Goal: Task Accomplishment & Management: Manage account settings

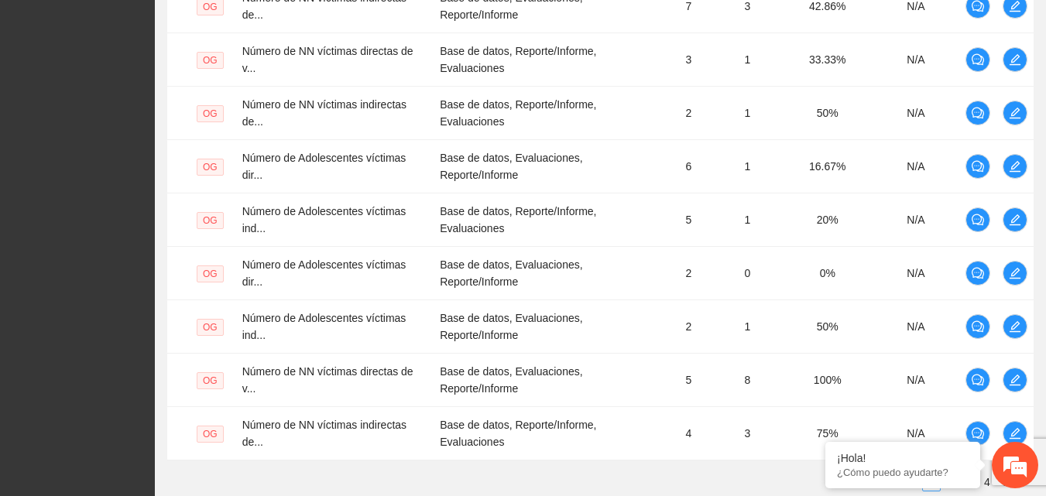
scroll to position [610, 0]
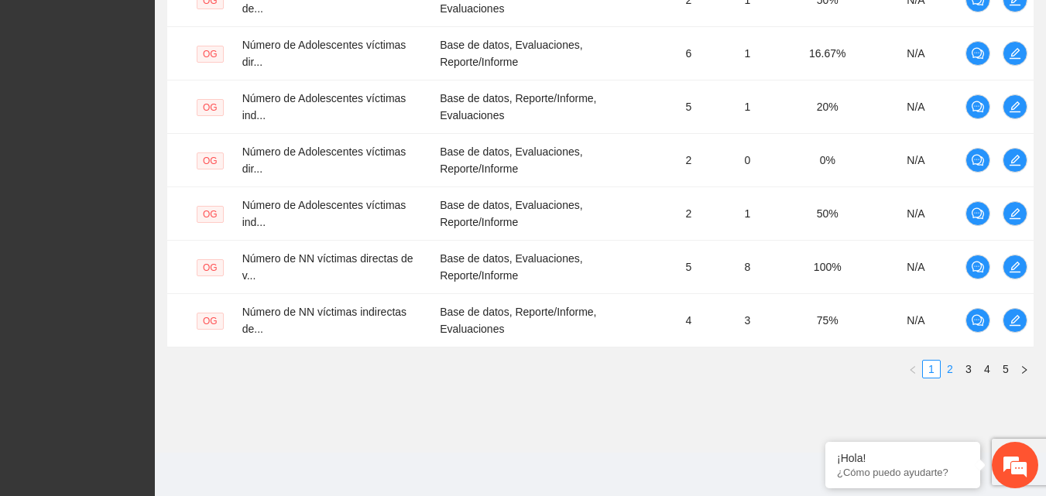
click at [951, 372] on link "2" at bounding box center [949, 369] width 17 height 17
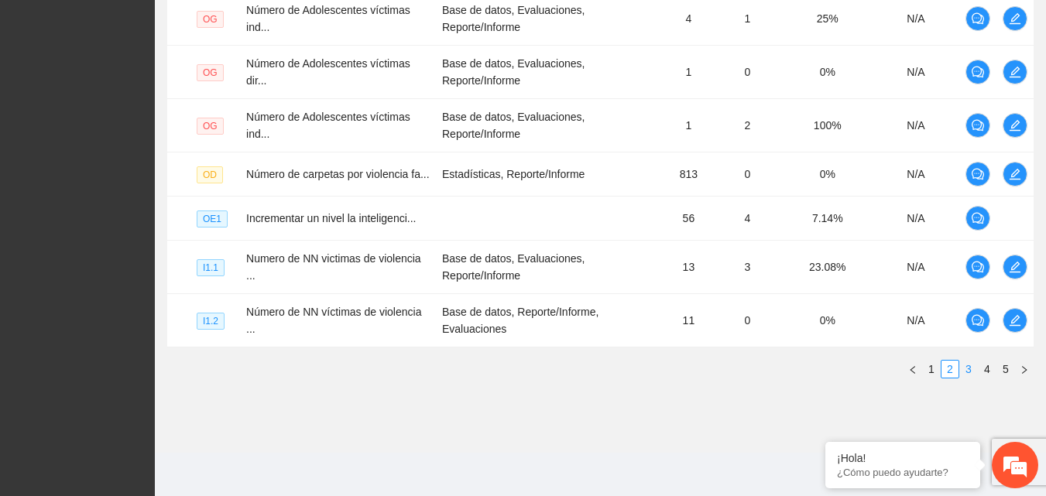
click at [969, 373] on link "3" at bounding box center [968, 369] width 17 height 17
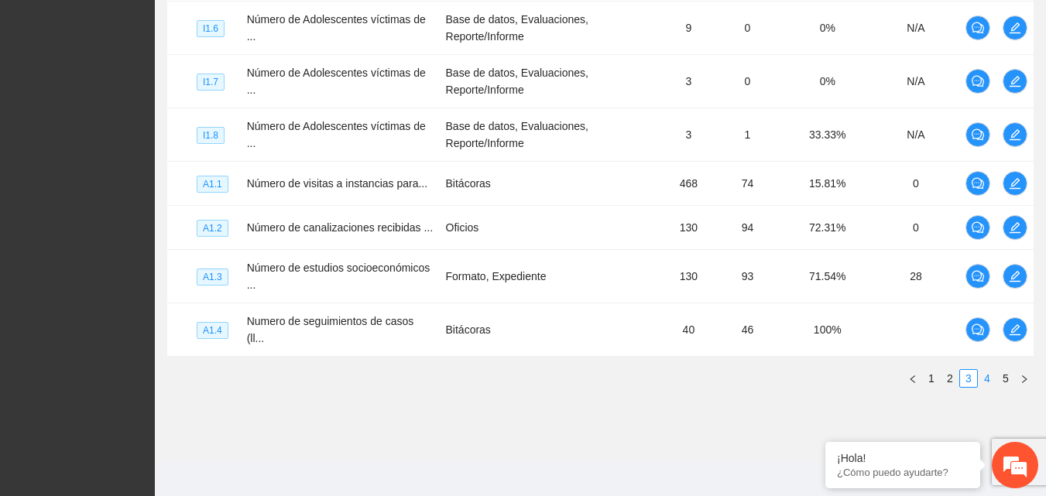
click at [990, 373] on link "4" at bounding box center [986, 378] width 17 height 17
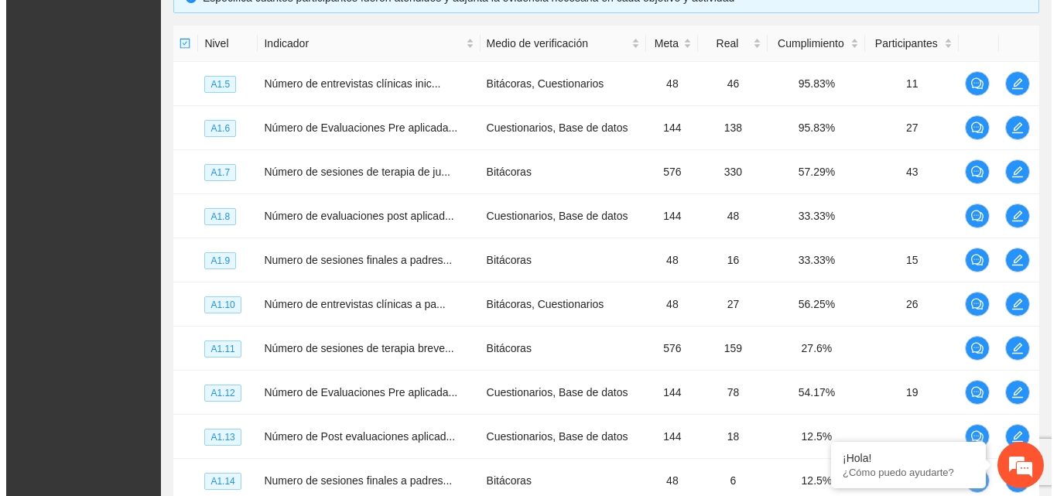
scroll to position [354, 0]
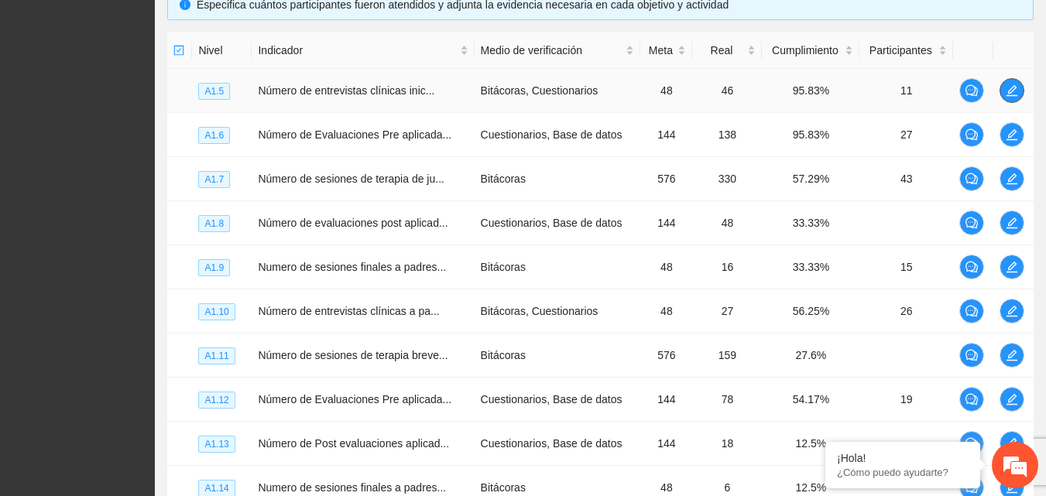
click at [1014, 87] on icon "edit" at bounding box center [1011, 90] width 12 height 12
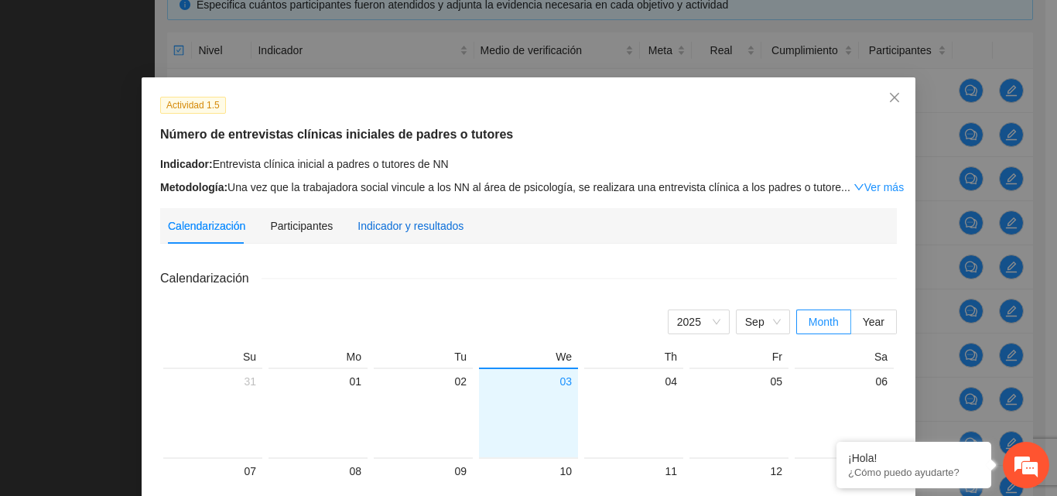
click at [407, 228] on div "Indicador y resultados" at bounding box center [411, 225] width 106 height 17
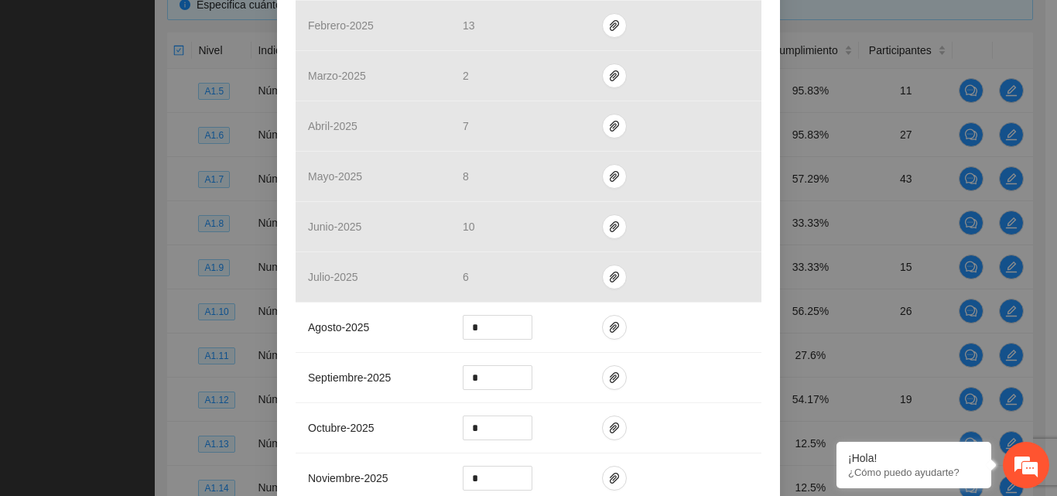
scroll to position [407, 0]
click at [609, 322] on icon "paper-clip" at bounding box center [614, 323] width 12 height 12
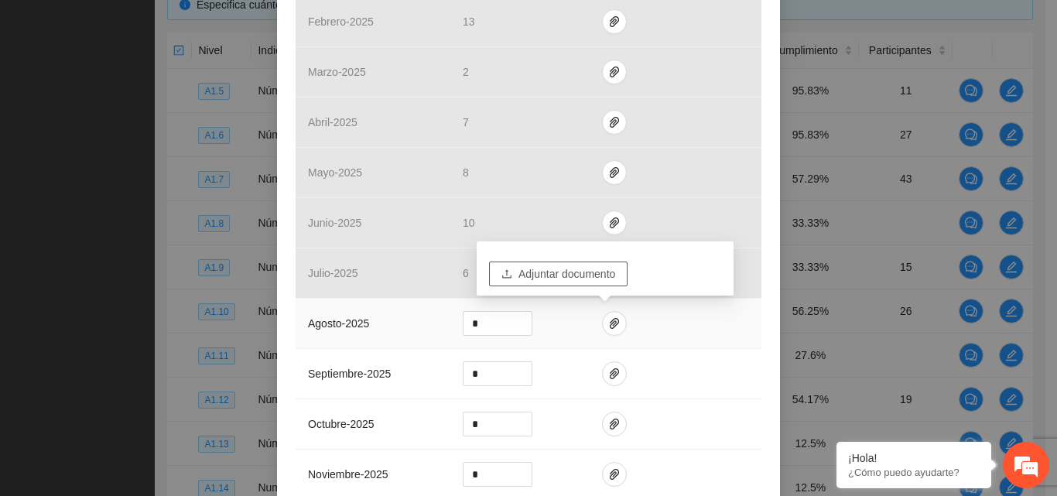
click at [573, 281] on span "Adjuntar documento" at bounding box center [567, 273] width 97 height 17
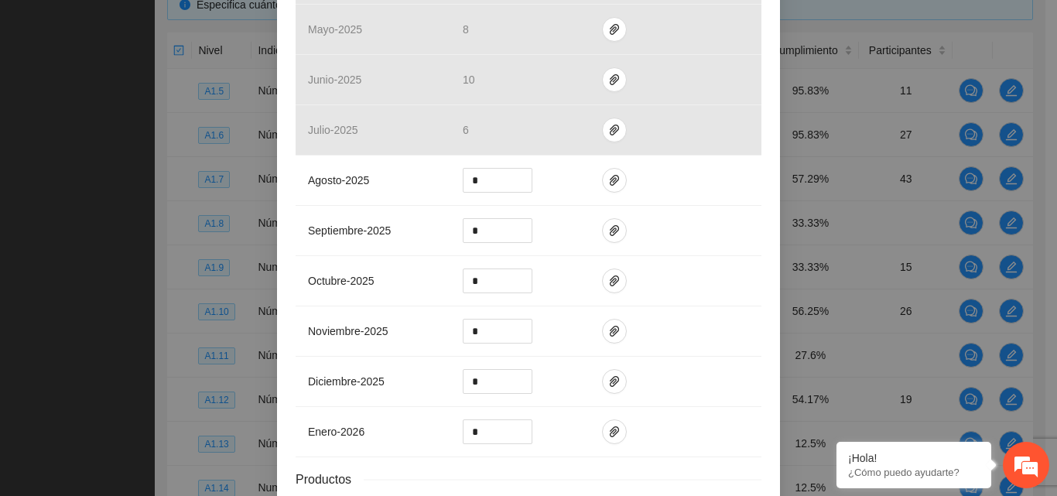
scroll to position [661, 0]
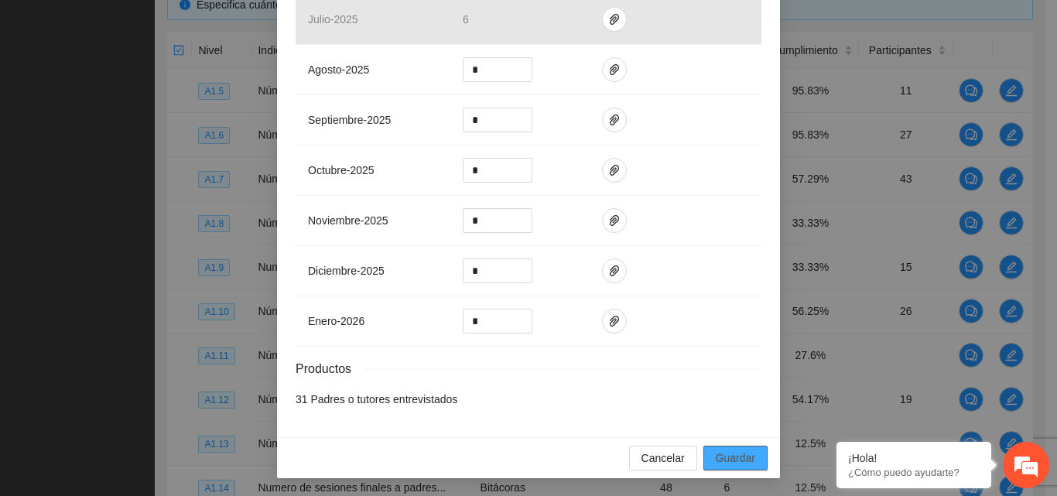
click at [738, 454] on span "Guardar" at bounding box center [735, 458] width 39 height 17
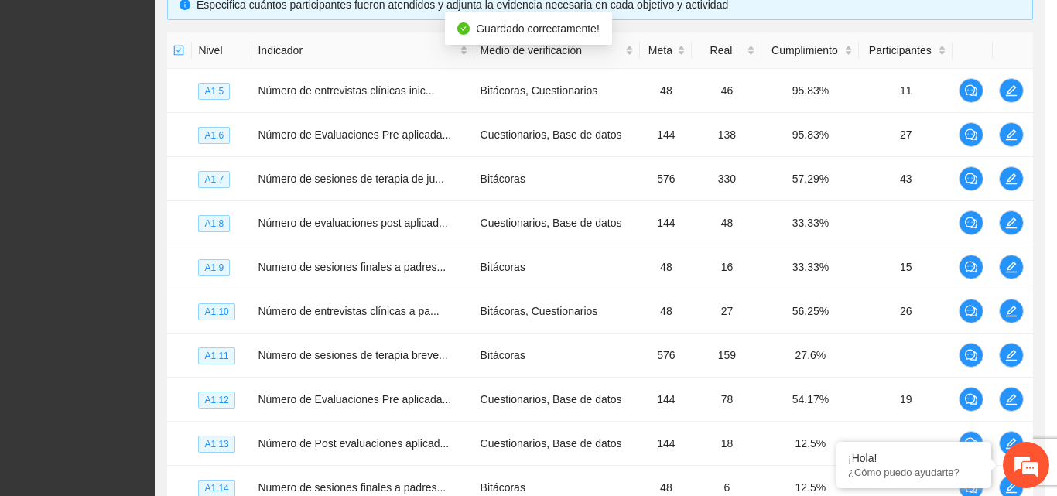
scroll to position [584, 0]
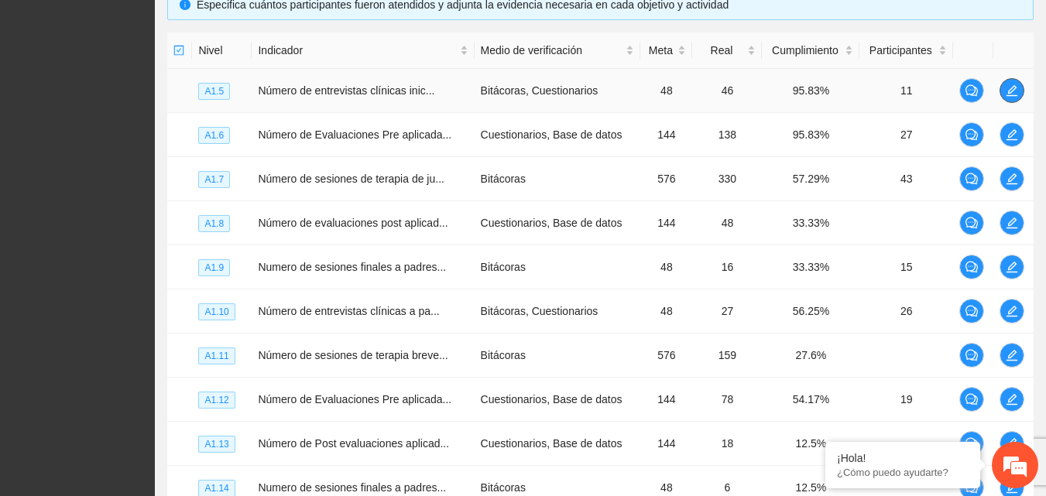
click at [1008, 94] on icon "edit" at bounding box center [1011, 90] width 11 height 11
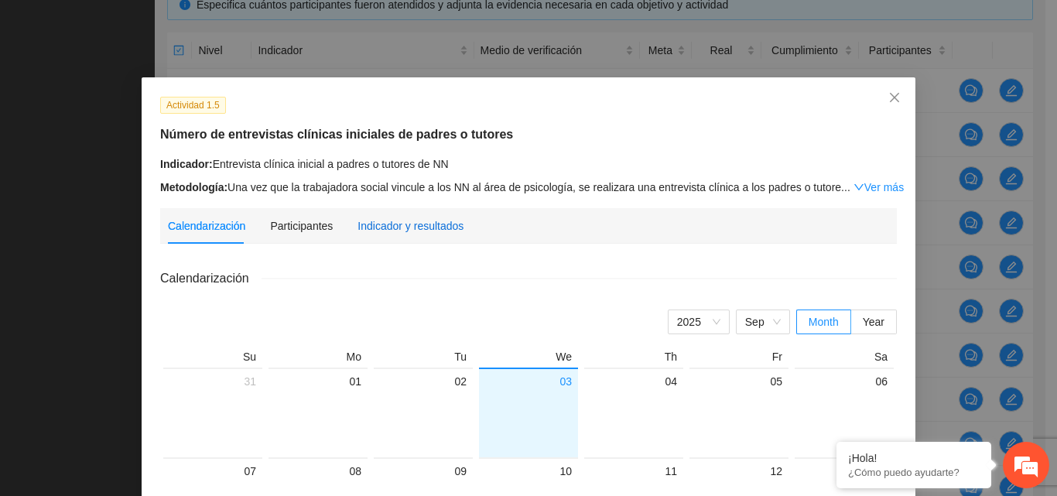
click at [388, 224] on div "Indicador y resultados" at bounding box center [411, 225] width 106 height 17
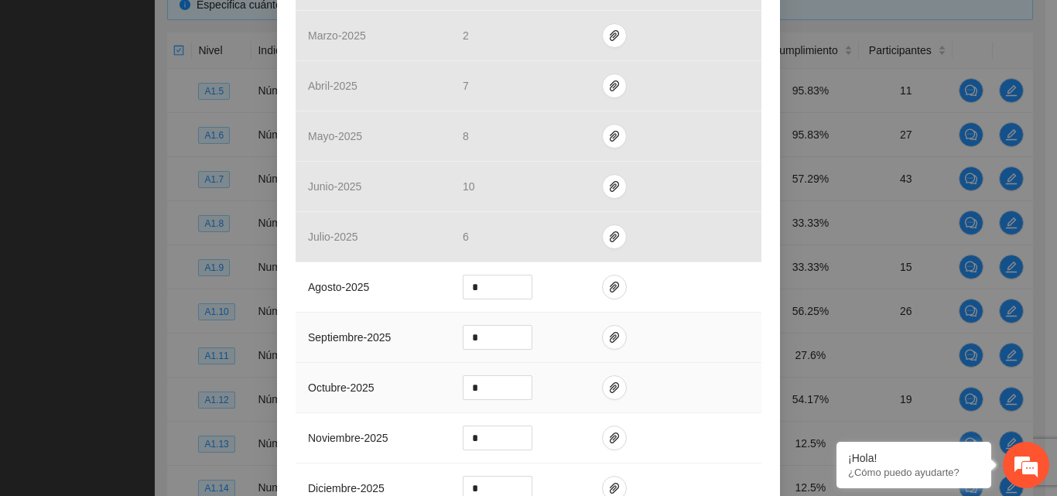
scroll to position [464, 0]
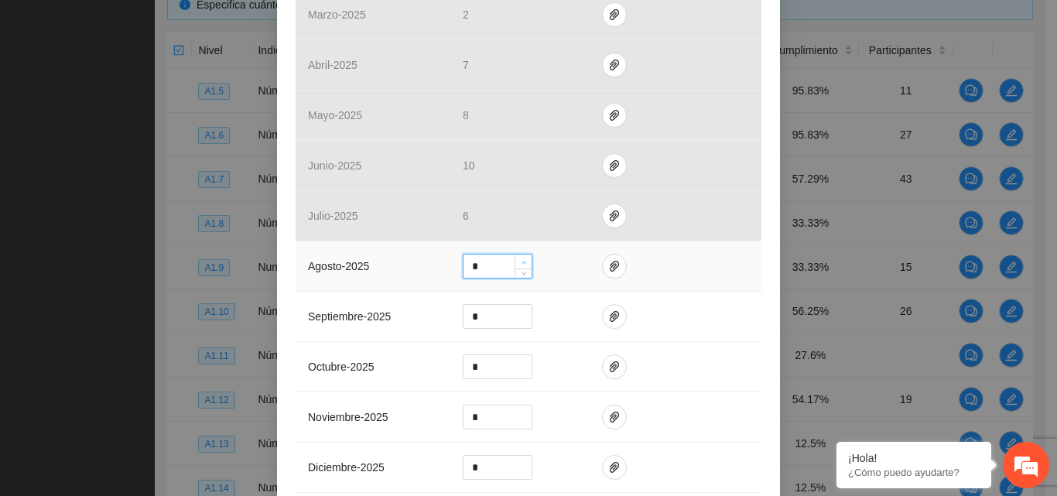
click at [522, 260] on icon "up" at bounding box center [524, 262] width 5 height 5
type input "*"
click at [522, 260] on icon "up" at bounding box center [524, 262] width 5 height 5
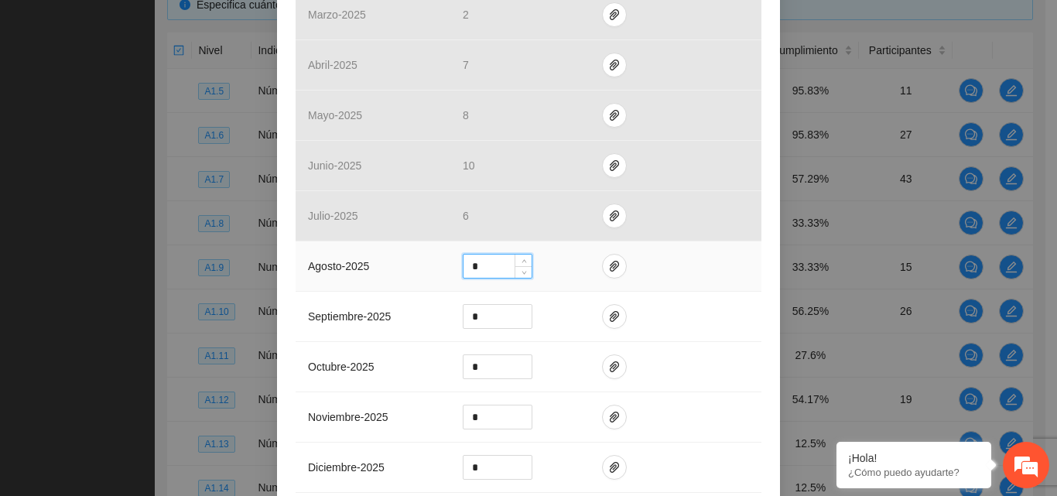
click at [700, 267] on td at bounding box center [676, 266] width 172 height 50
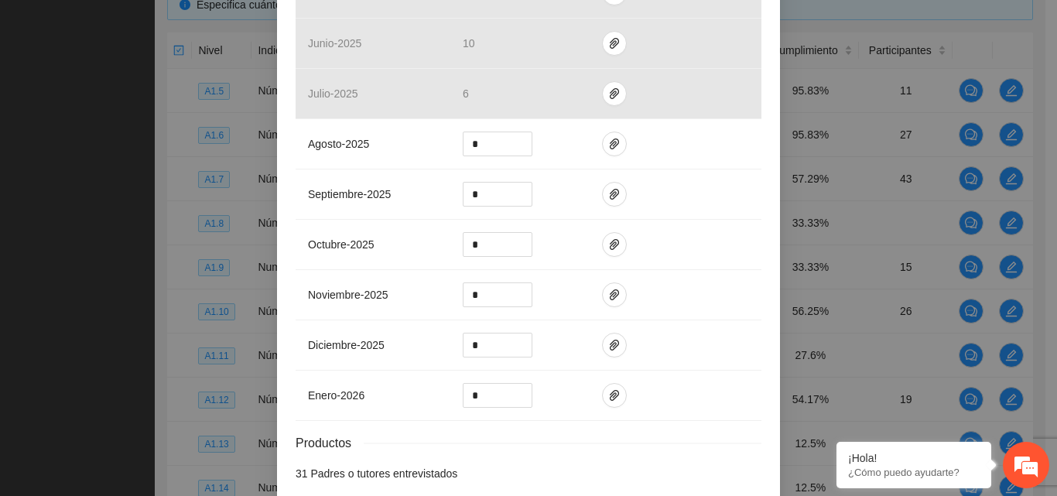
scroll to position [661, 0]
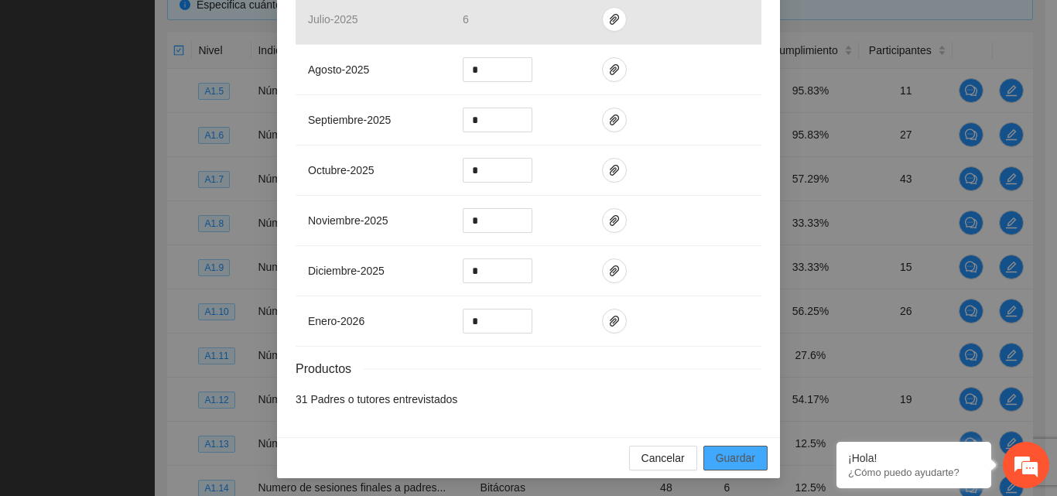
click at [717, 453] on span "Guardar" at bounding box center [735, 458] width 39 height 17
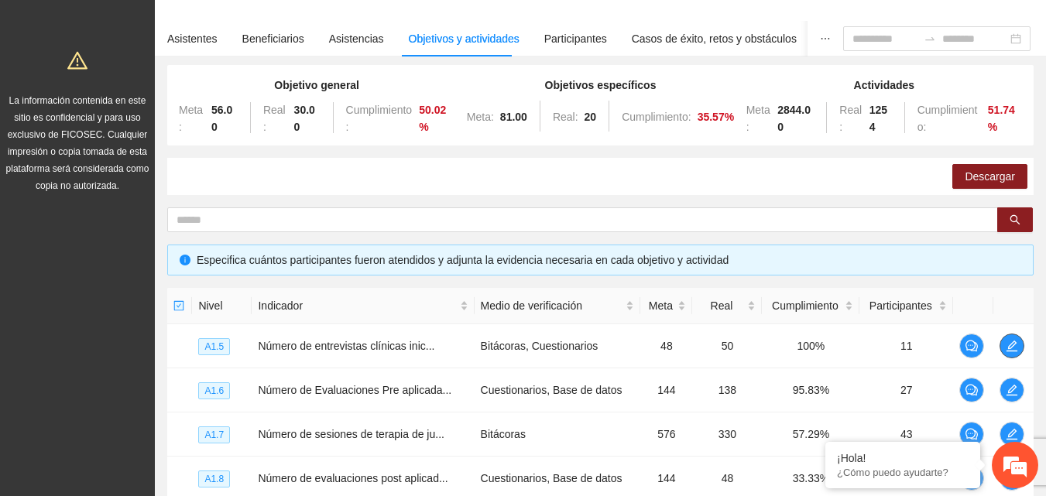
scroll to position [75, 0]
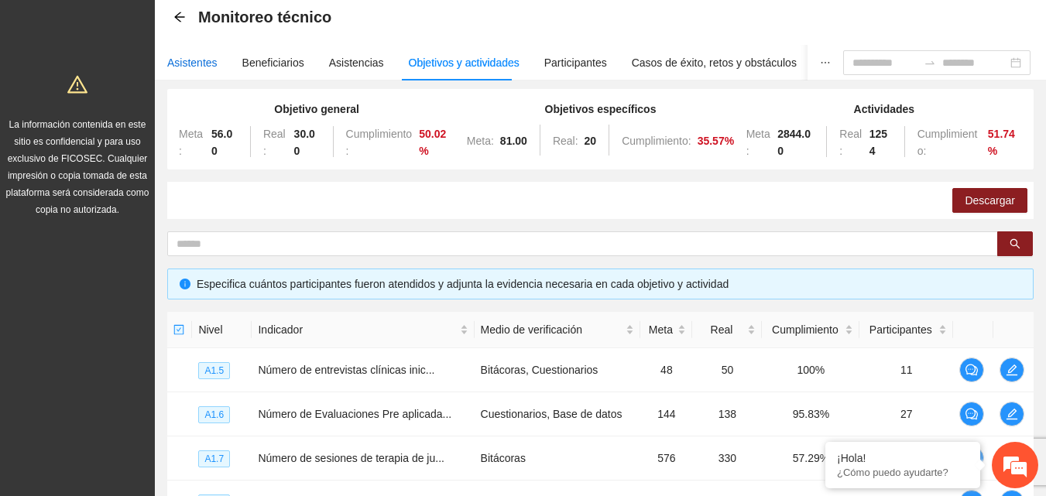
click at [192, 63] on div "Asistentes" at bounding box center [192, 62] width 50 height 17
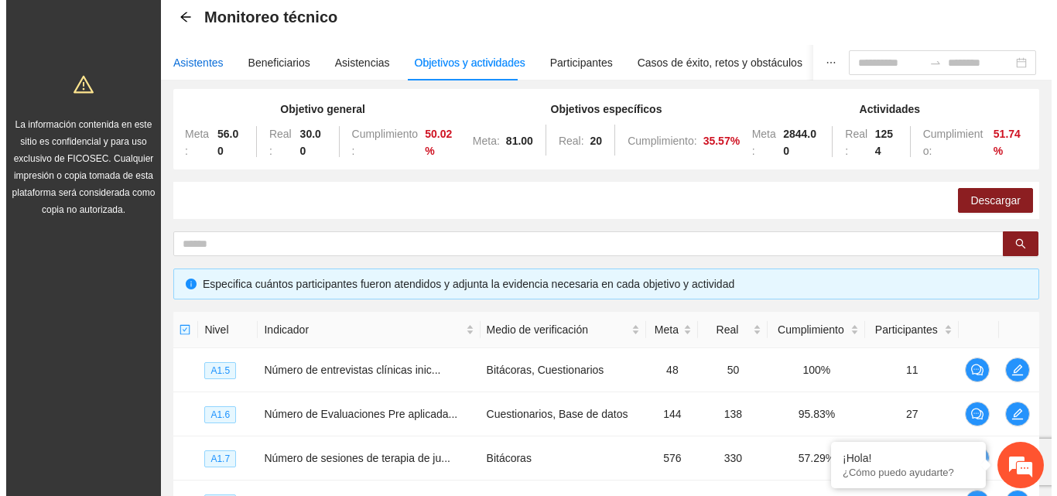
scroll to position [0, 0]
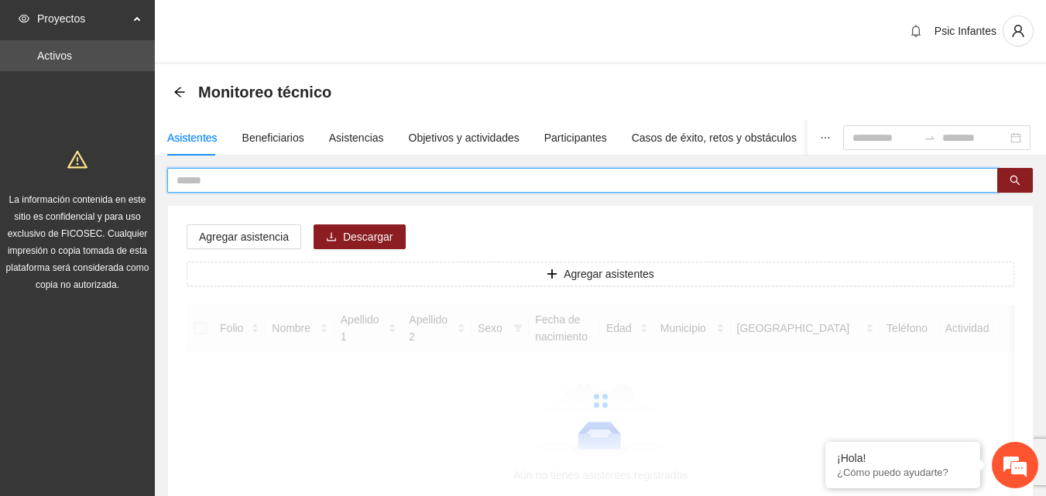
click at [250, 187] on input "text" at bounding box center [575, 180] width 799 height 17
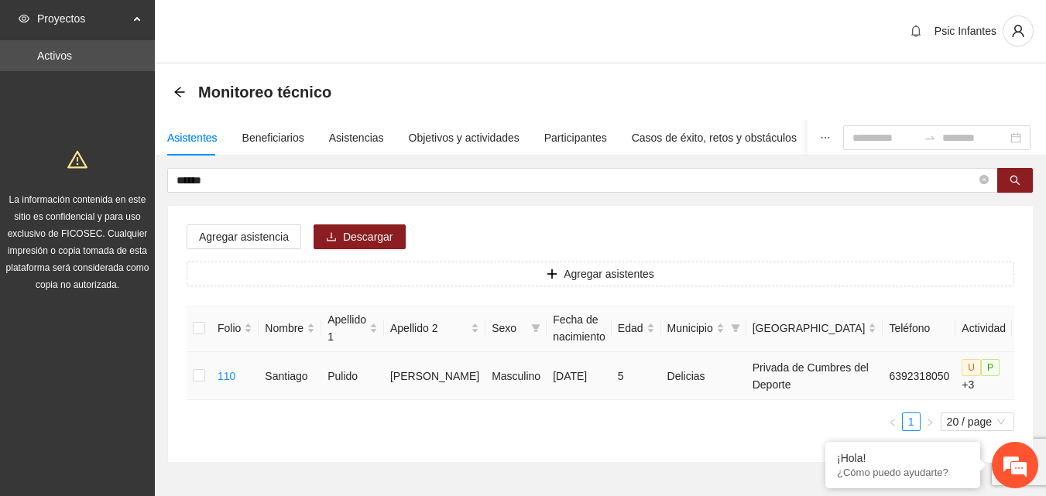
click at [1025, 381] on icon "edit" at bounding box center [1030, 375] width 11 height 11
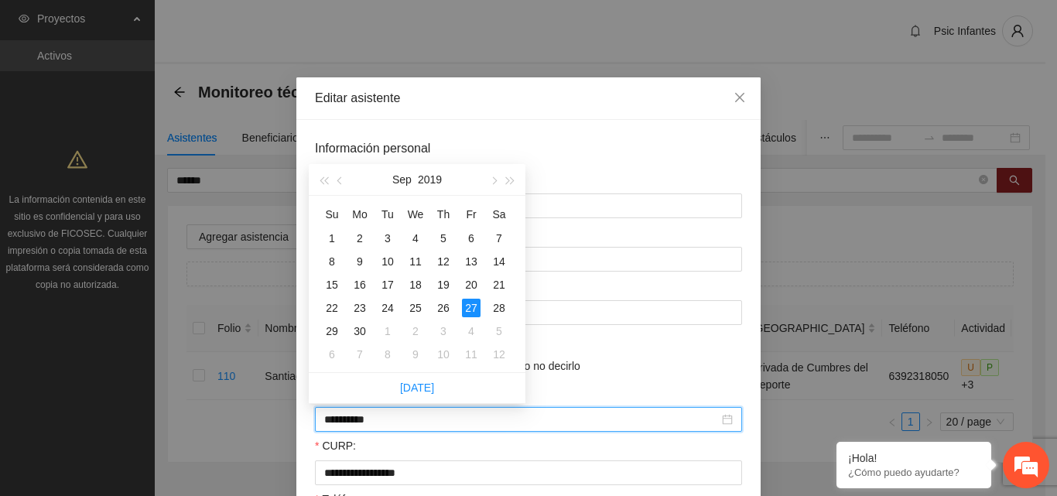
drag, startPoint x: 384, startPoint y: 419, endPoint x: 301, endPoint y: 419, distance: 82.8
click at [301, 419] on div "**********" at bounding box center [528, 480] width 464 height 720
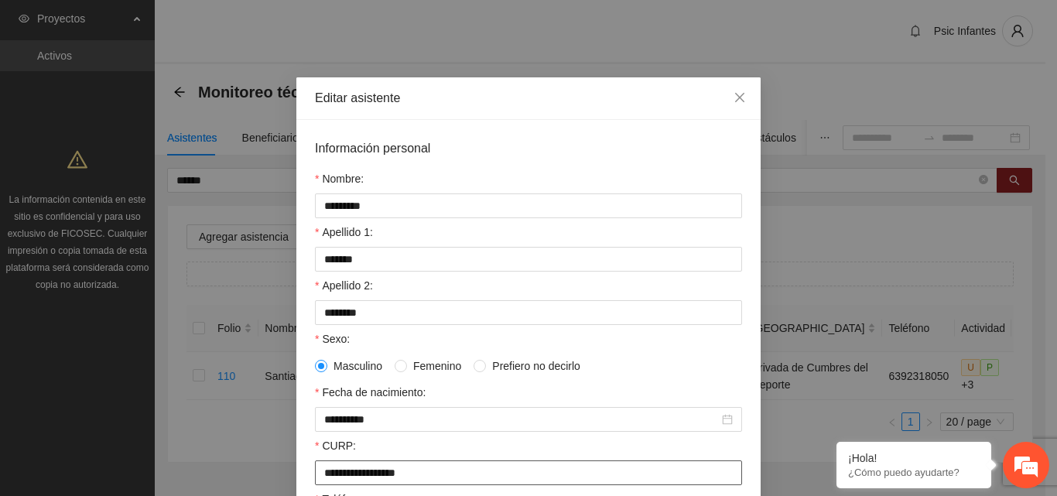
drag, startPoint x: 451, startPoint y: 474, endPoint x: 289, endPoint y: 471, distance: 161.8
click at [289, 471] on div "**********" at bounding box center [528, 248] width 1057 height 496
click at [735, 108] on span "Close" at bounding box center [740, 98] width 42 height 42
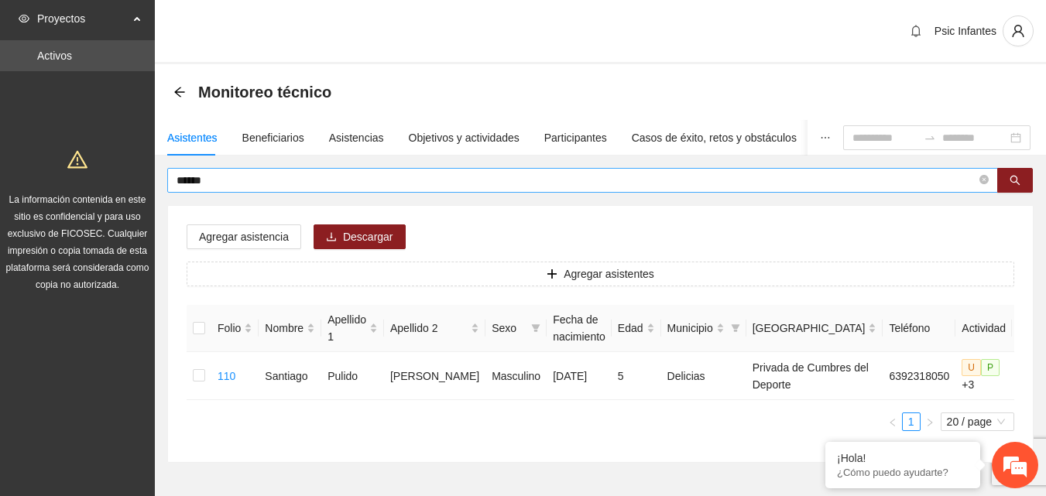
click at [348, 183] on input "******" at bounding box center [575, 180] width 799 height 17
type input "*"
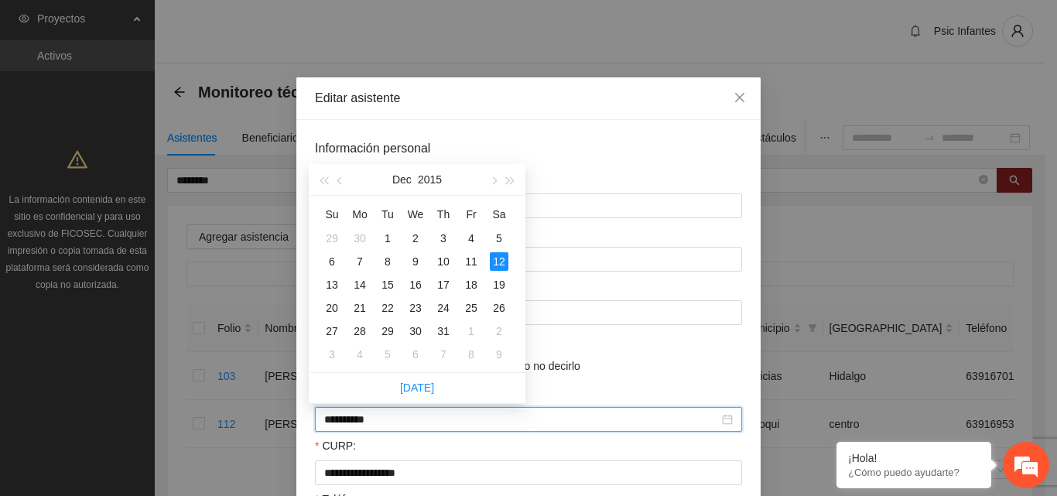
drag, startPoint x: 383, startPoint y: 418, endPoint x: 268, endPoint y: 413, distance: 115.4
click at [268, 413] on div "**********" at bounding box center [528, 248] width 1057 height 496
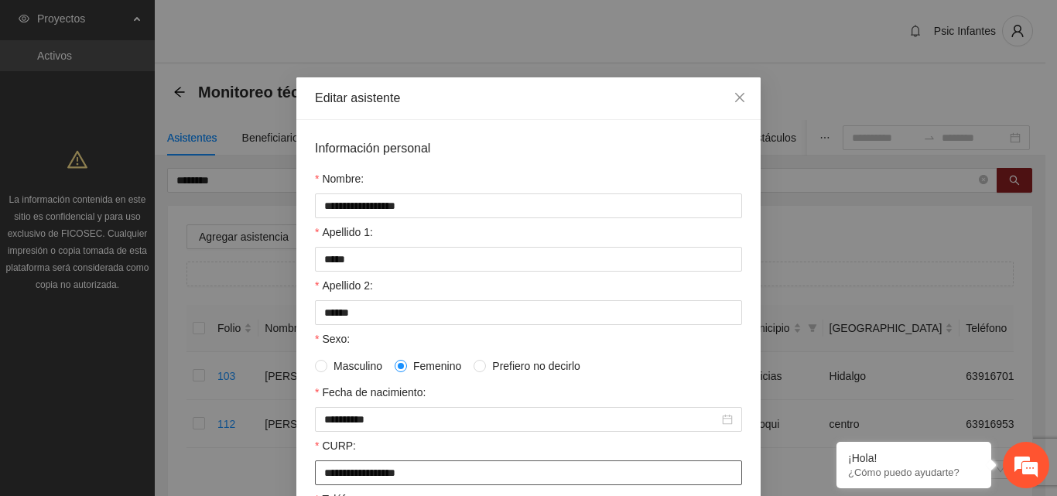
drag, startPoint x: 449, startPoint y: 471, endPoint x: 279, endPoint y: 467, distance: 169.5
click at [279, 467] on div "**********" at bounding box center [528, 248] width 1057 height 496
click at [735, 94] on icon "close" at bounding box center [740, 97] width 12 height 12
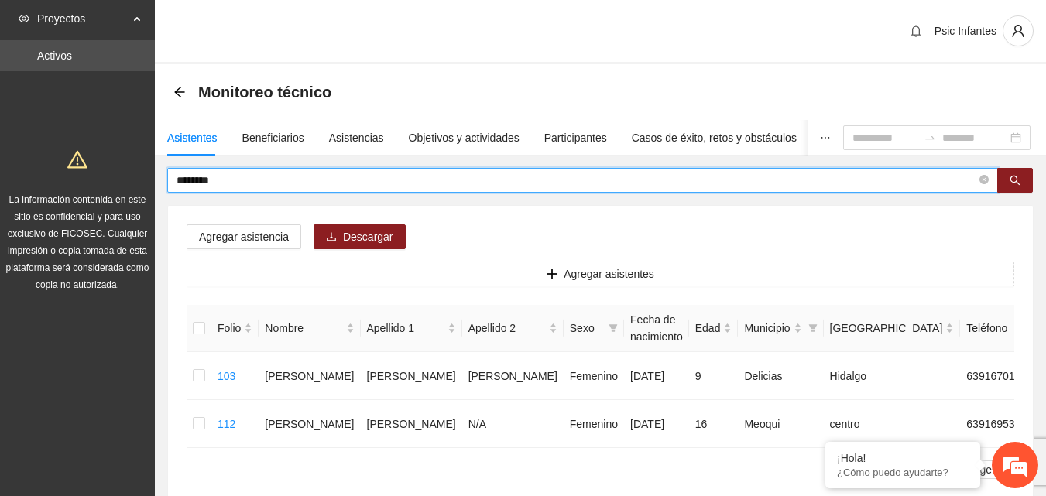
click at [296, 180] on input "********" at bounding box center [575, 180] width 799 height 17
type input "*"
type input "**********"
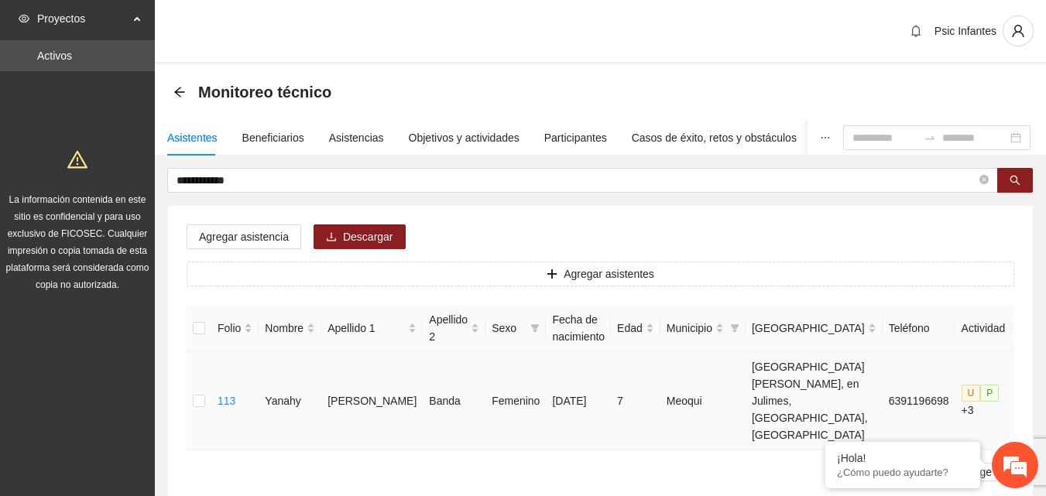
click at [1023, 395] on icon "edit" at bounding box center [1029, 401] width 12 height 12
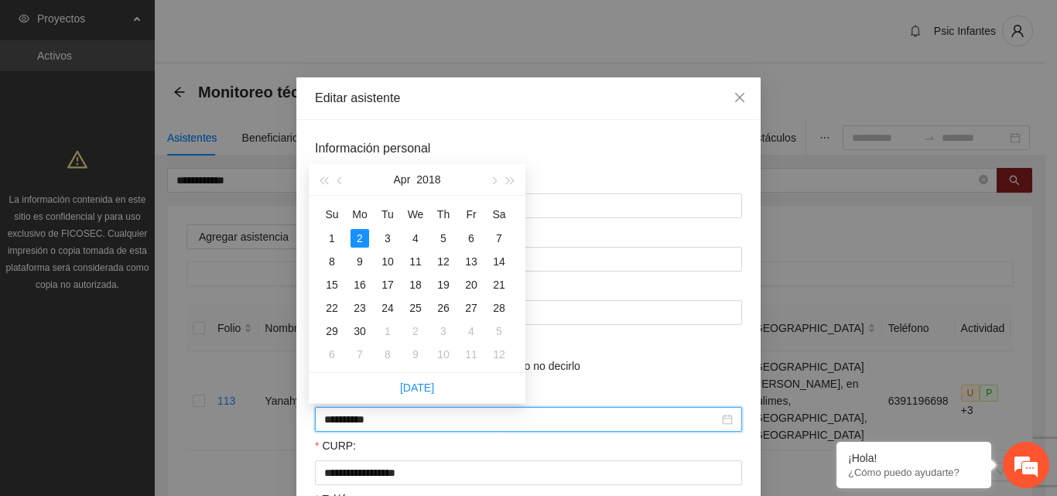
drag, startPoint x: 395, startPoint y: 423, endPoint x: 289, endPoint y: 419, distance: 106.1
click at [289, 419] on div "**********" at bounding box center [528, 248] width 1057 height 496
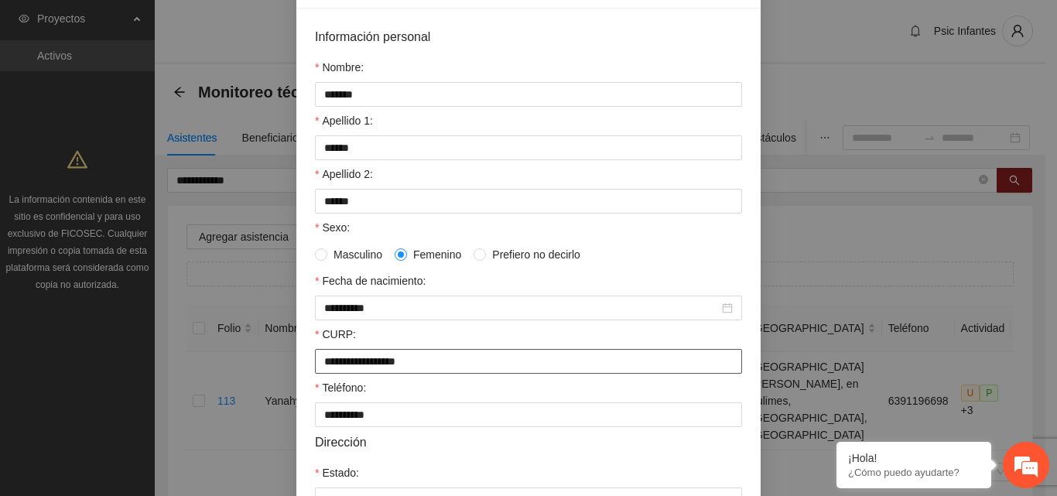
scroll to position [163, 0]
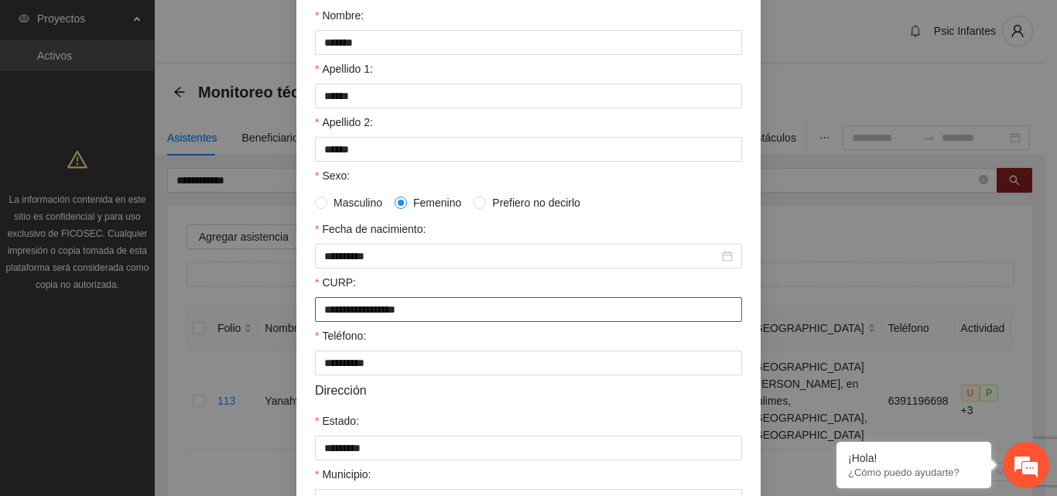
drag, startPoint x: 459, startPoint y: 472, endPoint x: 306, endPoint y: 303, distance: 228.0
click at [306, 303] on div "**********" at bounding box center [528, 317] width 464 height 720
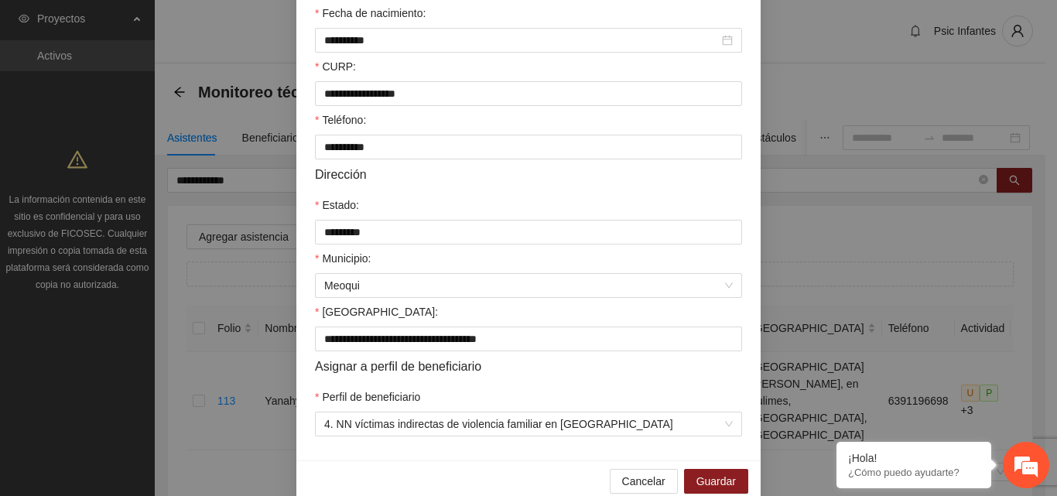
scroll to position [403, 0]
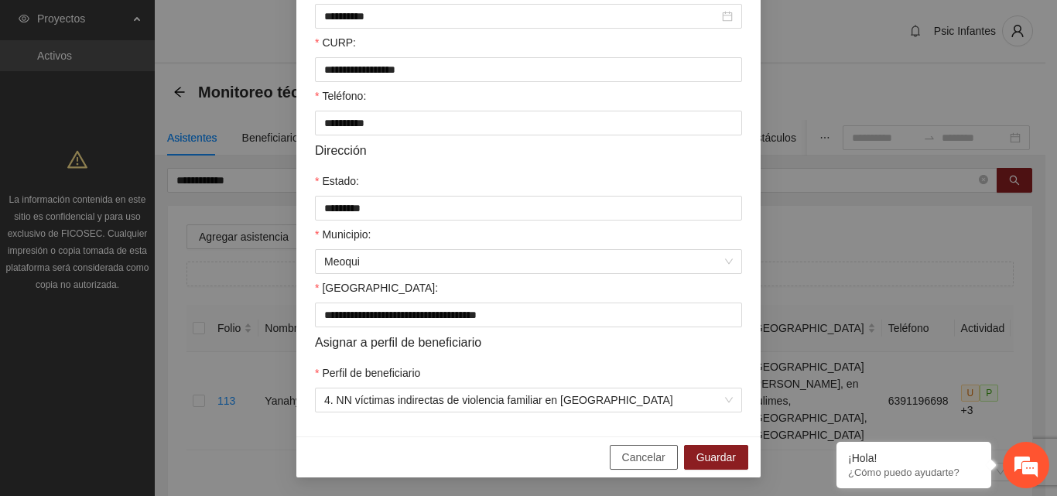
click at [638, 452] on span "Cancelar" at bounding box center [643, 457] width 43 height 17
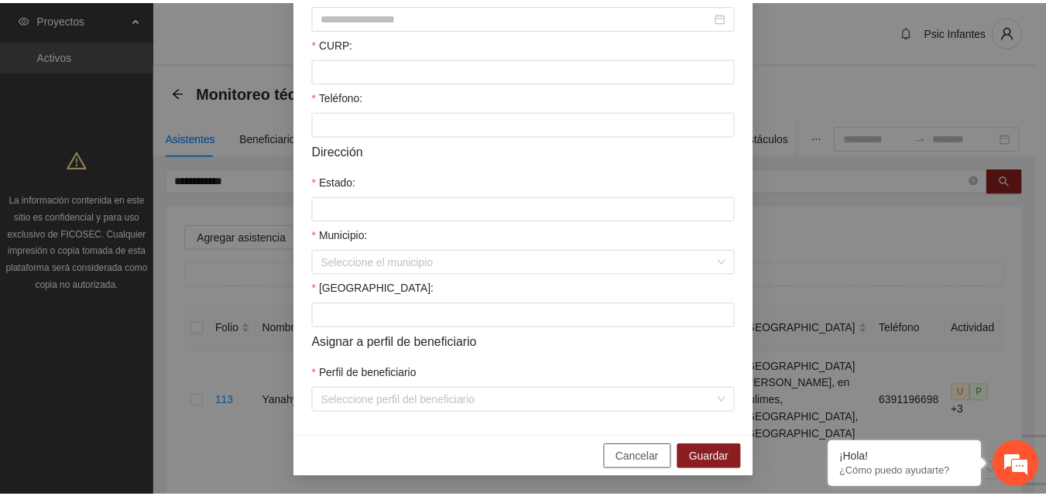
scroll to position [326, 0]
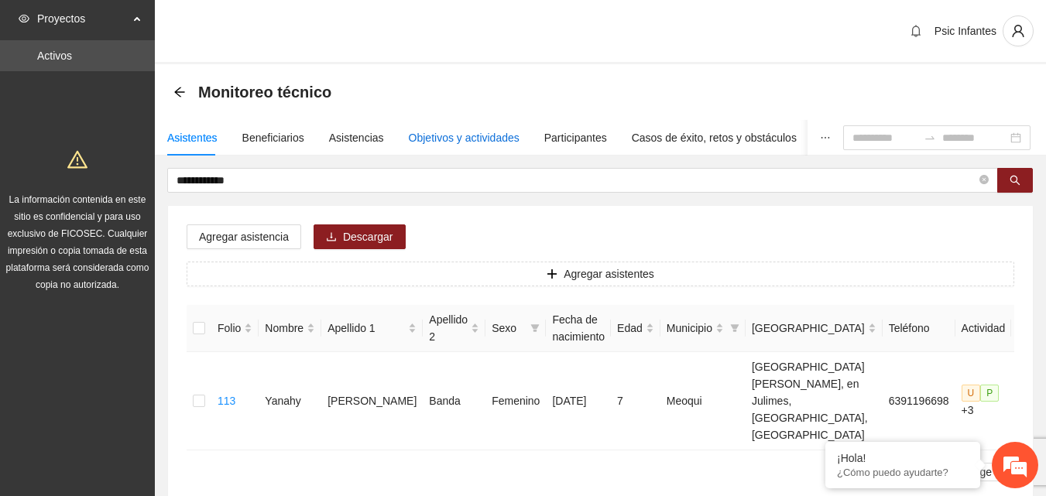
click at [467, 132] on div "Objetivos y actividades" at bounding box center [464, 137] width 111 height 17
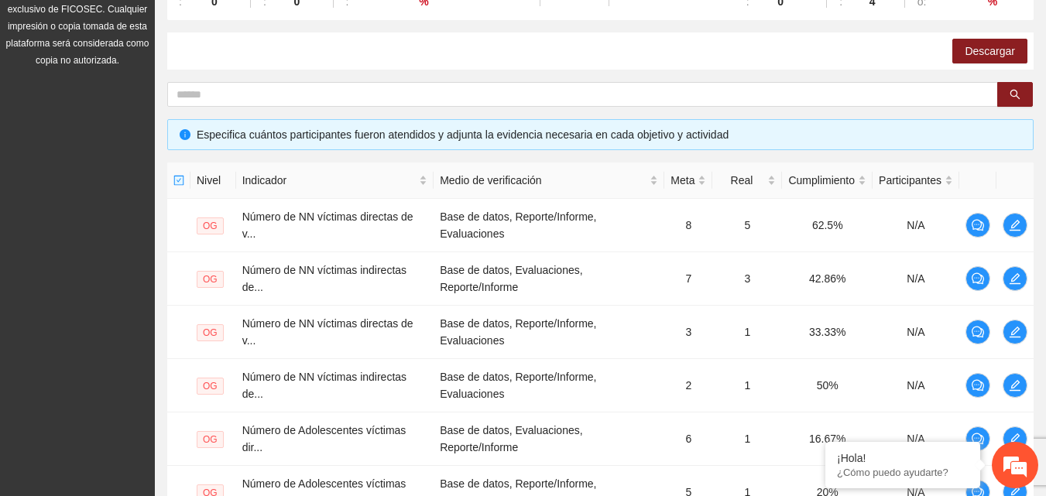
scroll to position [316, 0]
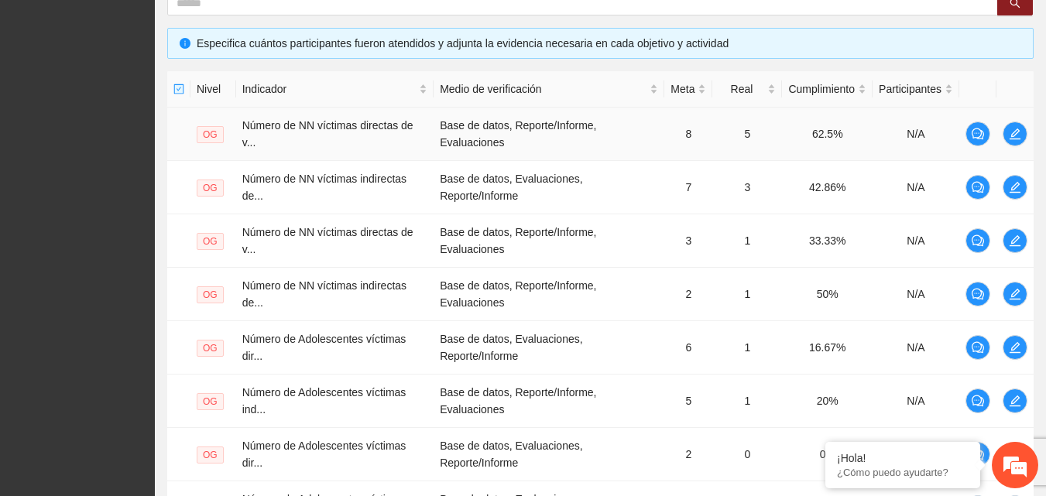
click at [209, 137] on span "OG" at bounding box center [210, 134] width 27 height 17
click at [1013, 138] on icon "edit" at bounding box center [1014, 134] width 12 height 12
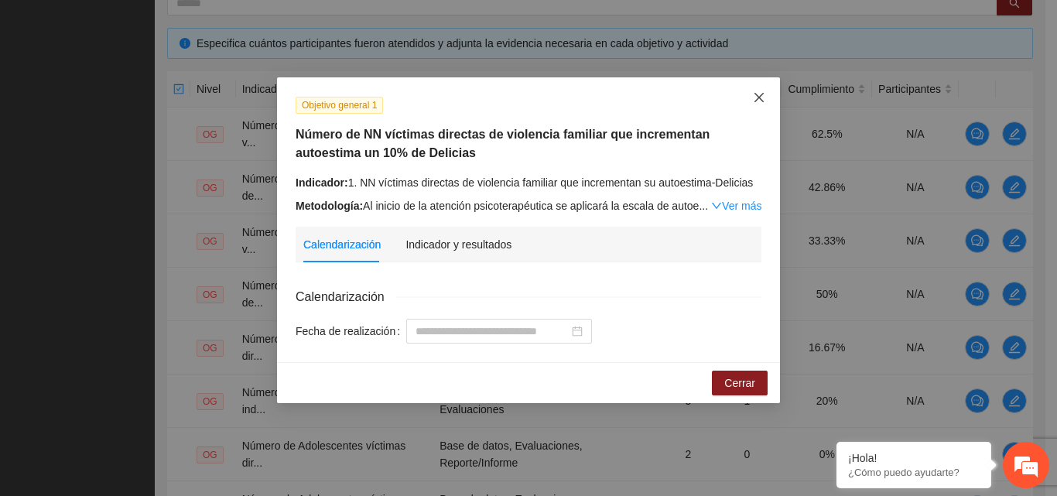
click at [758, 96] on icon "close" at bounding box center [759, 97] width 12 height 12
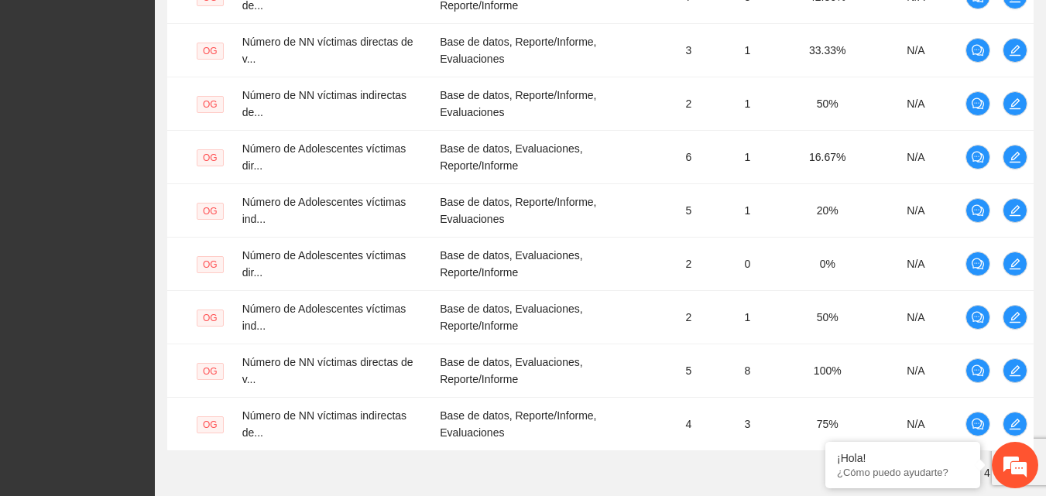
scroll to position [508, 0]
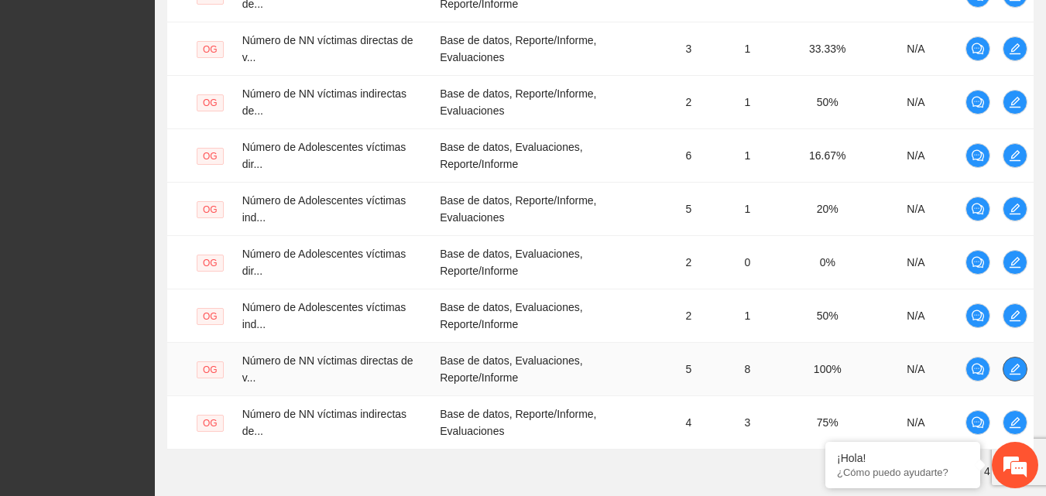
click at [1005, 371] on span "edit" at bounding box center [1014, 369] width 23 height 12
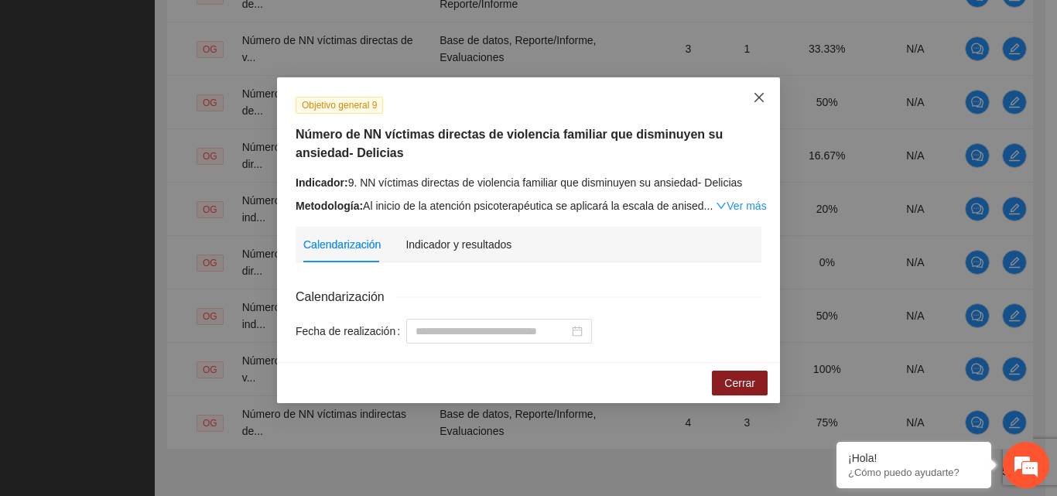
click at [760, 102] on icon "close" at bounding box center [759, 97] width 12 height 12
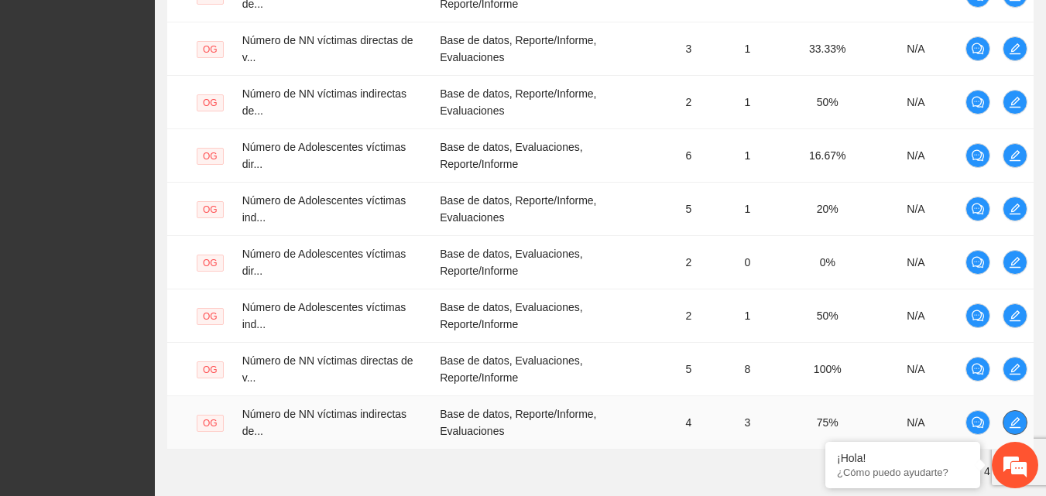
click at [1012, 425] on icon "edit" at bounding box center [1014, 422] width 11 height 11
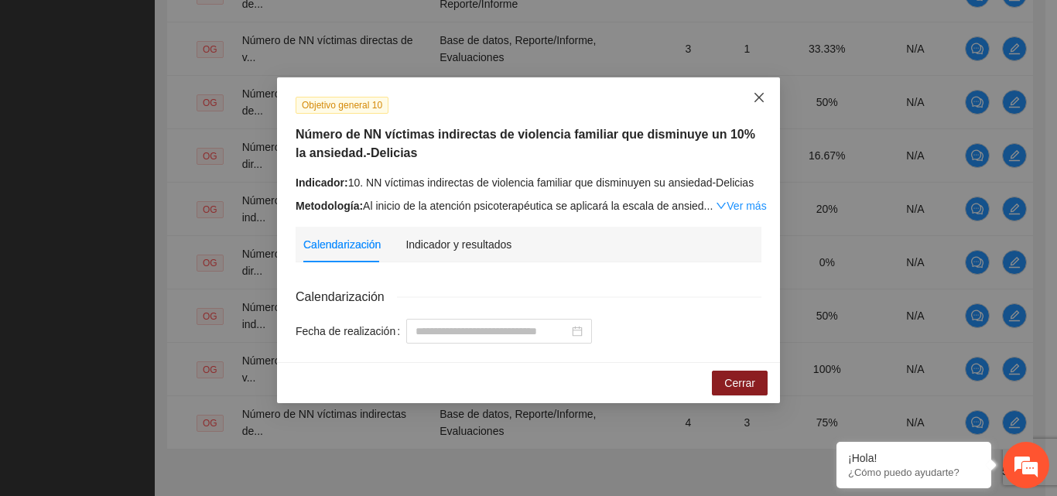
click at [764, 88] on span "Close" at bounding box center [759, 98] width 42 height 42
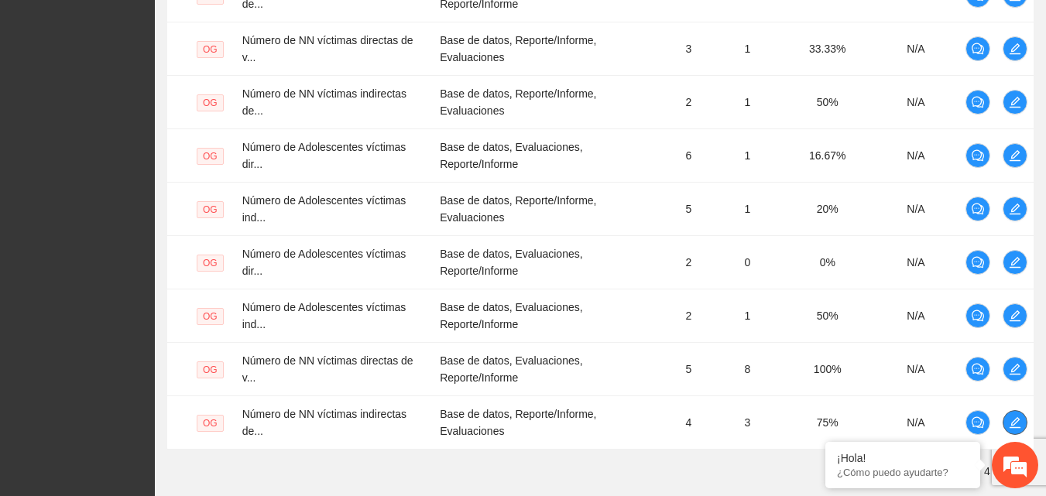
scroll to position [610, 0]
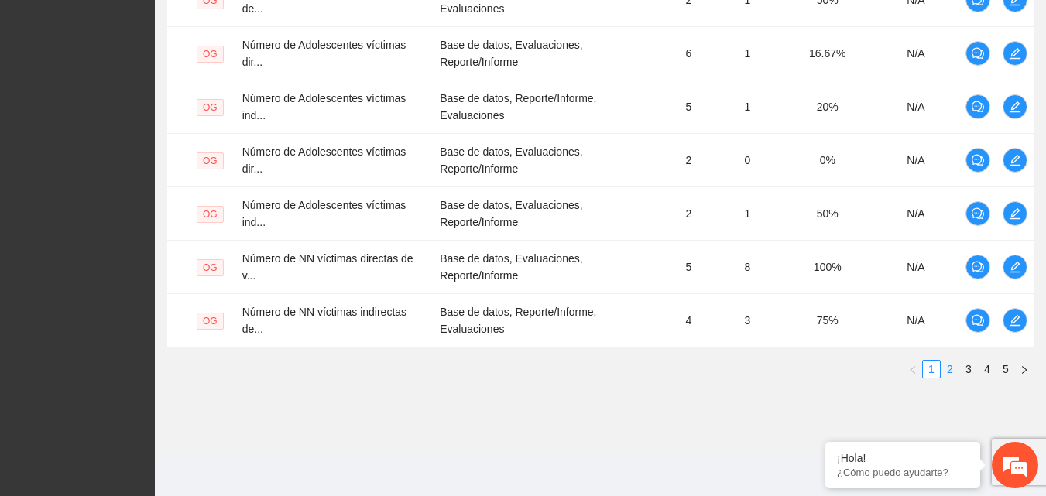
click at [948, 371] on link "2" at bounding box center [949, 369] width 17 height 17
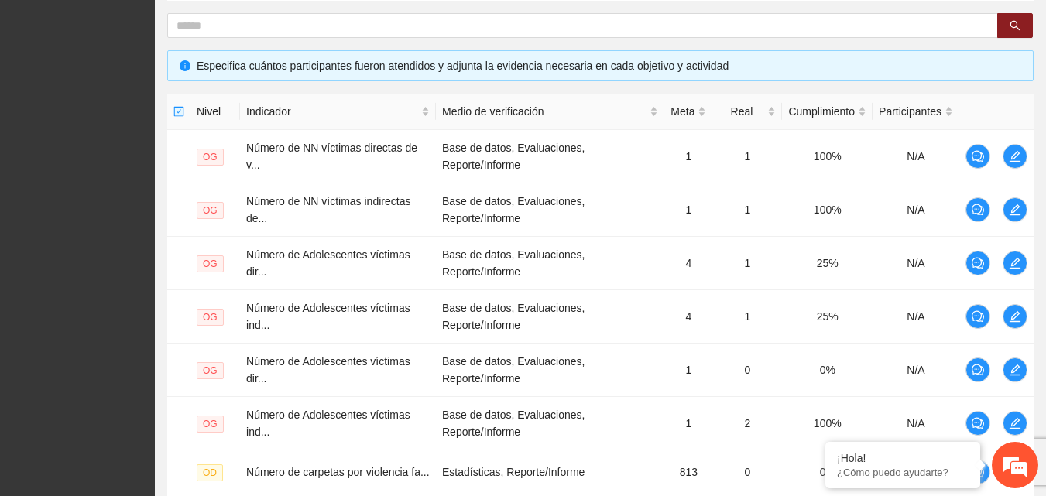
scroll to position [279, 0]
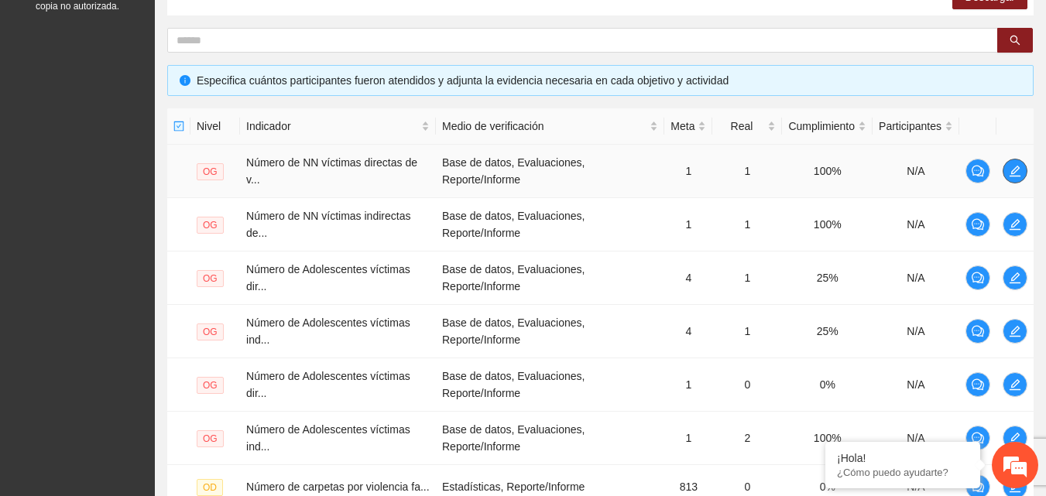
click at [1013, 168] on icon "edit" at bounding box center [1014, 171] width 12 height 12
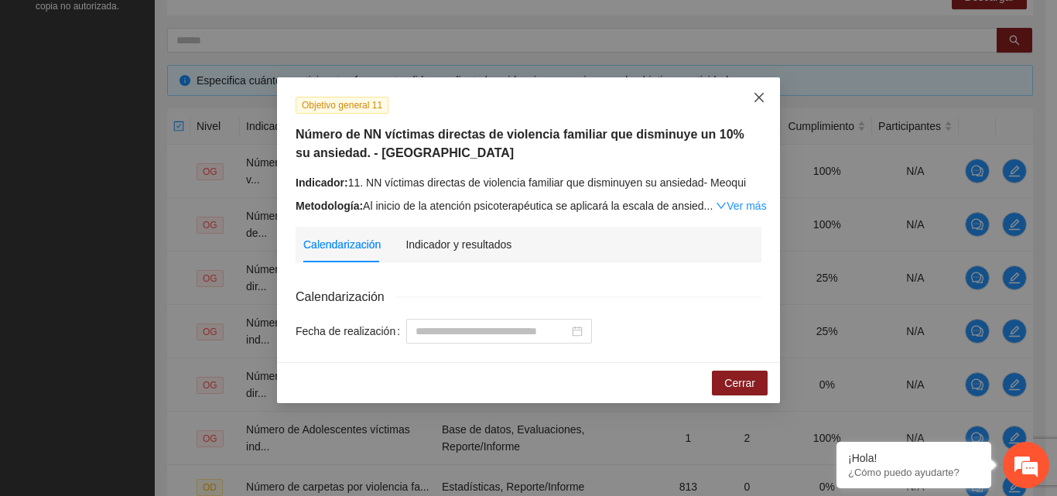
click at [756, 98] on icon "close" at bounding box center [759, 97] width 12 height 12
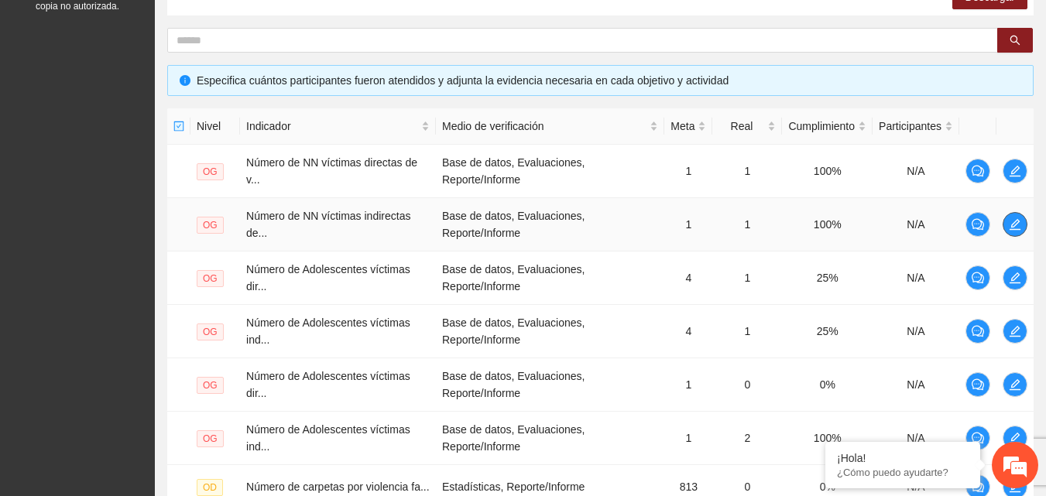
click at [1013, 230] on icon "edit" at bounding box center [1014, 224] width 11 height 11
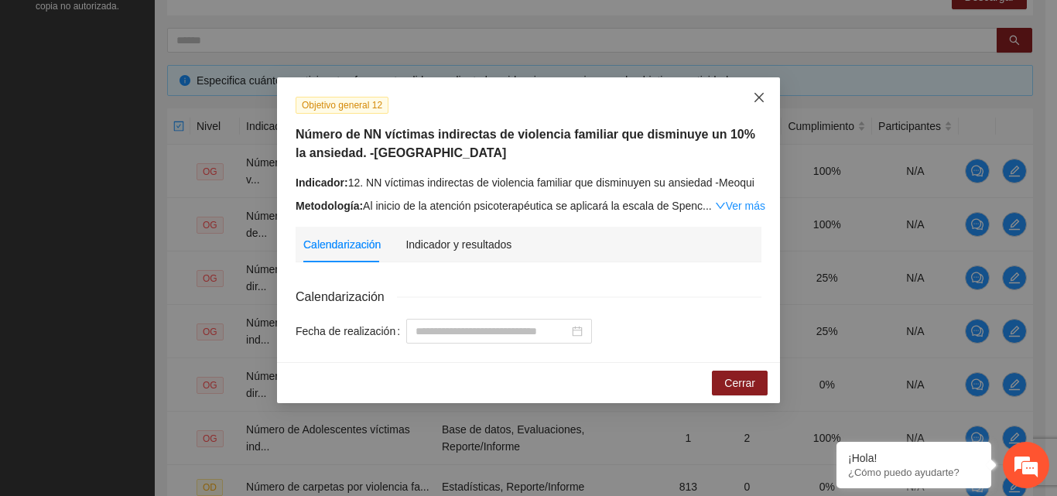
click at [758, 100] on icon "close" at bounding box center [759, 97] width 9 height 9
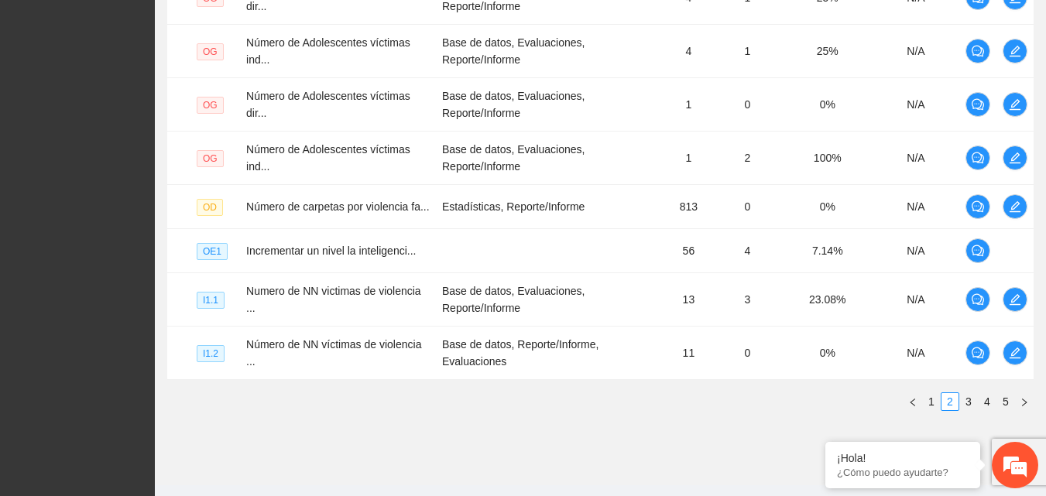
scroll to position [591, 0]
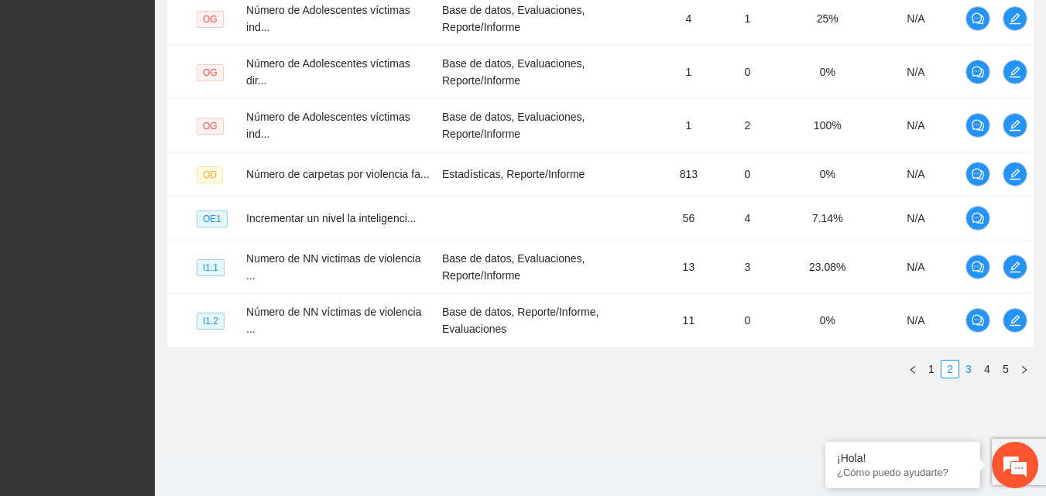
click at [962, 365] on link "3" at bounding box center [968, 369] width 17 height 17
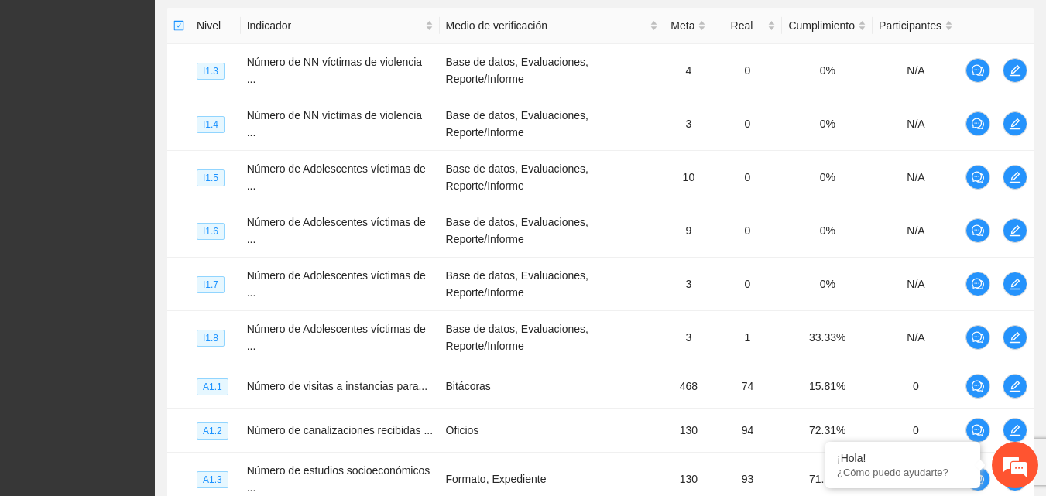
scroll to position [378, 0]
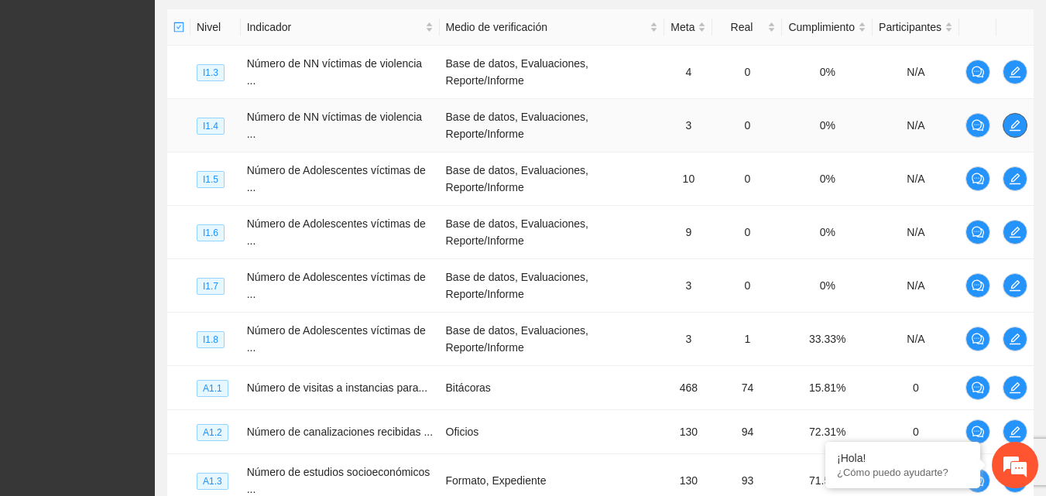
click at [1020, 125] on icon "edit" at bounding box center [1014, 125] width 12 height 12
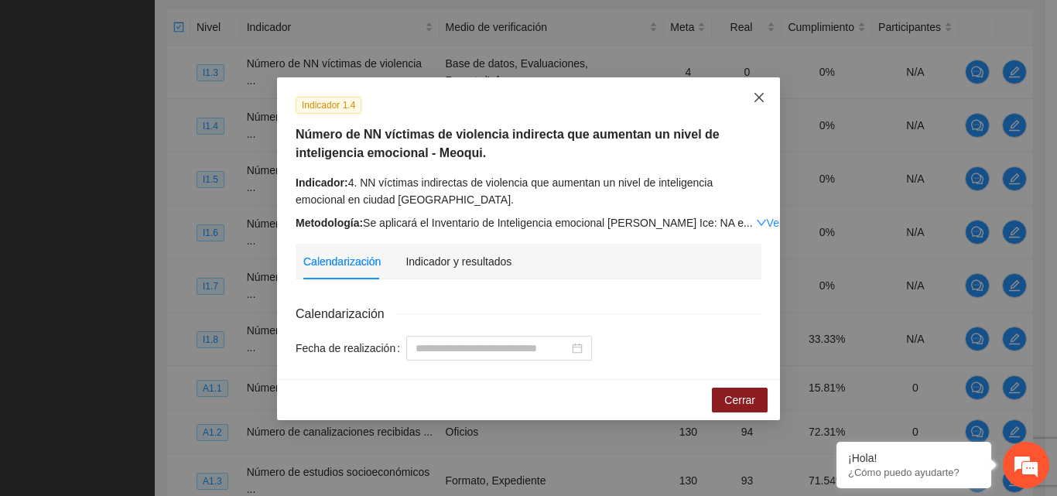
click at [758, 100] on icon "close" at bounding box center [759, 97] width 9 height 9
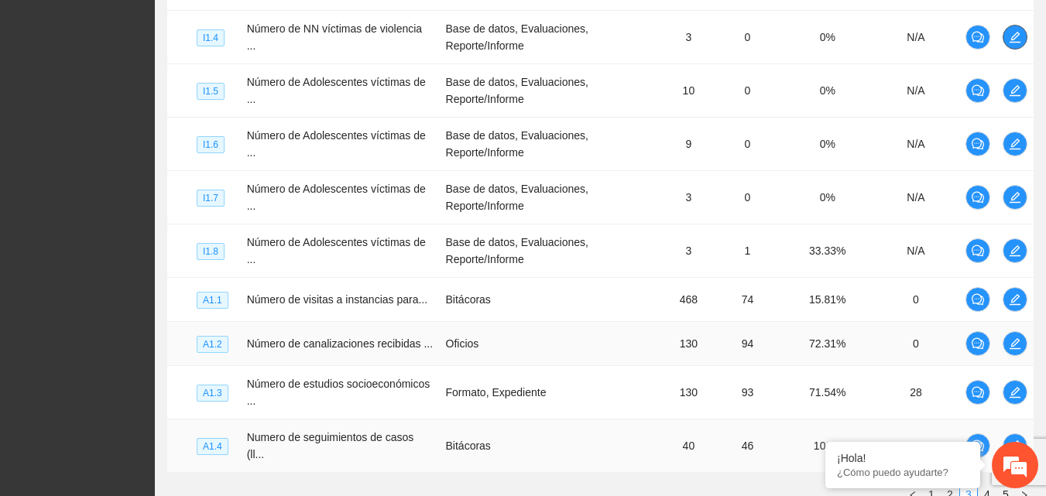
scroll to position [582, 0]
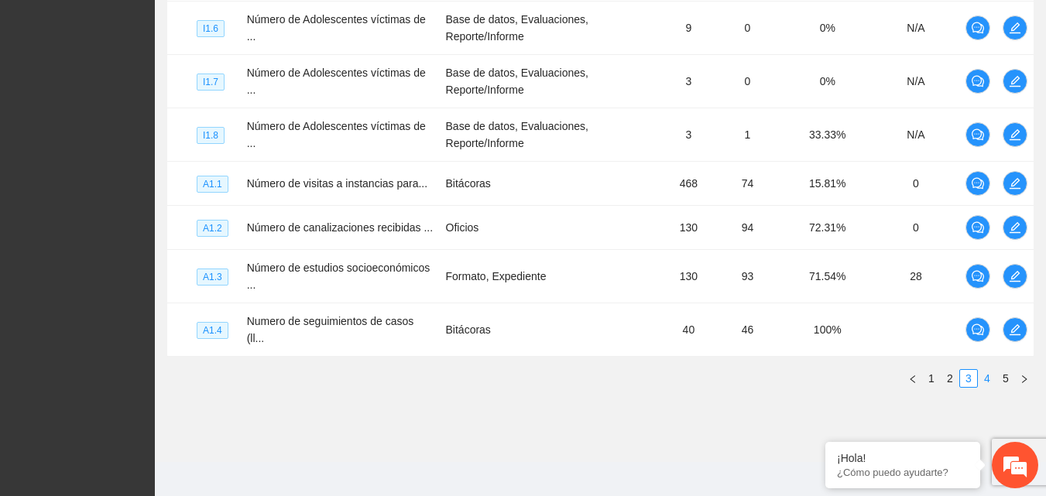
click at [986, 371] on link "4" at bounding box center [986, 378] width 17 height 17
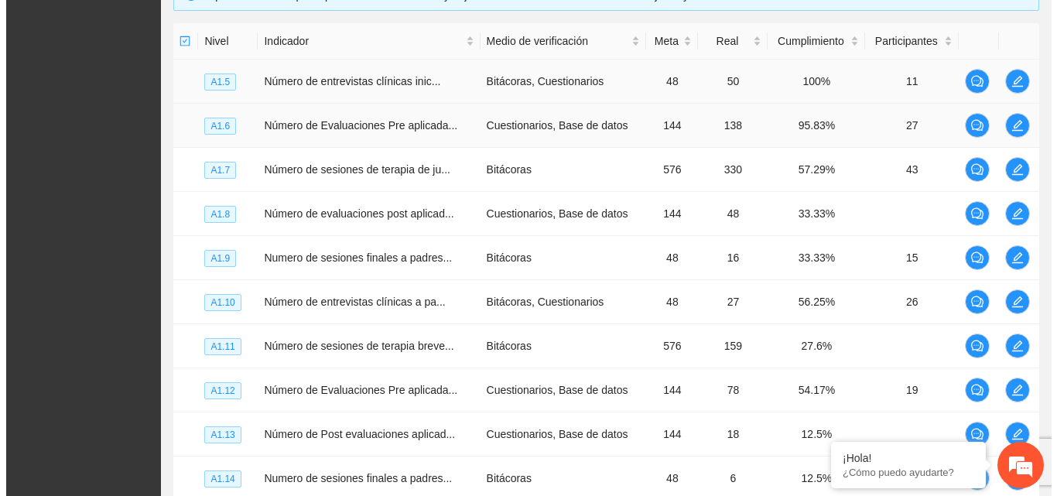
scroll to position [362, 0]
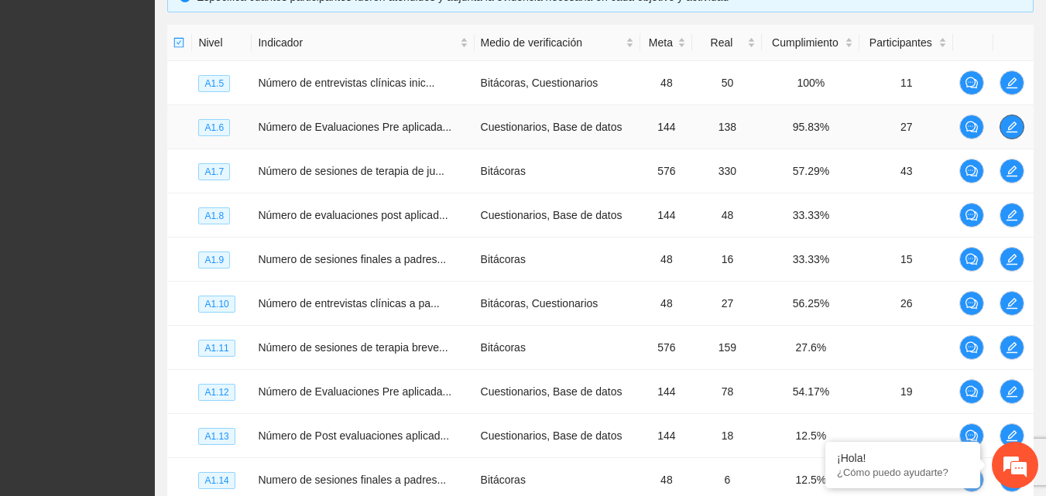
click at [1014, 132] on icon "edit" at bounding box center [1011, 127] width 11 height 11
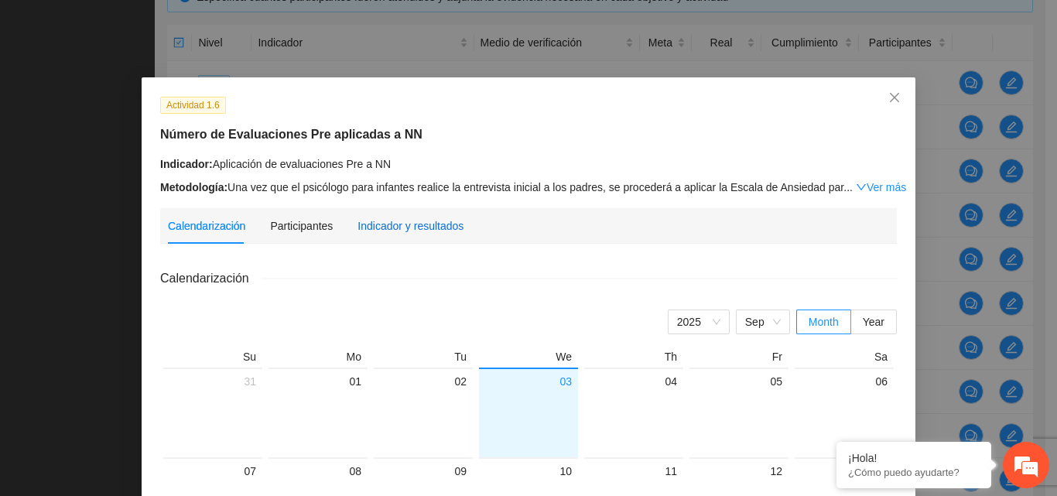
click at [420, 228] on div "Indicador y resultados" at bounding box center [411, 225] width 106 height 17
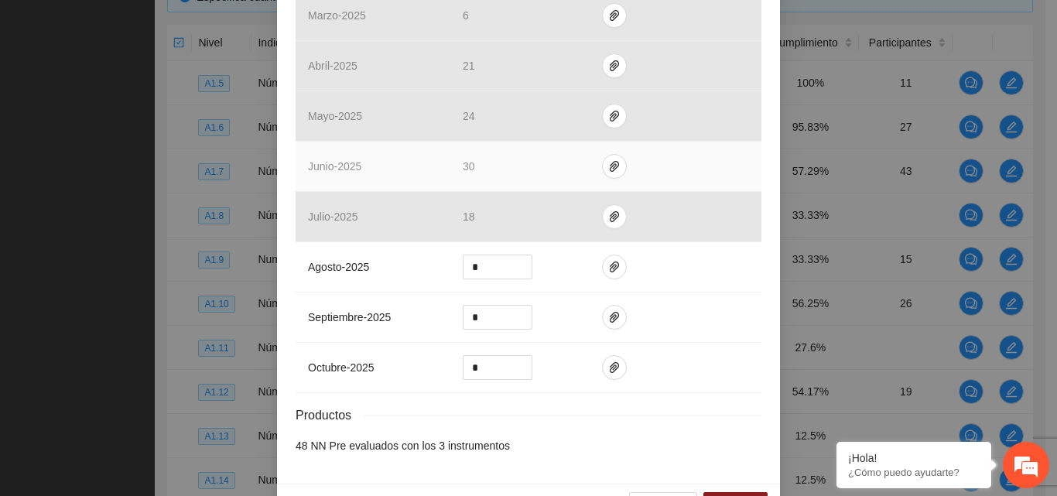
scroll to position [464, 0]
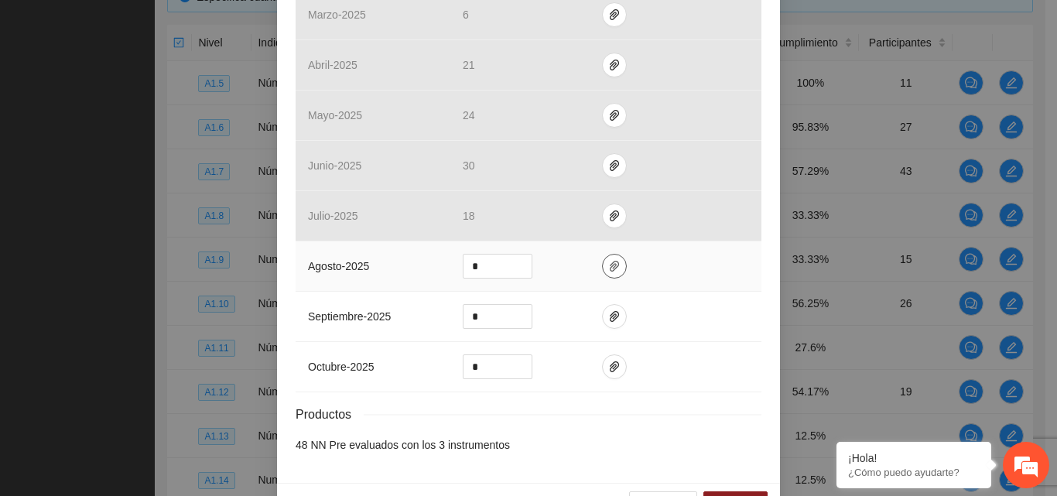
click at [610, 265] on icon "paper-clip" at bounding box center [614, 266] width 9 height 11
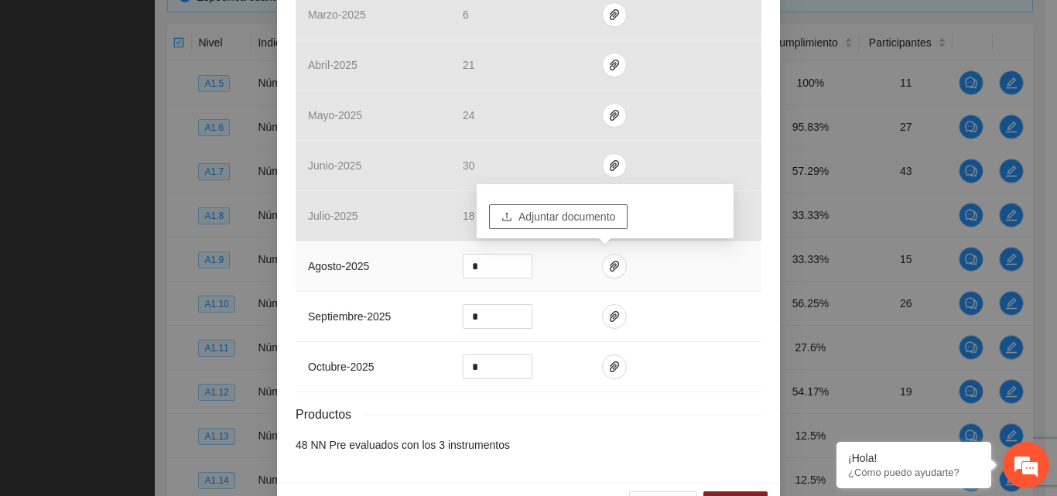
click at [577, 214] on span "Adjuntar documento" at bounding box center [567, 216] width 97 height 17
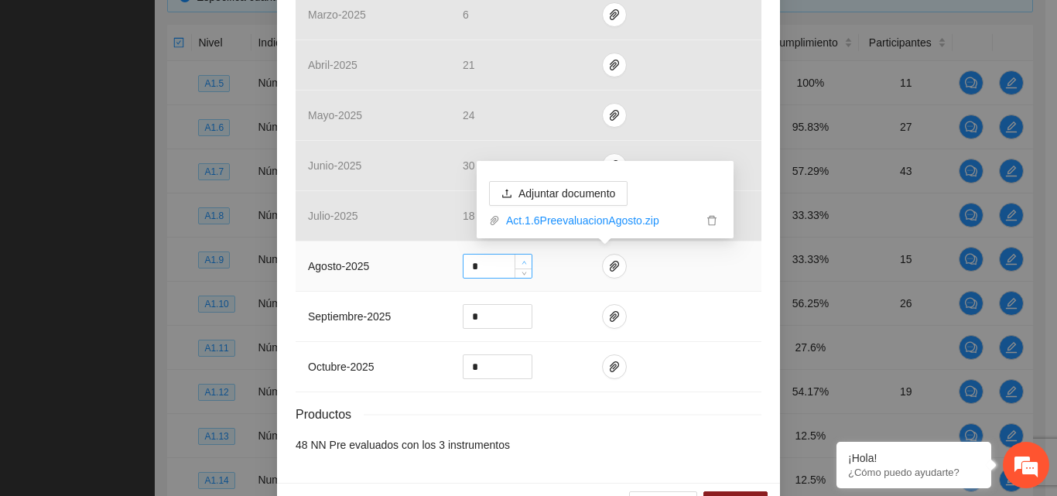
click at [522, 258] on span "up" at bounding box center [523, 262] width 9 height 9
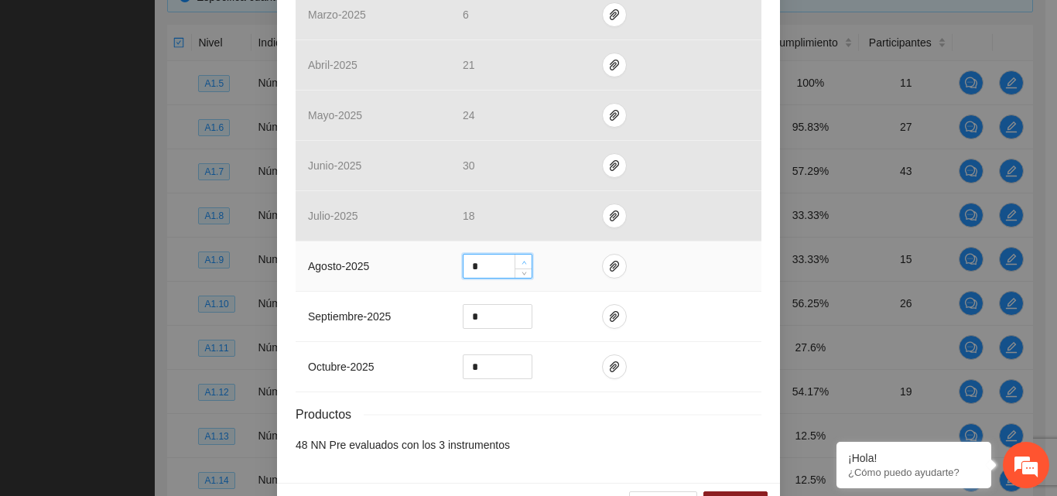
click at [522, 258] on span "up" at bounding box center [523, 262] width 9 height 9
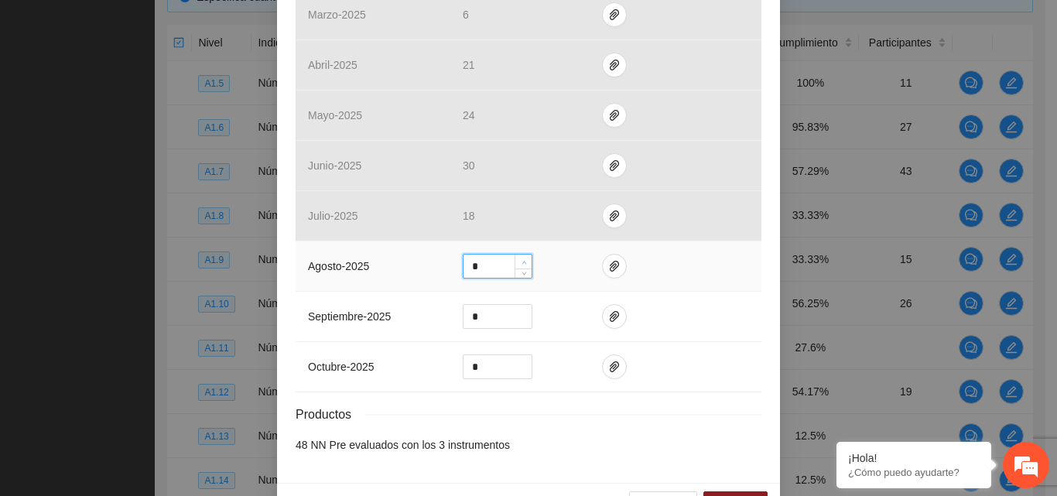
click at [522, 258] on span "up" at bounding box center [523, 262] width 9 height 9
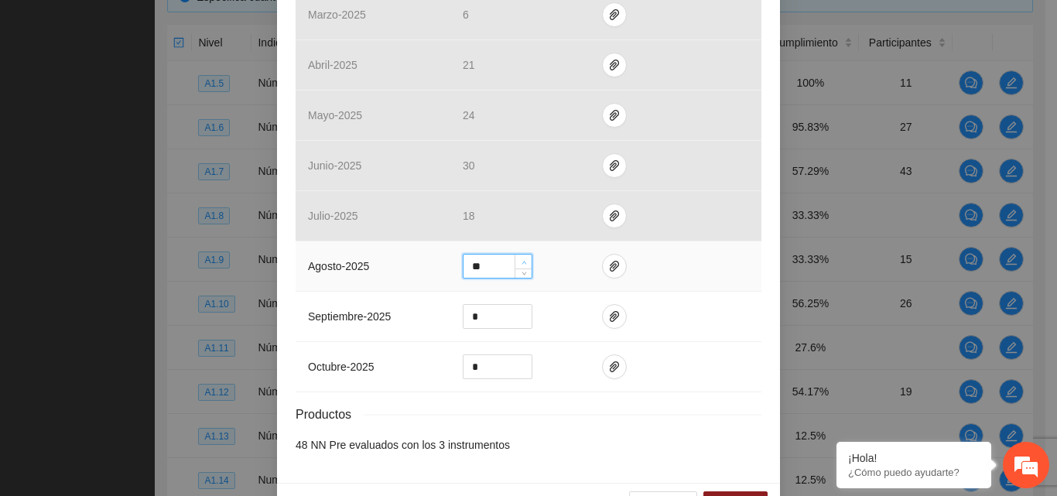
type input "**"
click at [521, 258] on span "up" at bounding box center [523, 262] width 9 height 9
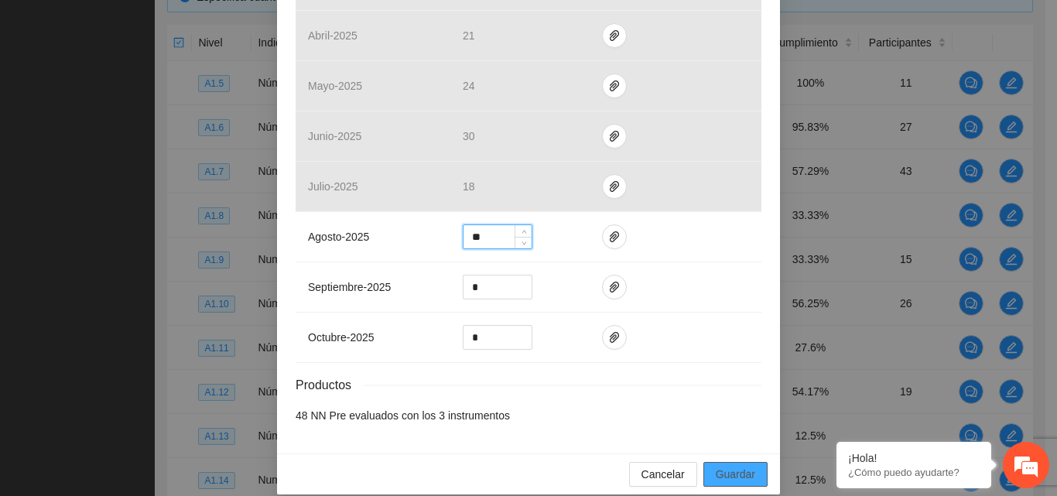
scroll to position [510, 0]
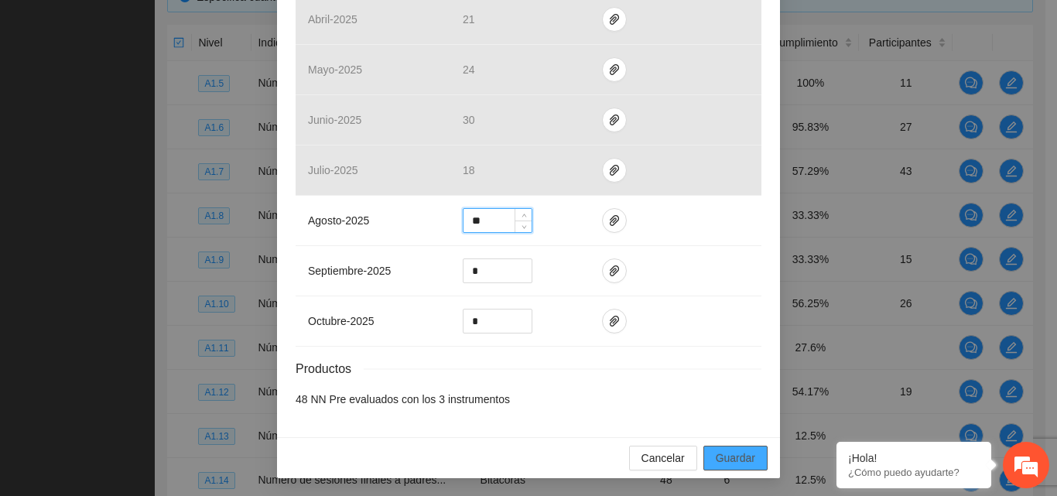
click at [725, 451] on span "Guardar" at bounding box center [735, 458] width 39 height 17
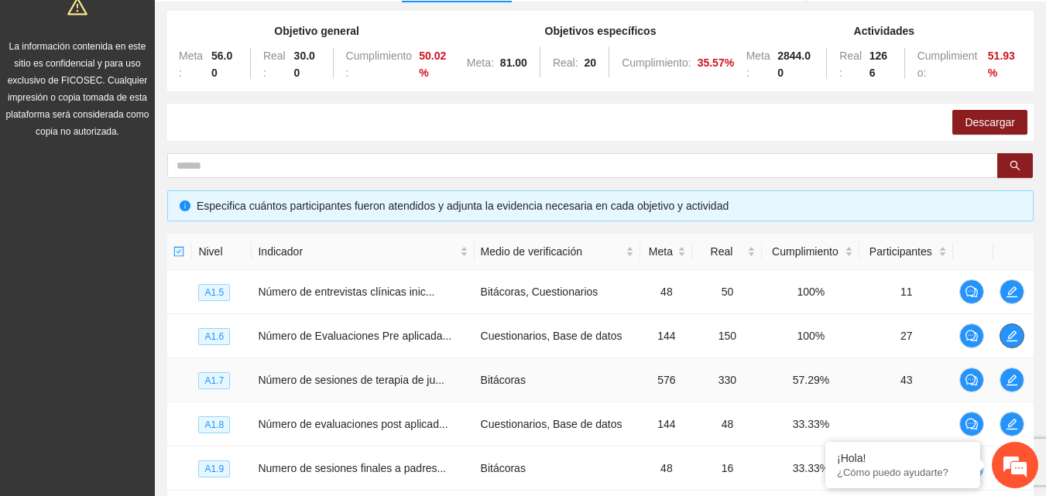
scroll to position [0, 0]
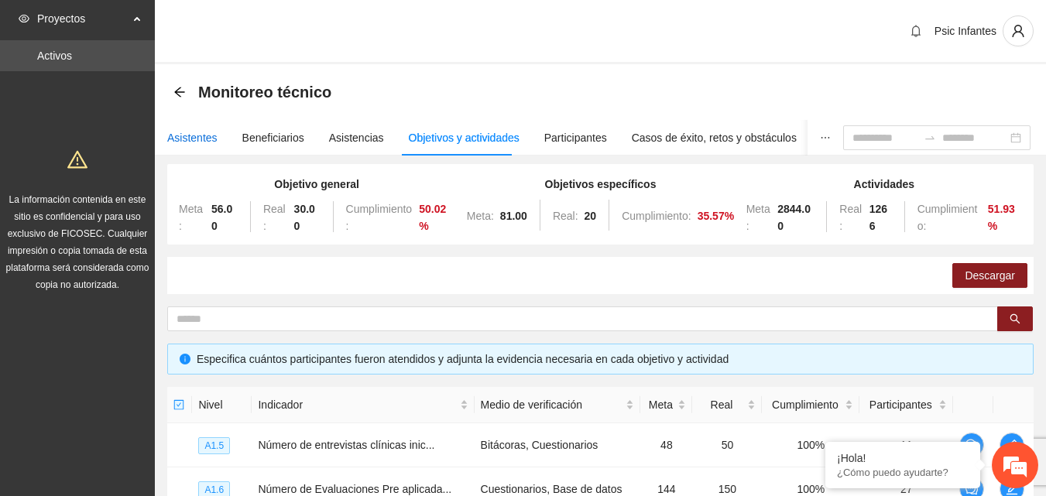
click at [199, 137] on div "Asistentes" at bounding box center [192, 137] width 50 height 17
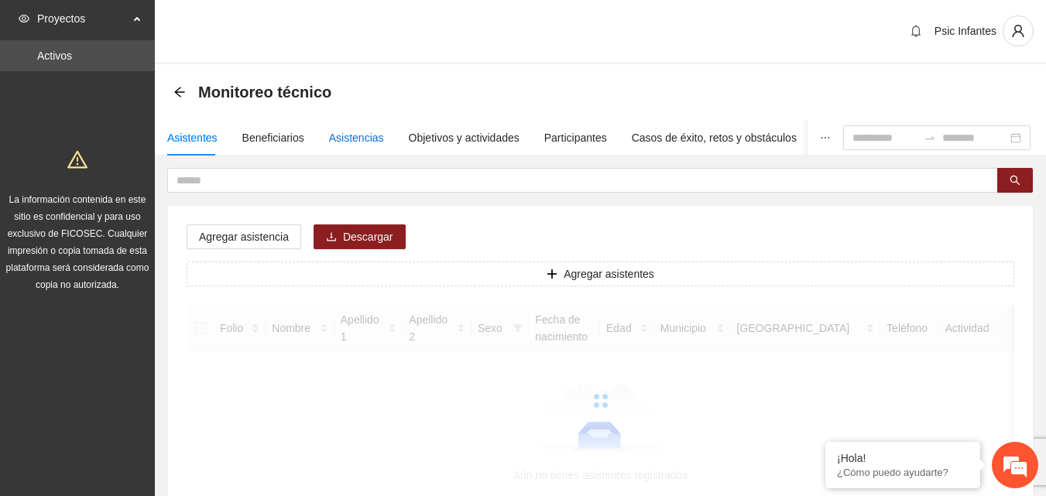
click at [338, 144] on div "Asistencias" at bounding box center [356, 137] width 55 height 17
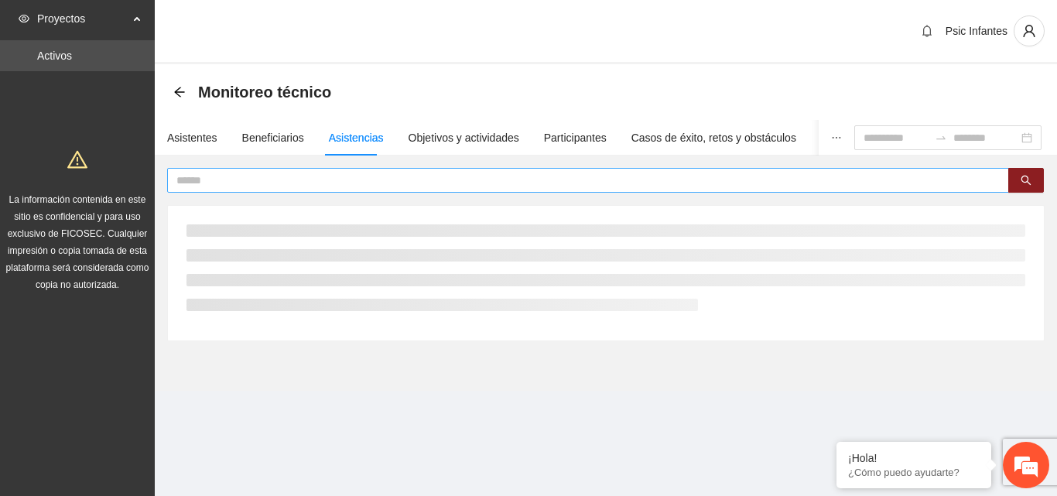
click at [347, 187] on input "text" at bounding box center [581, 180] width 811 height 17
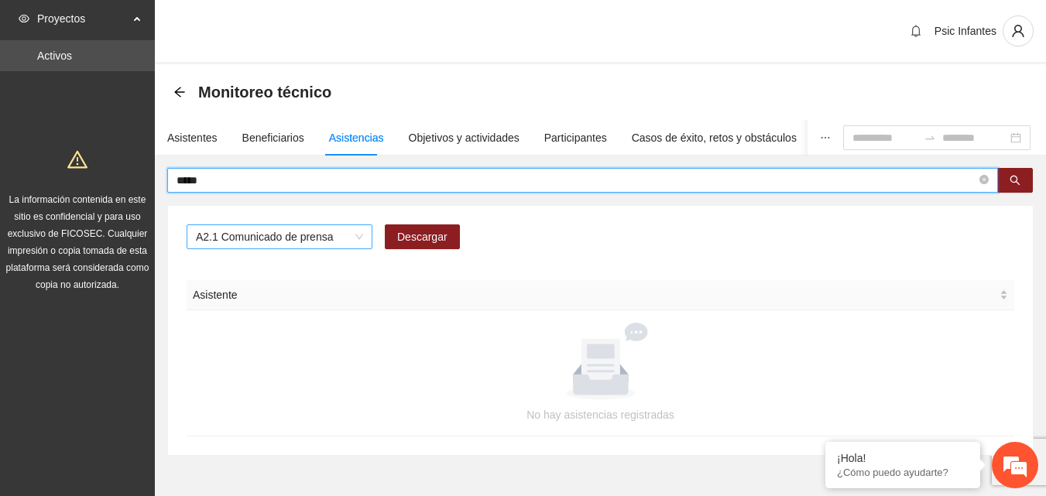
click at [342, 239] on span "A2.1 Comunicado de prensa" at bounding box center [279, 236] width 167 height 23
type input "*****"
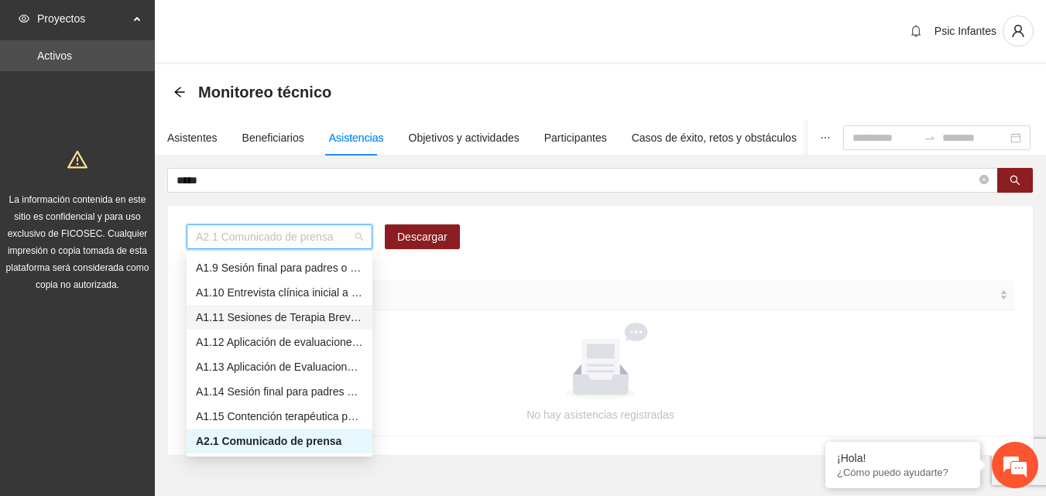
scroll to position [121, 0]
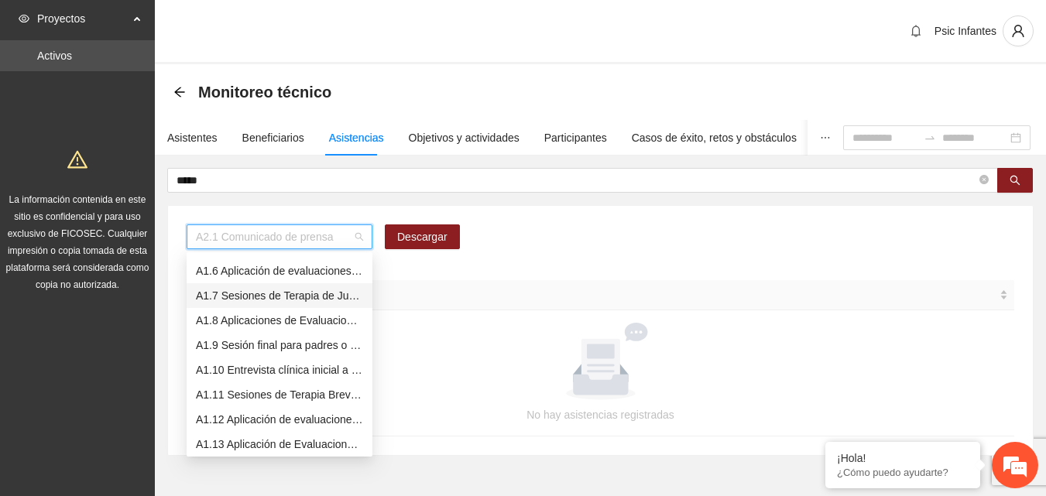
click at [293, 291] on div "A1.7 Sesiones de Terapia de Juego para niños y niñas" at bounding box center [279, 295] width 167 height 17
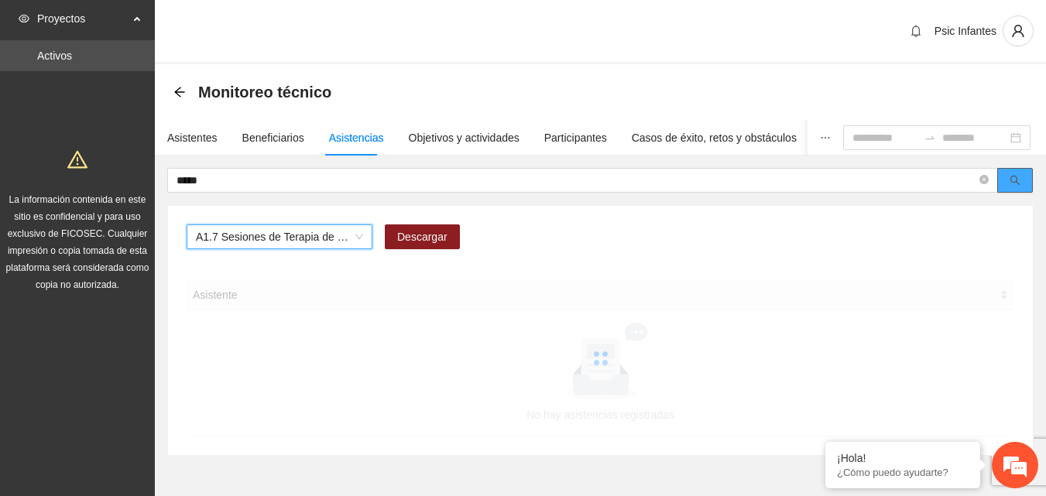
click at [1015, 187] on button "button" at bounding box center [1015, 180] width 36 height 25
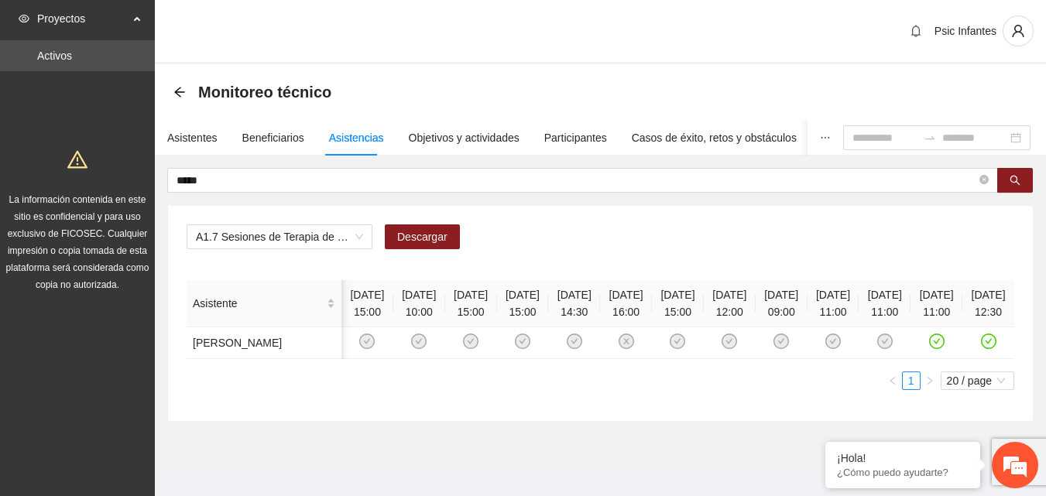
scroll to position [0, 144]
click at [470, 142] on div "Objetivos y actividades" at bounding box center [464, 137] width 111 height 17
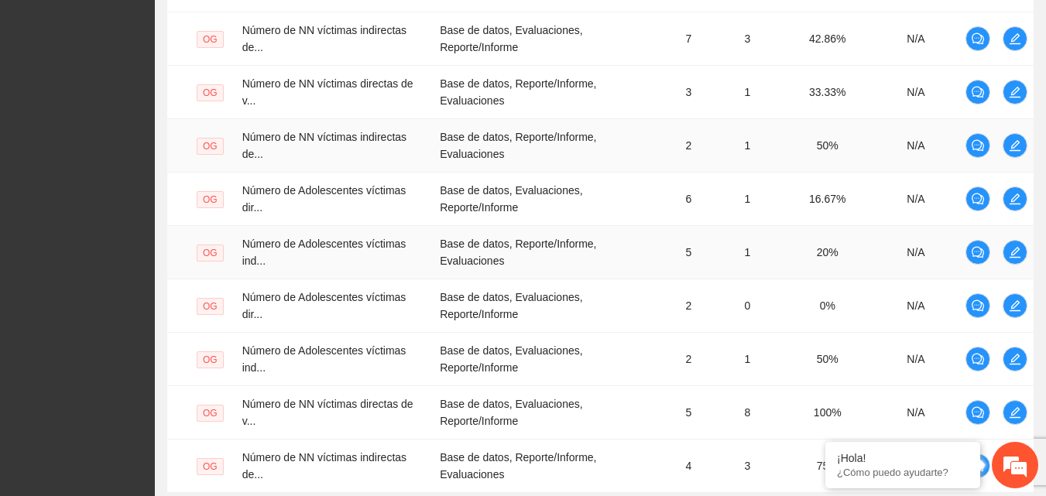
scroll to position [610, 0]
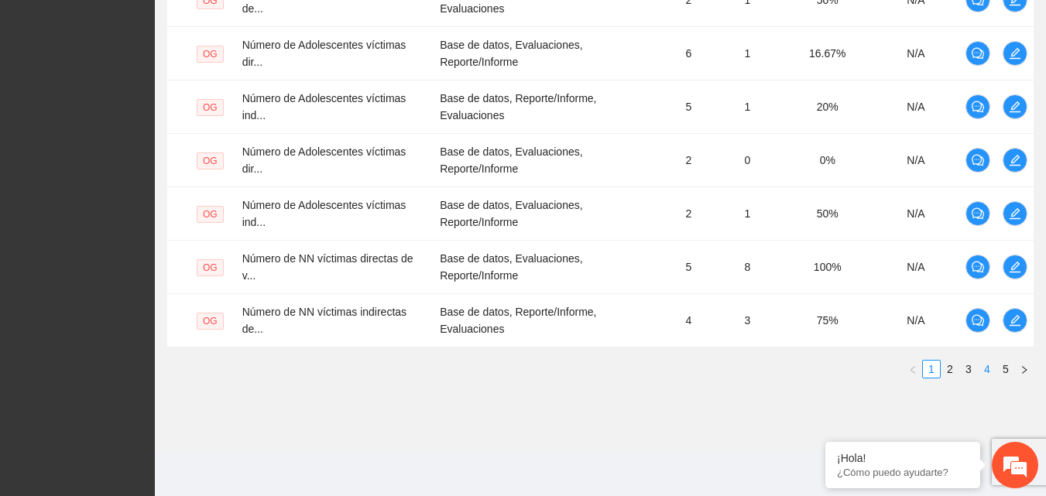
click at [988, 373] on link "4" at bounding box center [986, 369] width 17 height 17
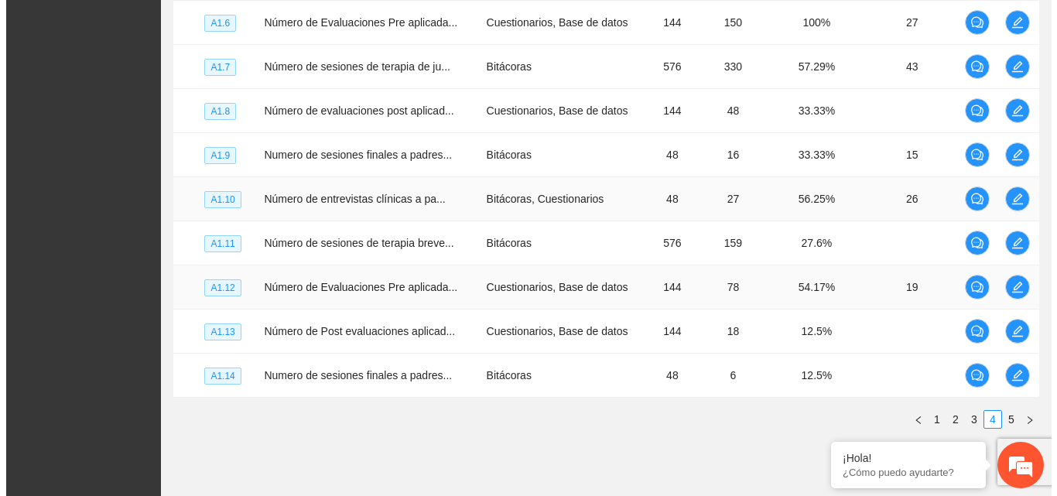
scroll to position [440, 0]
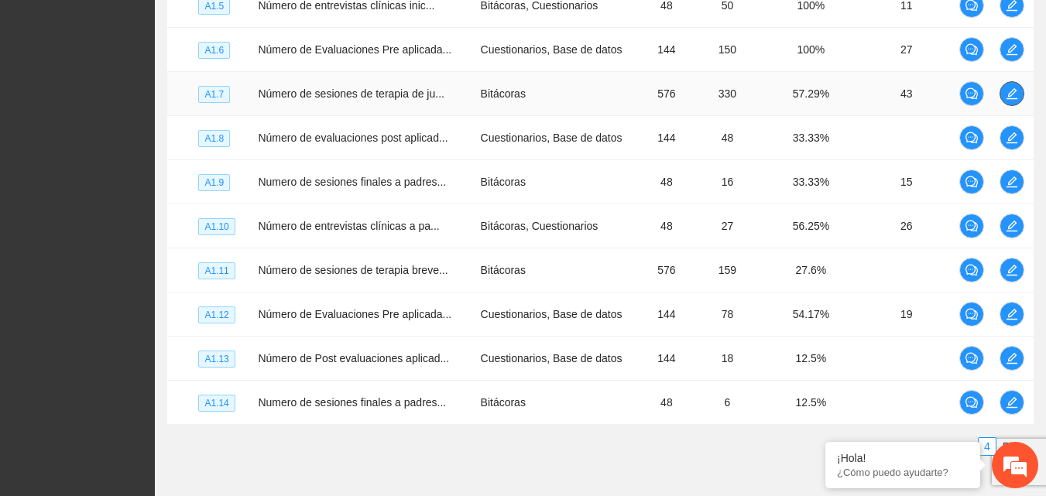
click at [1013, 99] on icon "edit" at bounding box center [1011, 93] width 11 height 11
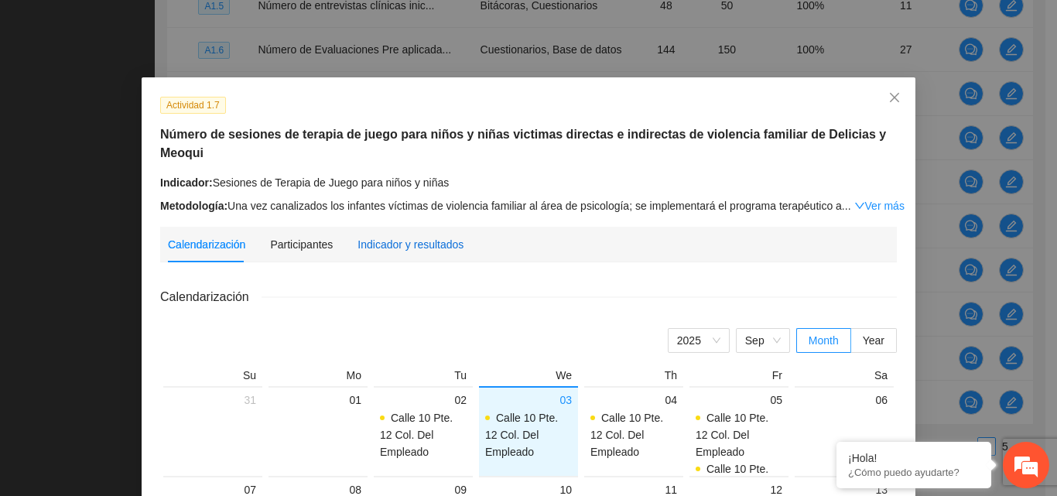
click at [391, 236] on div "Indicador y resultados" at bounding box center [411, 244] width 106 height 17
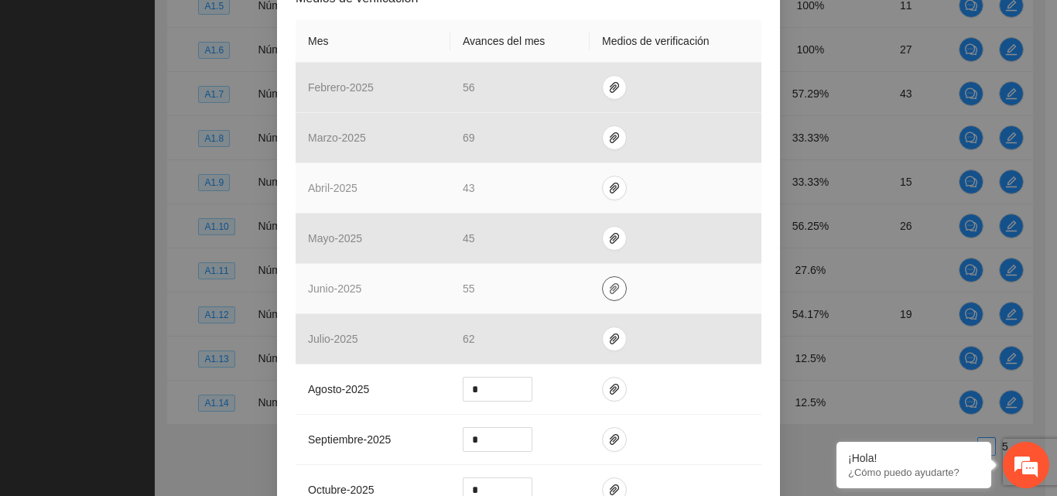
scroll to position [387, 0]
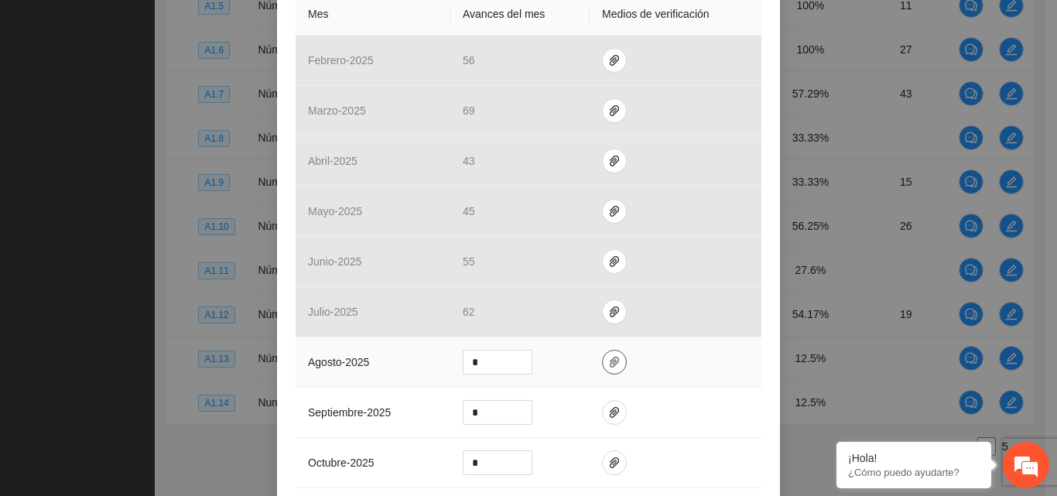
click at [608, 357] on icon "paper-clip" at bounding box center [614, 362] width 12 height 12
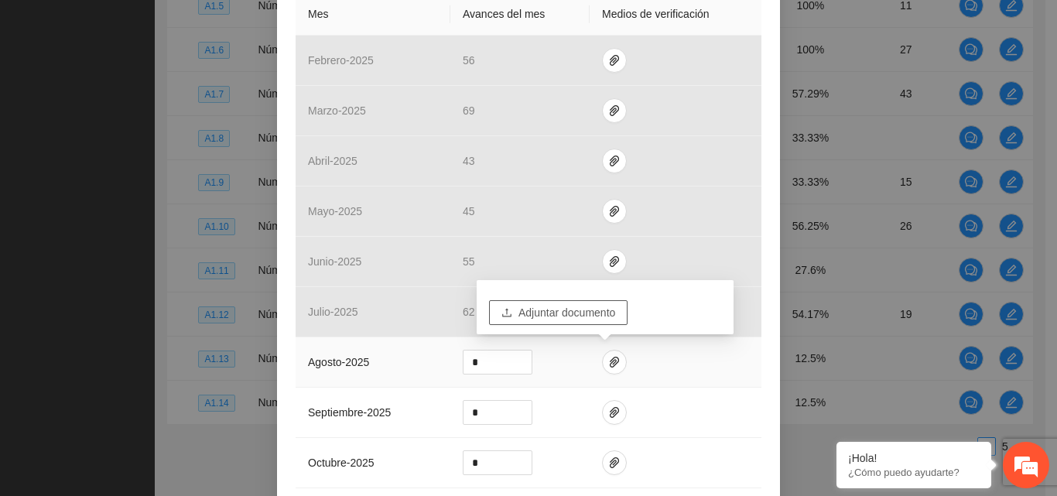
click at [556, 316] on span "Adjuntar documento" at bounding box center [567, 312] width 97 height 17
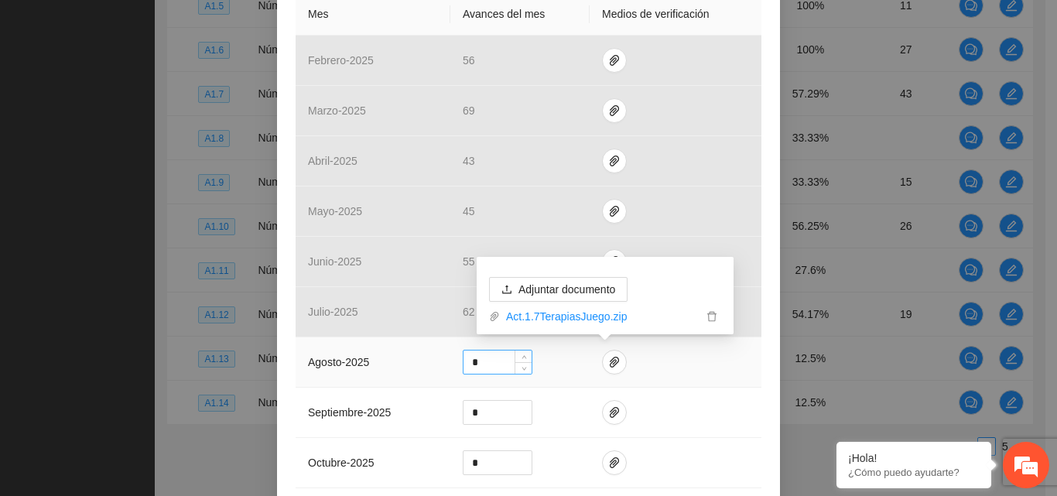
click at [480, 361] on input "*" at bounding box center [498, 362] width 68 height 23
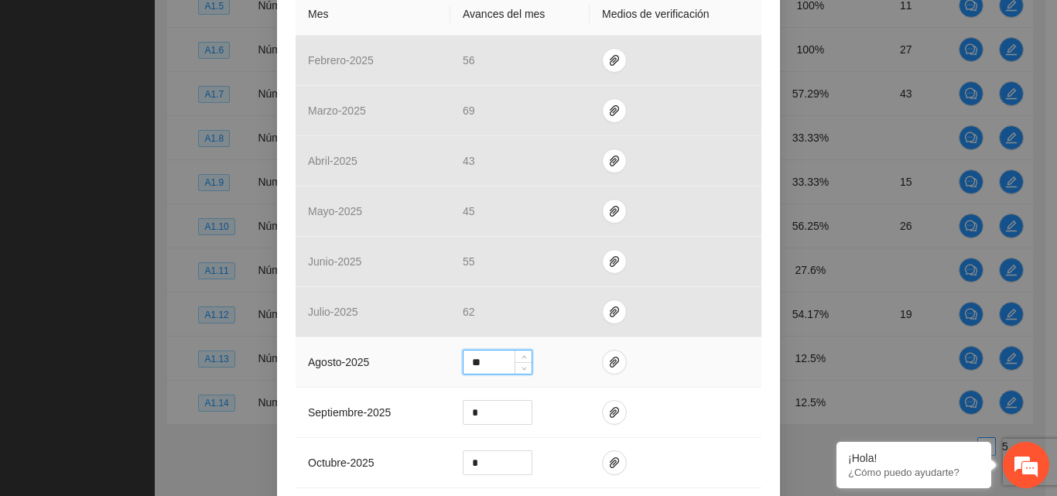
type input "**"
click at [705, 361] on td at bounding box center [676, 362] width 172 height 50
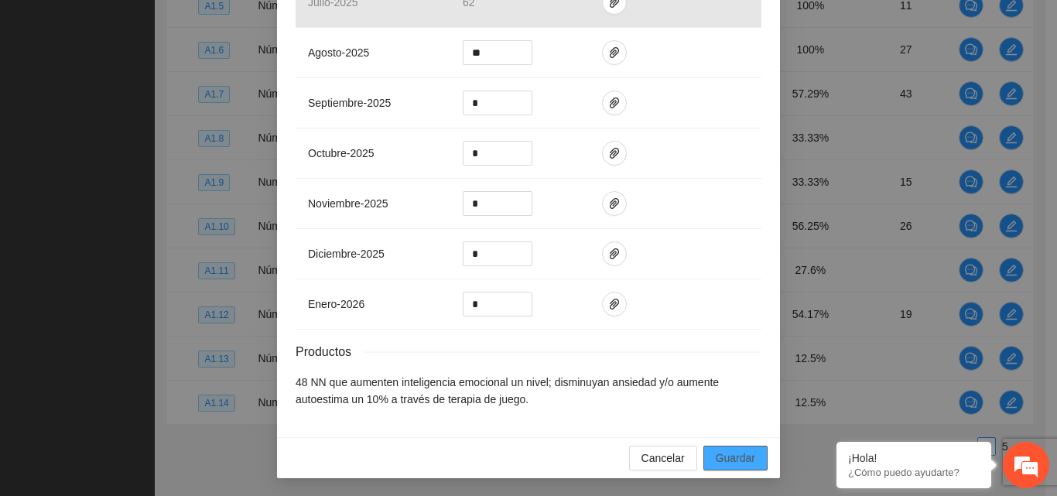
click at [741, 464] on span "Guardar" at bounding box center [735, 458] width 39 height 17
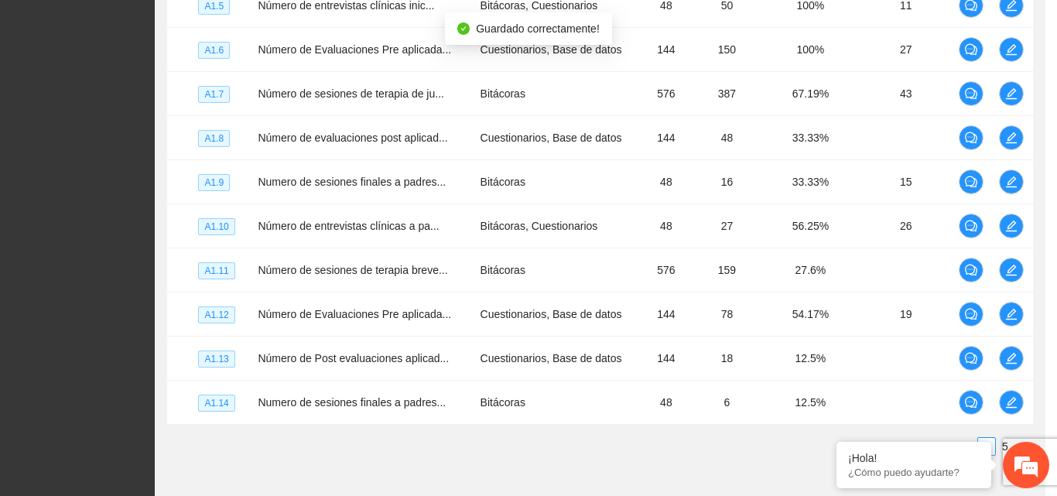
scroll to position [619, 0]
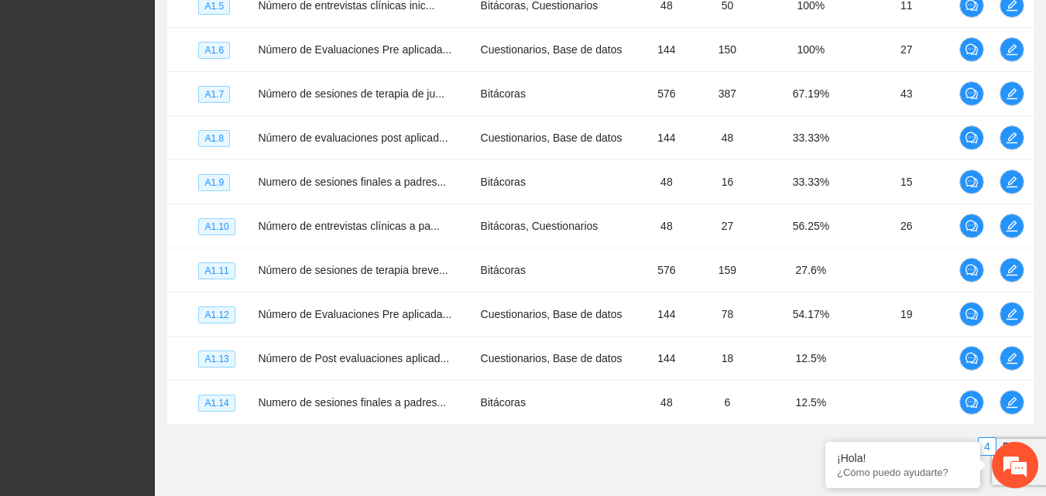
click at [399, 454] on ul "1 2 3 4 5" at bounding box center [600, 446] width 866 height 19
click at [1012, 50] on icon "edit" at bounding box center [1011, 49] width 11 height 11
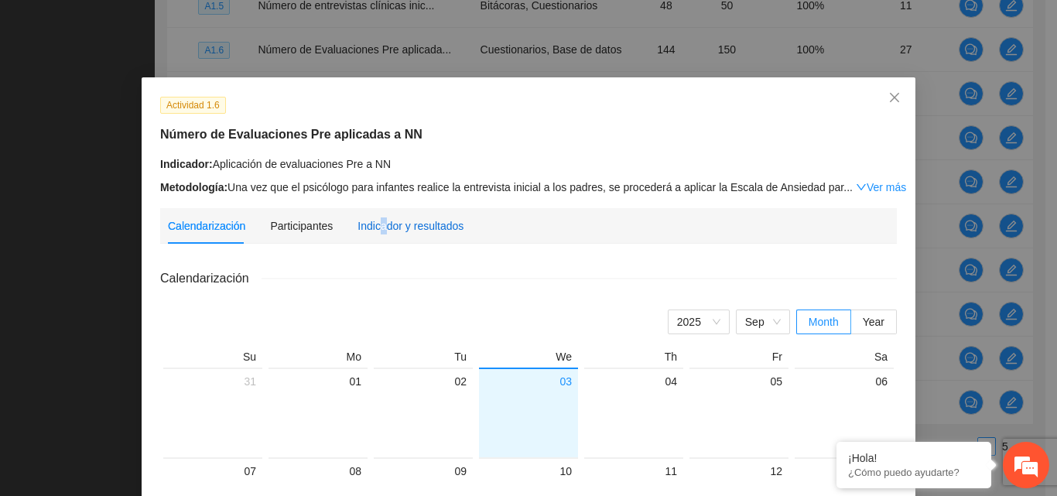
click at [373, 230] on div "Indicador y resultados" at bounding box center [411, 225] width 106 height 17
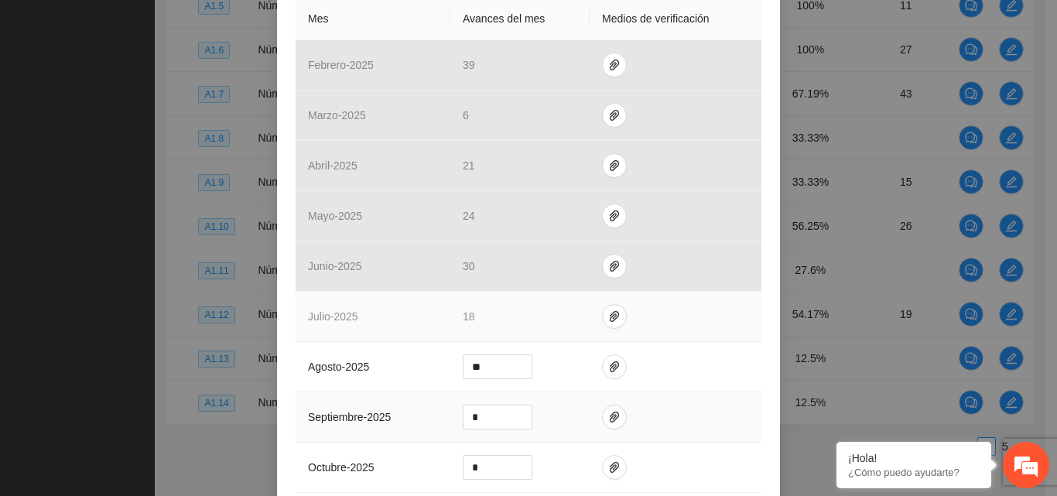
scroll to position [464, 0]
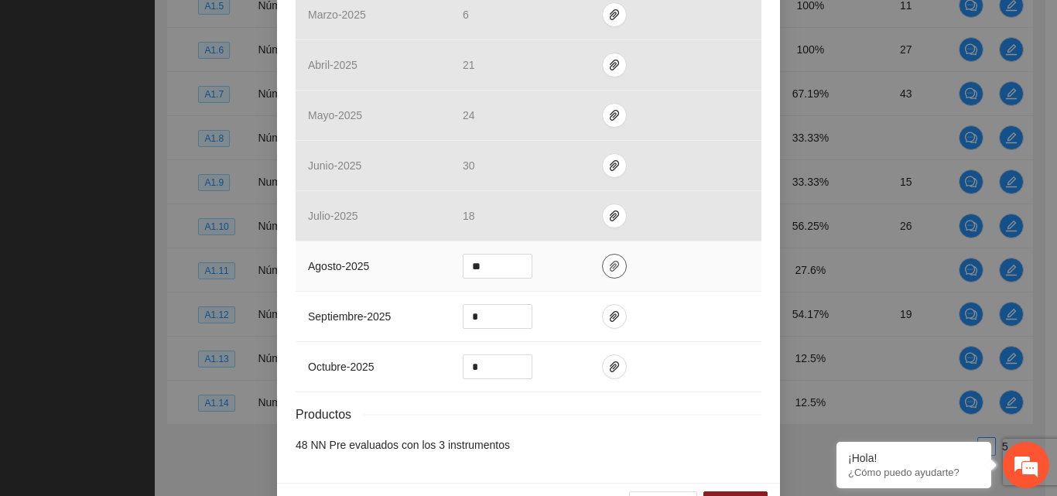
click at [610, 263] on icon "paper-clip" at bounding box center [614, 266] width 9 height 11
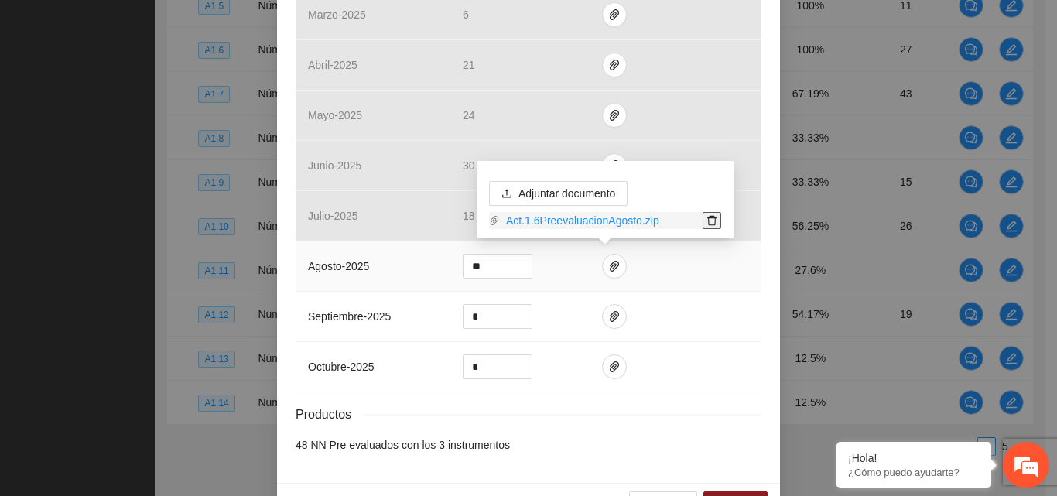
click at [715, 220] on icon "delete" at bounding box center [711, 221] width 9 height 10
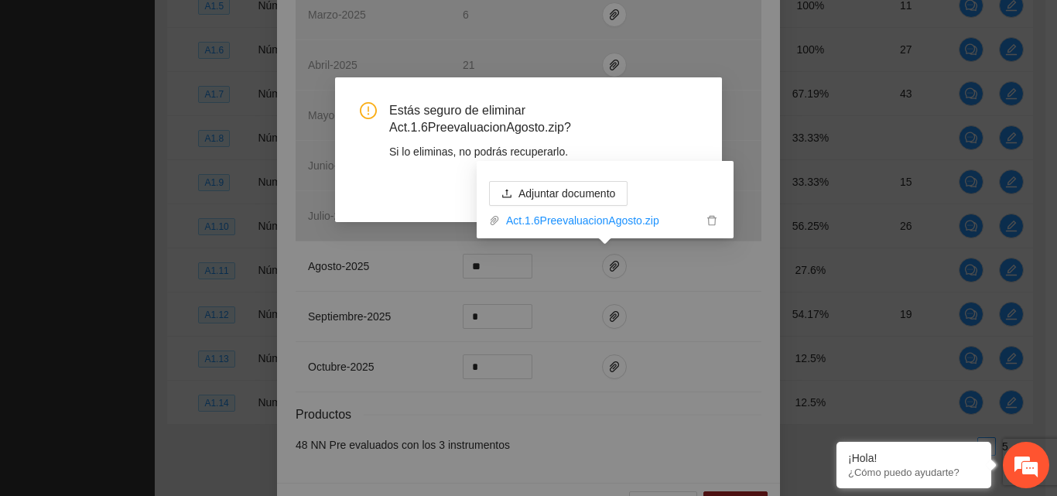
click at [676, 145] on div "Si lo eliminas, no podrás recuperarlo." at bounding box center [543, 151] width 308 height 17
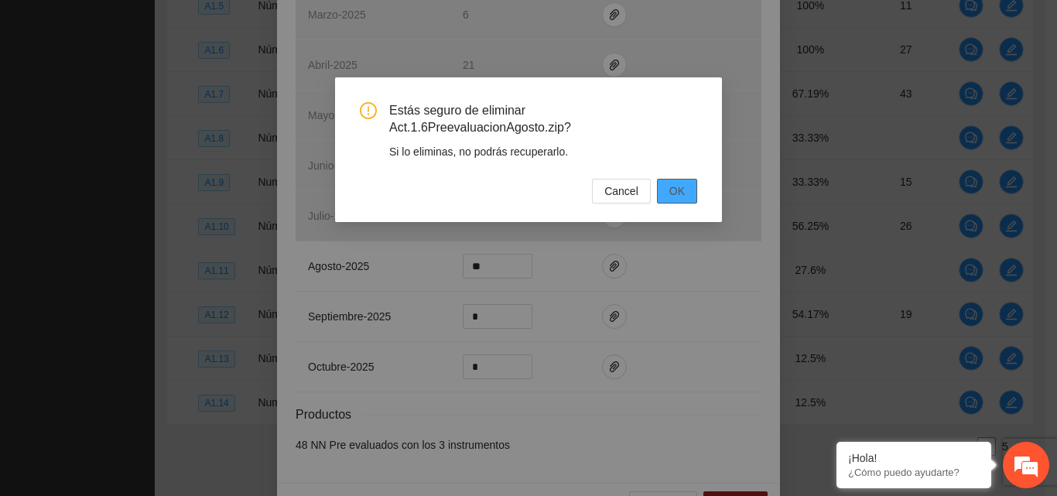
click at [690, 190] on button "OK" at bounding box center [677, 191] width 40 height 25
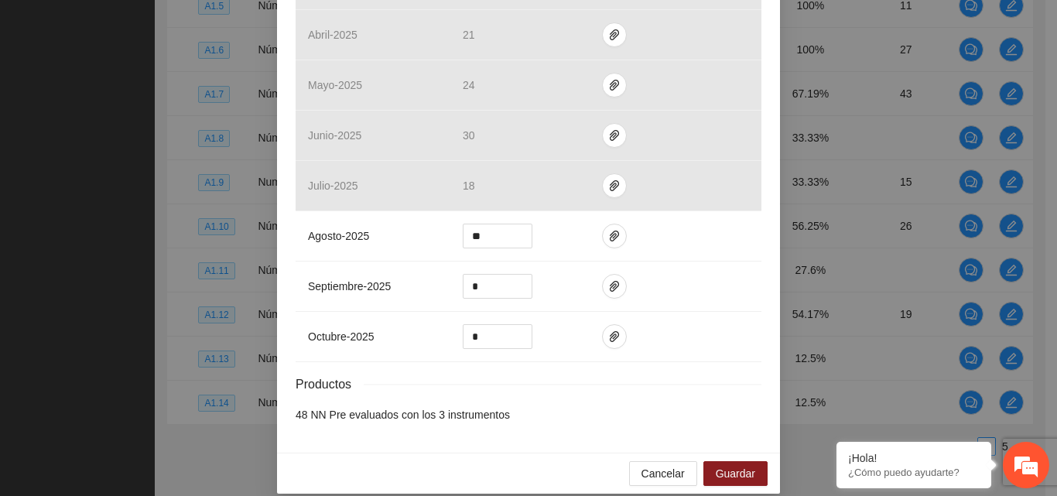
scroll to position [510, 0]
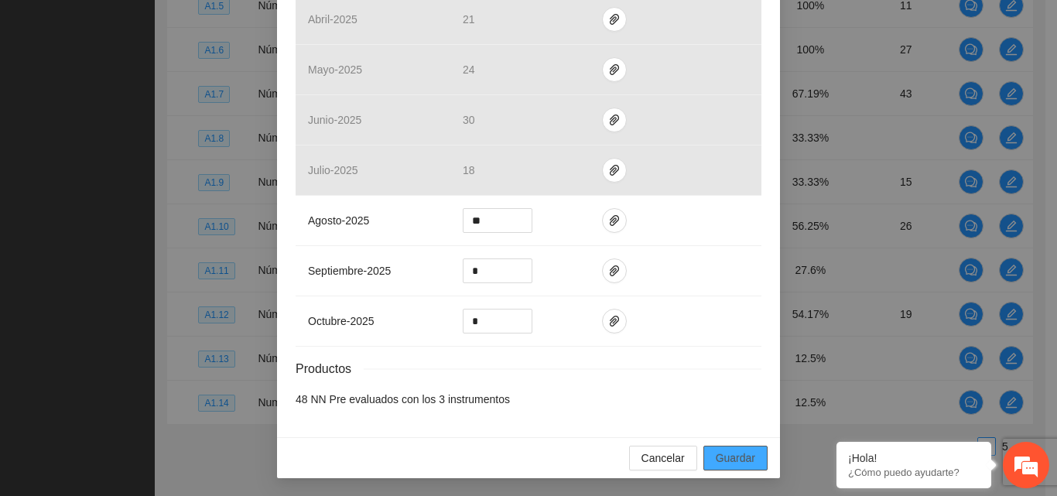
click at [721, 457] on span "Guardar" at bounding box center [735, 458] width 39 height 17
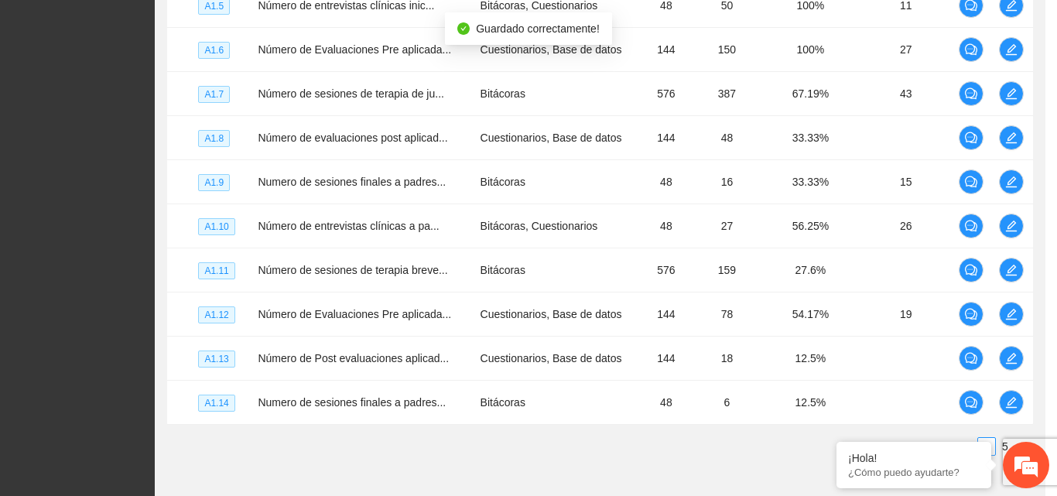
scroll to position [433, 0]
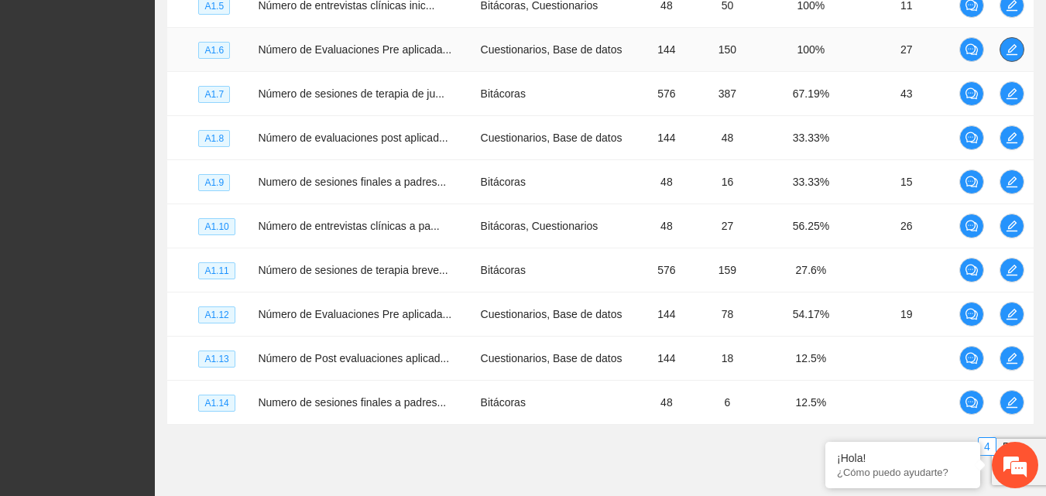
click at [1010, 47] on icon "edit" at bounding box center [1011, 49] width 12 height 12
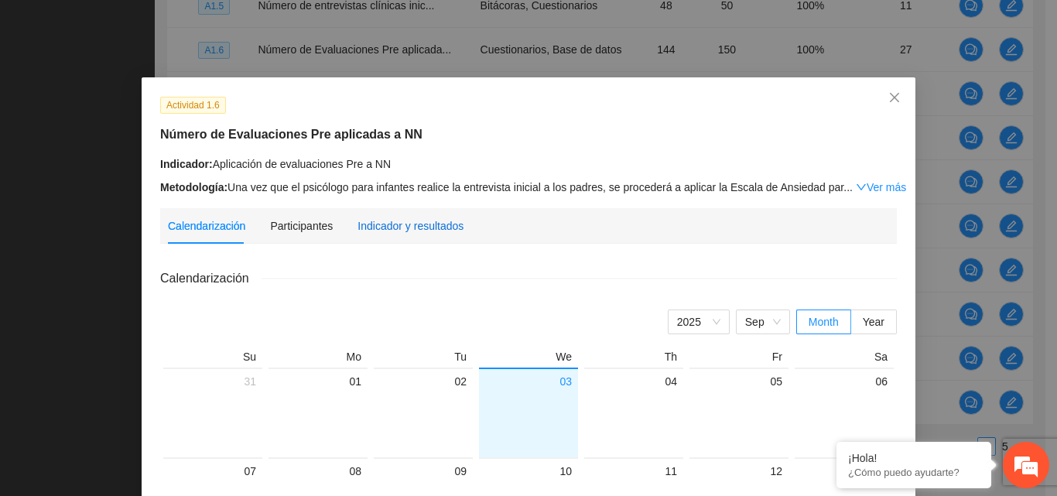
click at [401, 229] on div "Indicador y resultados" at bounding box center [411, 225] width 106 height 17
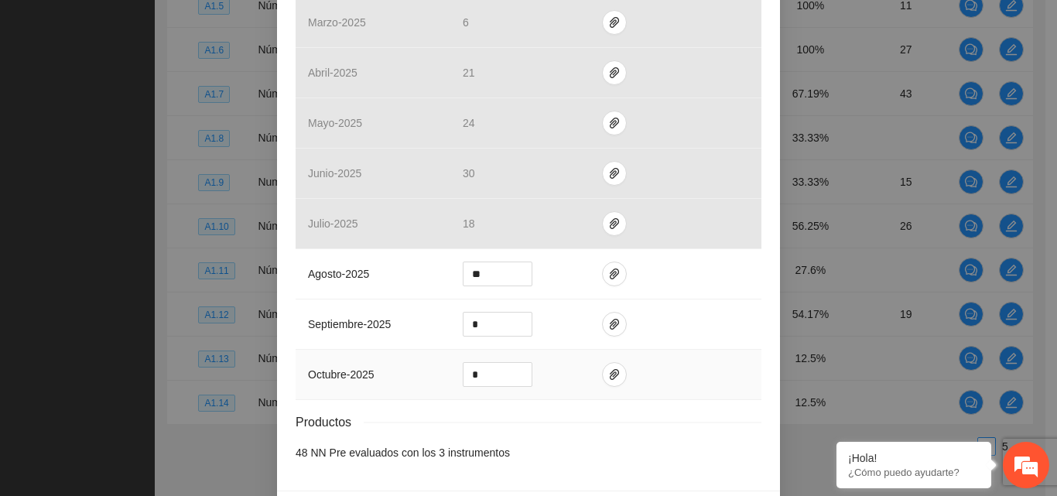
scroll to position [464, 0]
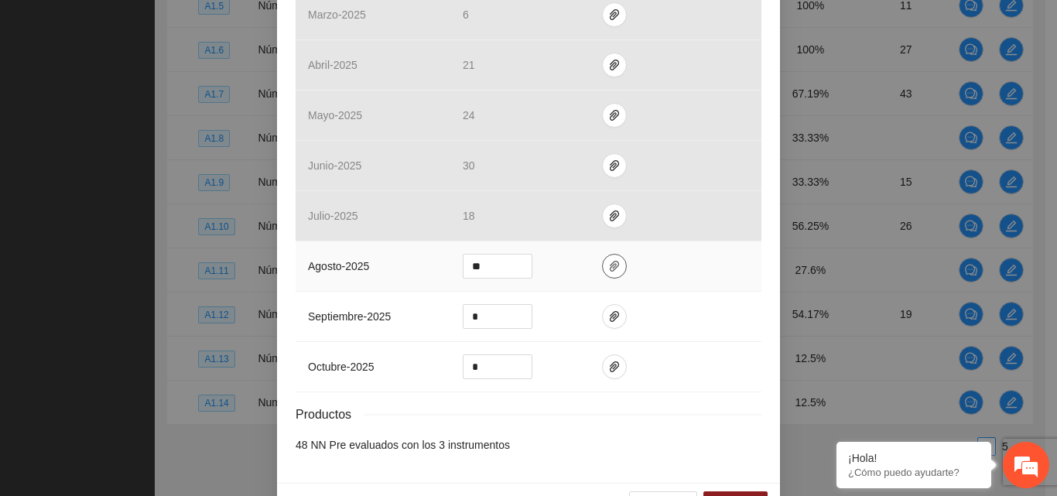
click at [608, 271] on icon "paper-clip" at bounding box center [614, 266] width 12 height 12
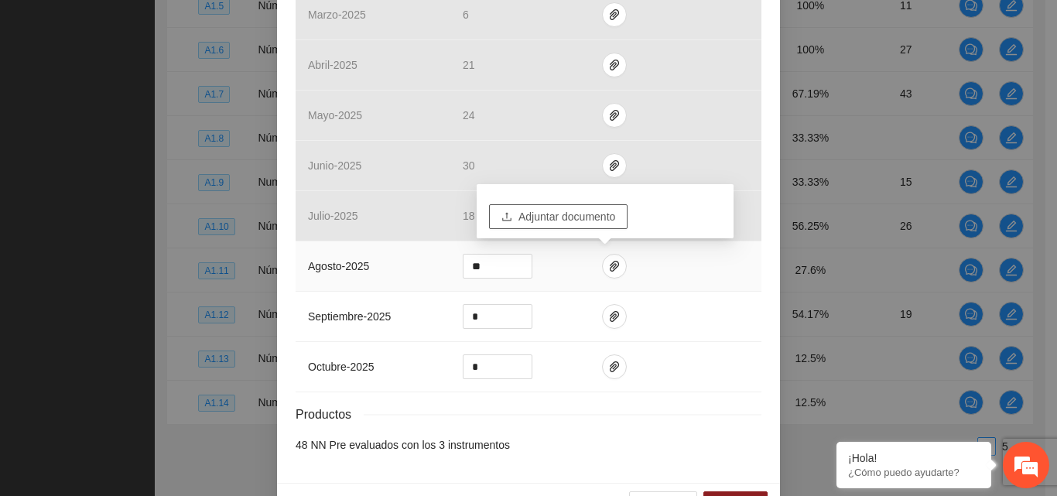
click at [599, 223] on span "Adjuntar documento" at bounding box center [567, 216] width 97 height 17
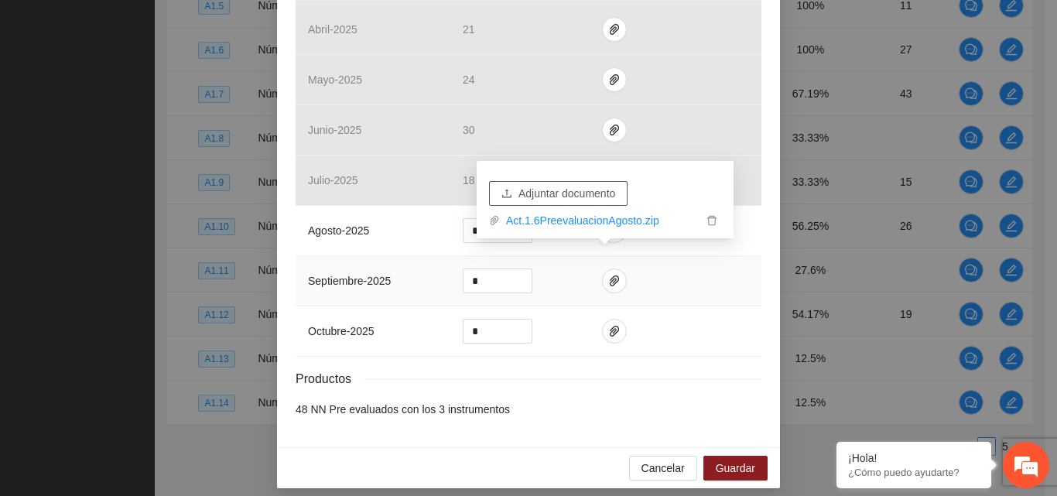
scroll to position [510, 0]
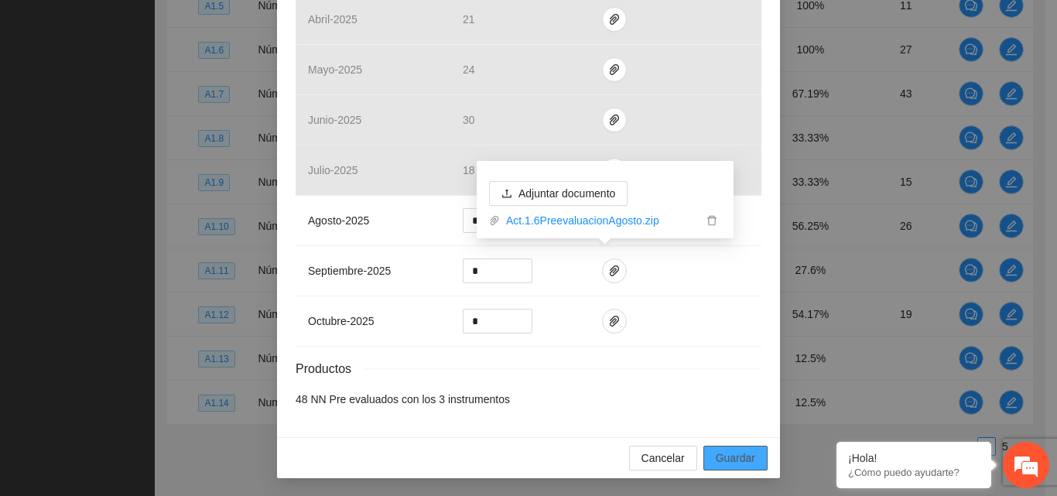
click at [729, 454] on span "Guardar" at bounding box center [735, 458] width 39 height 17
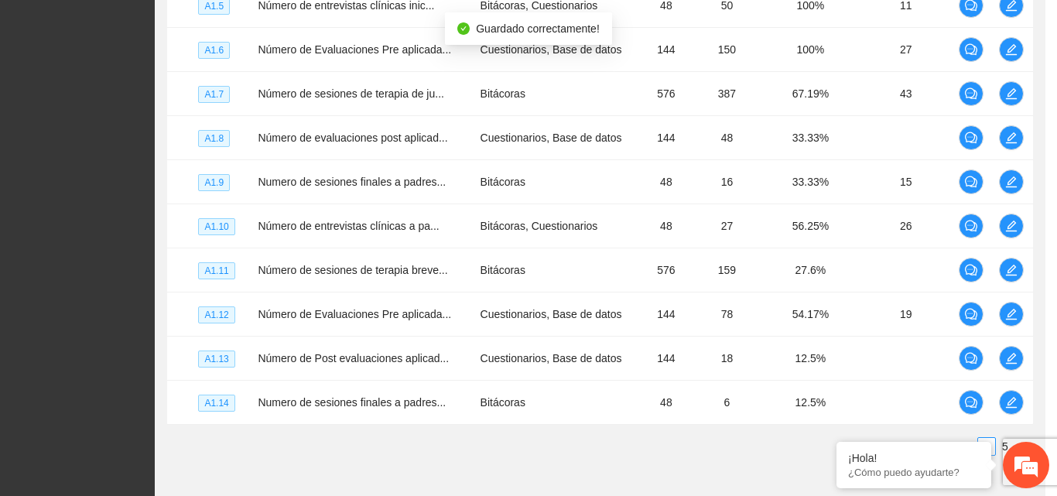
scroll to position [433, 0]
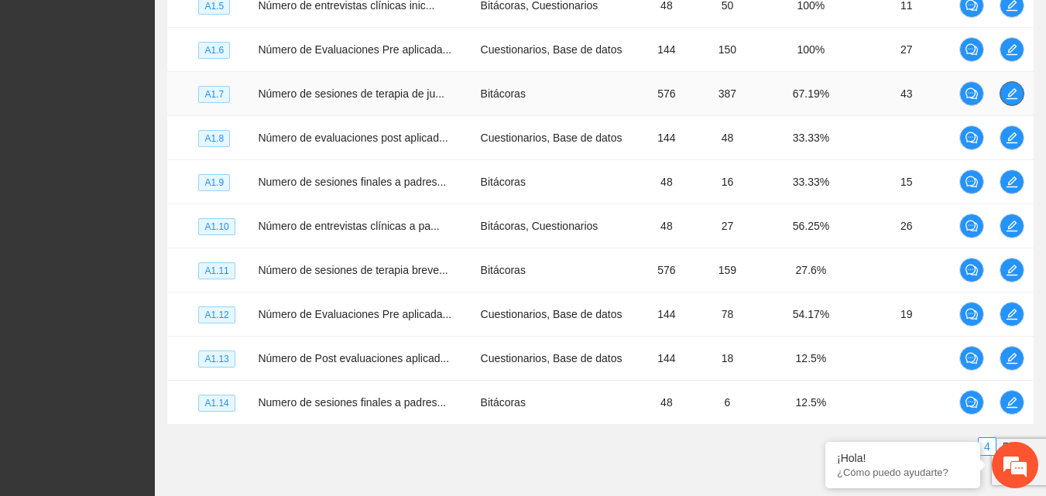
click at [1012, 97] on icon "edit" at bounding box center [1011, 93] width 12 height 12
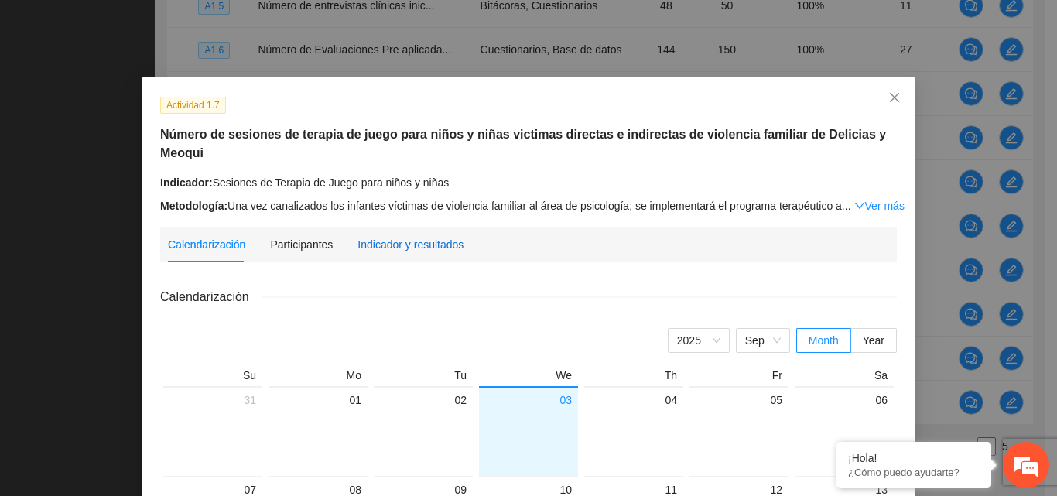
click at [406, 236] on div "Indicador y resultados" at bounding box center [411, 244] width 106 height 17
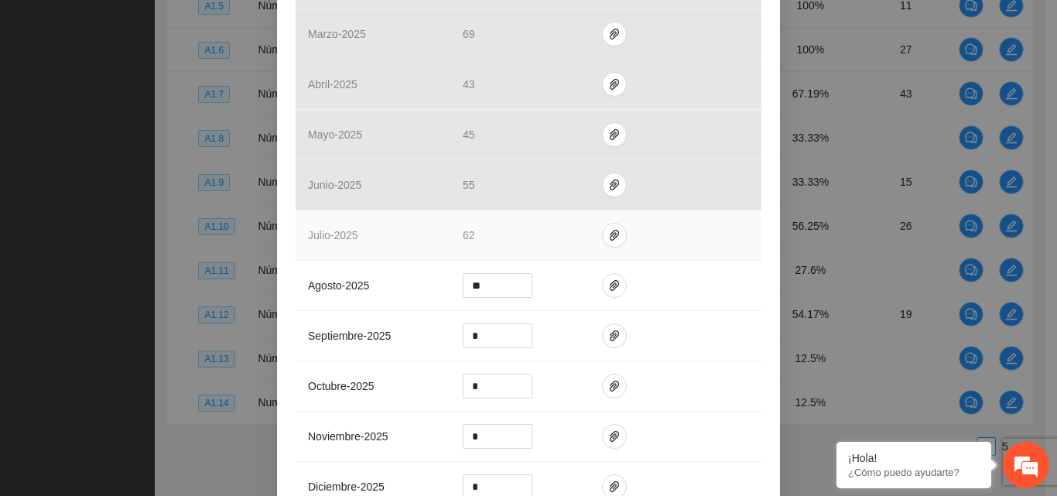
scroll to position [464, 0]
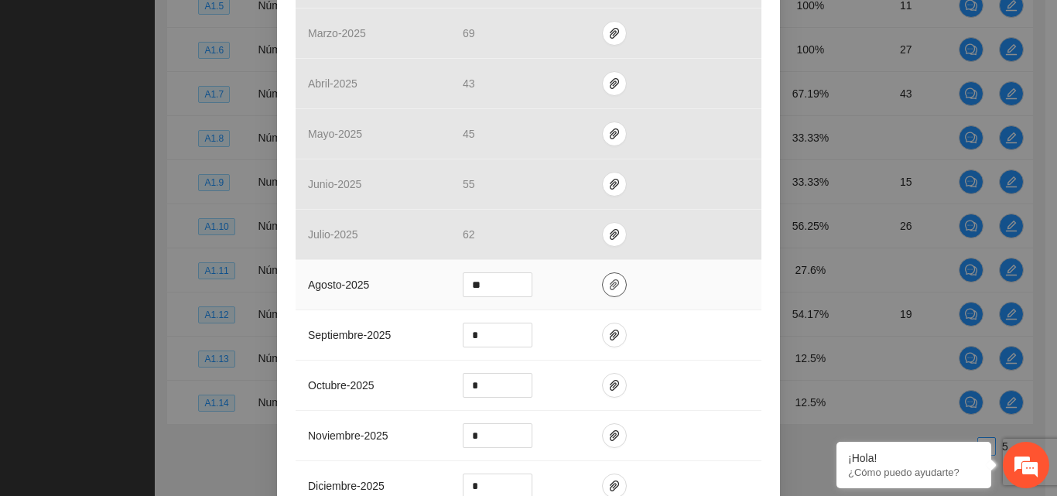
click at [610, 287] on icon "paper-clip" at bounding box center [614, 284] width 9 height 11
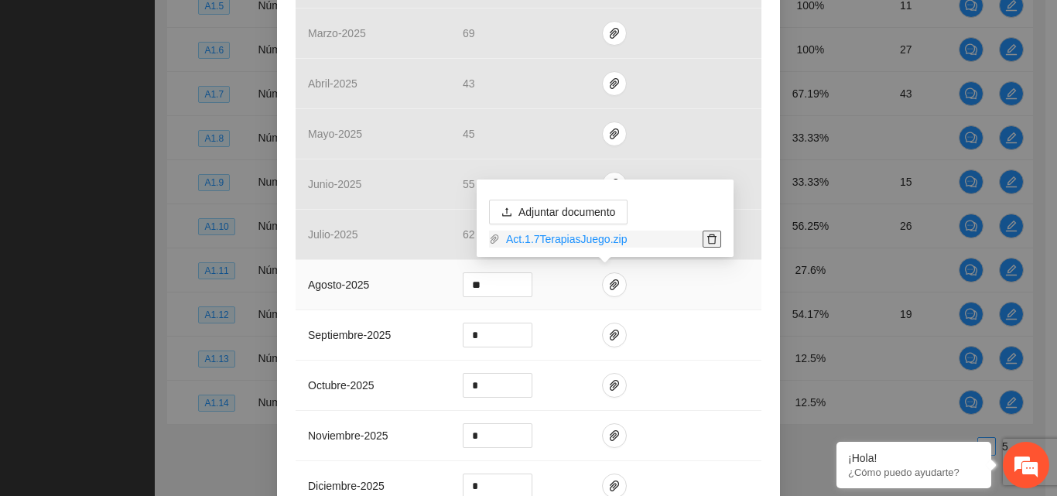
click at [714, 242] on icon "delete" at bounding box center [712, 239] width 11 height 11
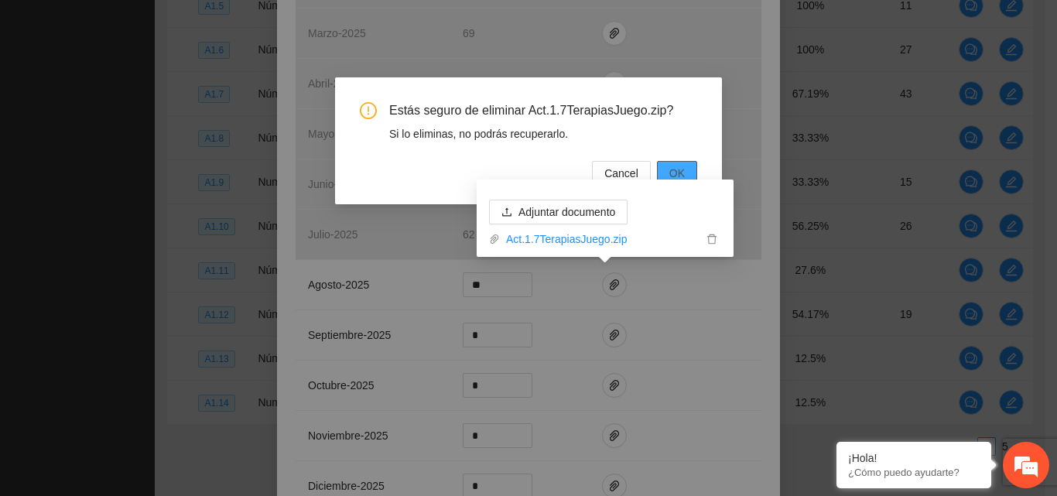
click at [672, 171] on span "OK" at bounding box center [676, 173] width 15 height 17
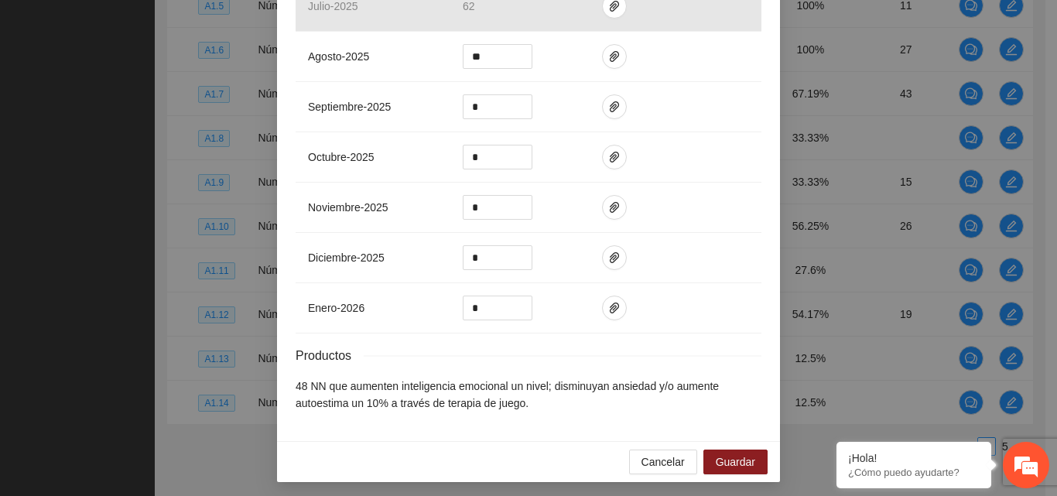
scroll to position [697, 0]
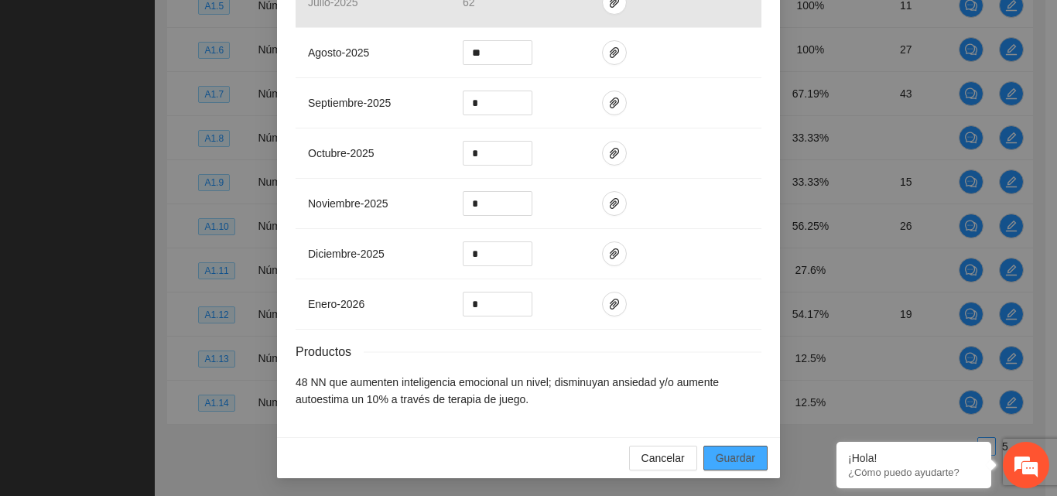
click at [732, 458] on span "Guardar" at bounding box center [735, 458] width 39 height 17
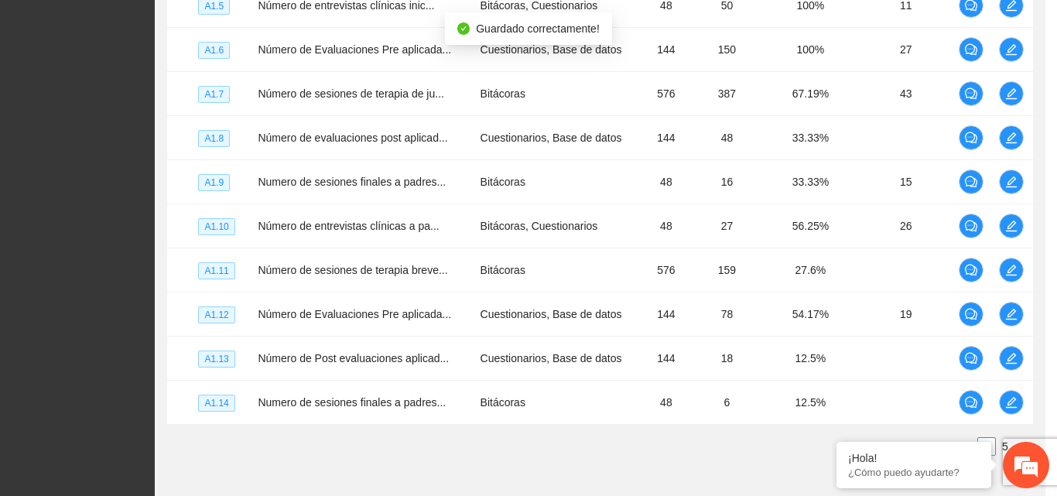
scroll to position [619, 0]
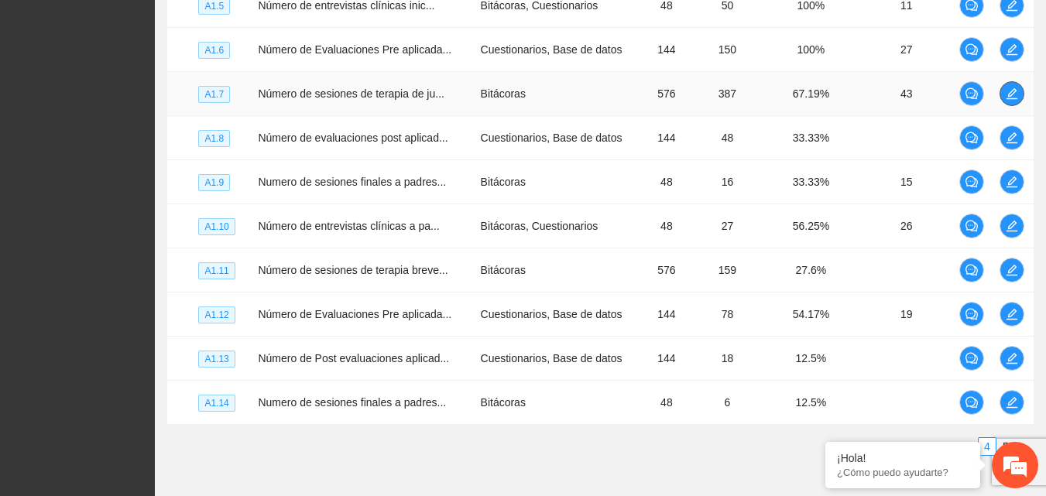
click at [1003, 96] on span "edit" at bounding box center [1011, 93] width 23 height 12
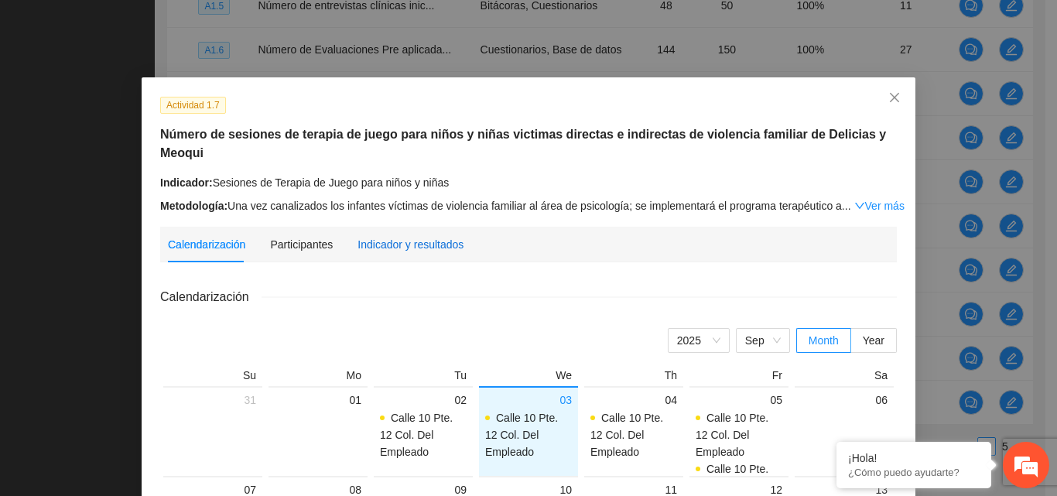
click at [392, 236] on div "Indicador y resultados" at bounding box center [411, 244] width 106 height 17
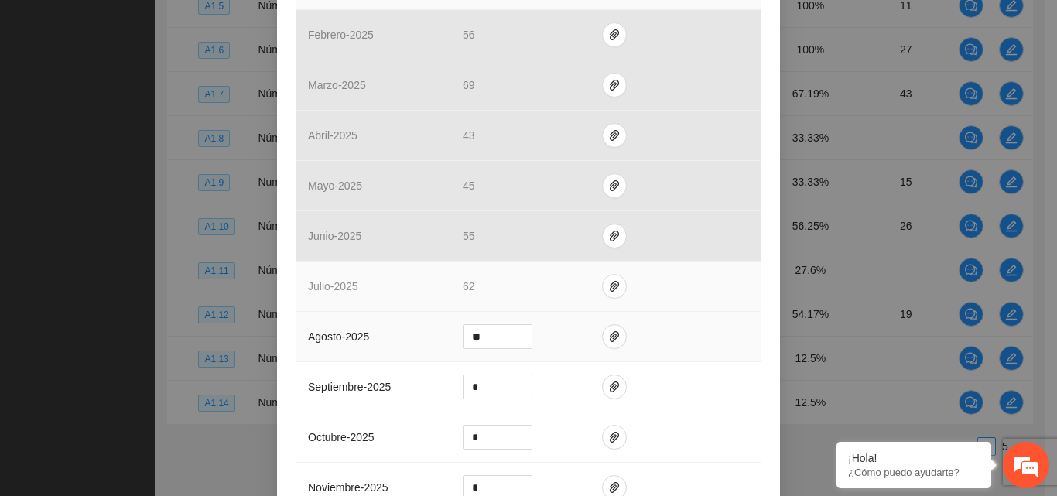
scroll to position [464, 0]
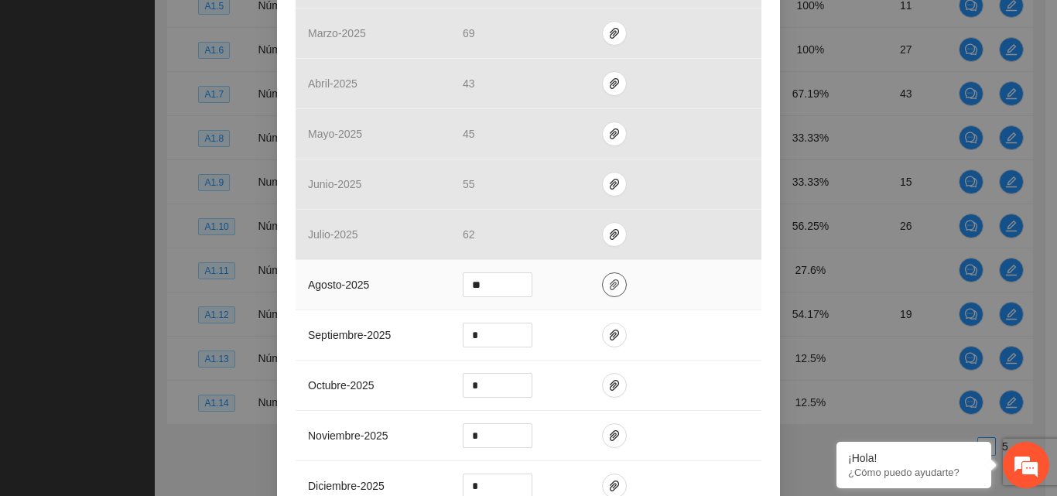
click at [610, 284] on icon "paper-clip" at bounding box center [614, 284] width 9 height 11
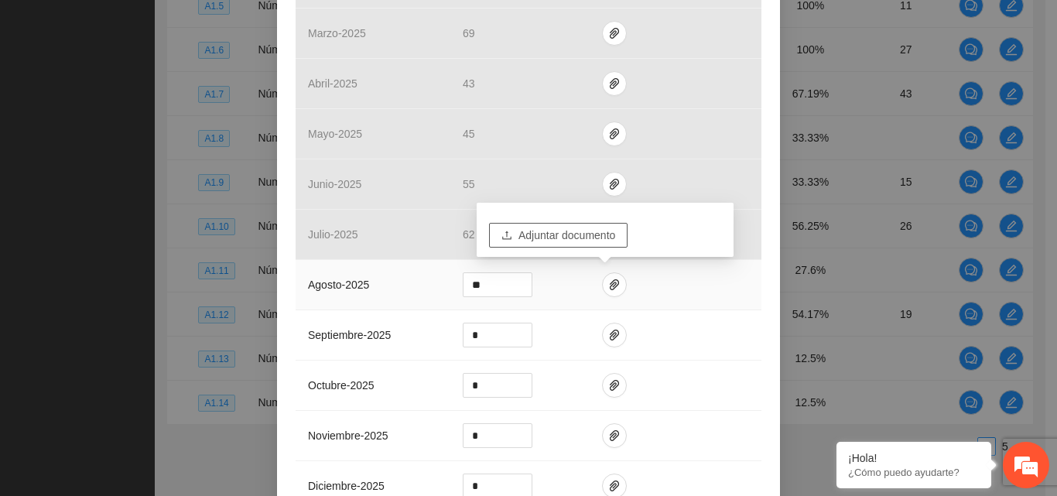
click at [592, 234] on span "Adjuntar documento" at bounding box center [567, 235] width 97 height 17
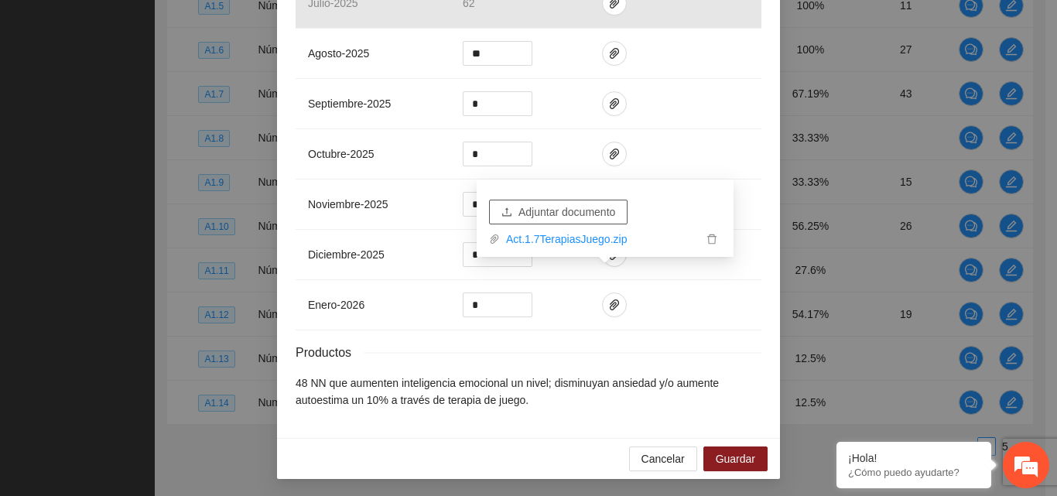
scroll to position [697, 0]
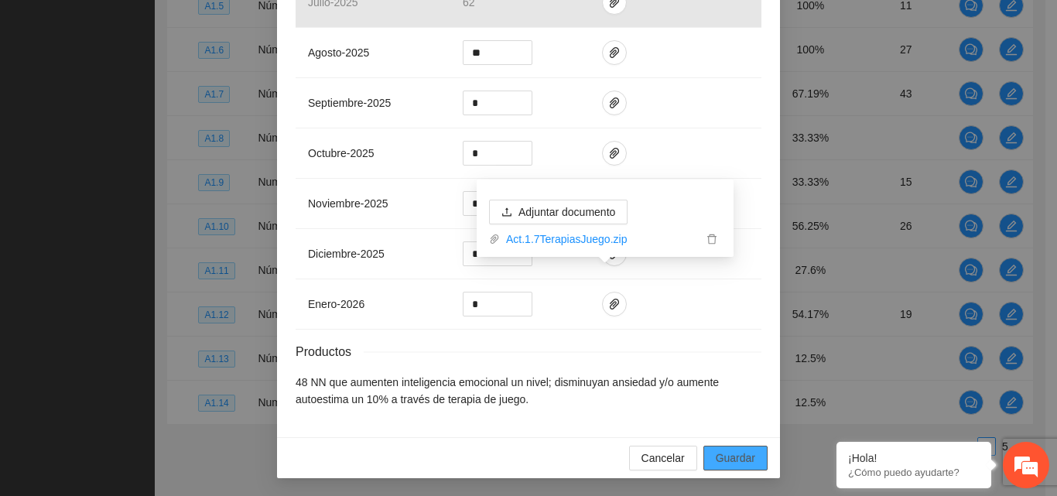
click at [743, 454] on span "Guardar" at bounding box center [735, 458] width 39 height 17
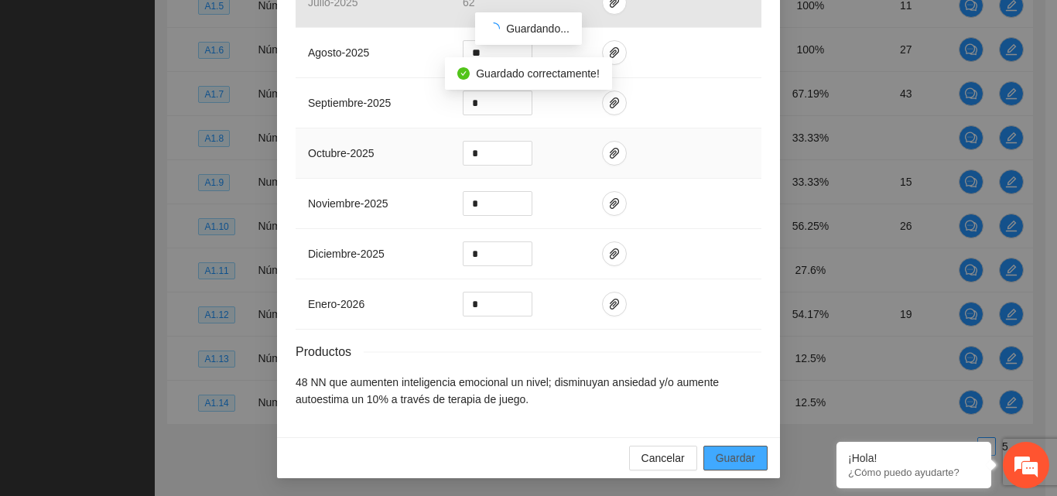
scroll to position [619, 0]
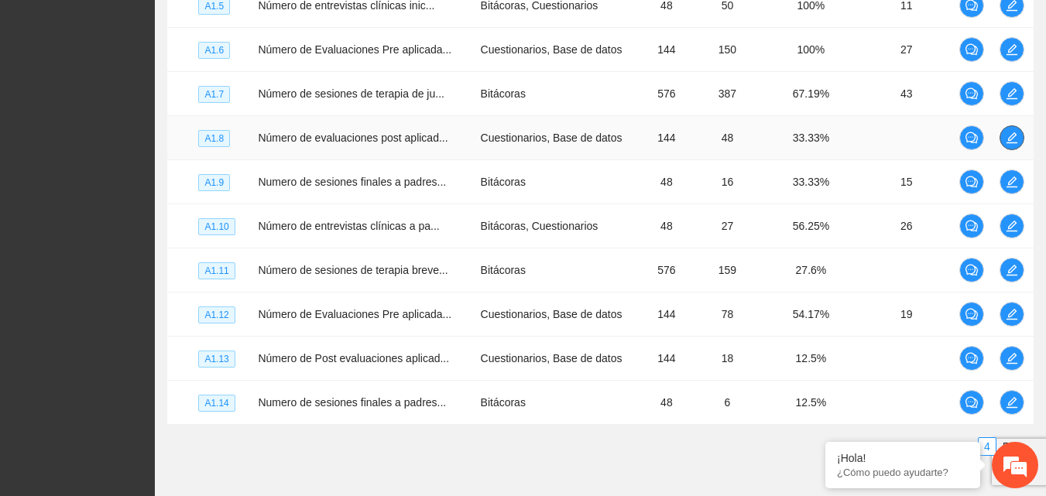
click at [1012, 143] on icon "edit" at bounding box center [1011, 137] width 11 height 11
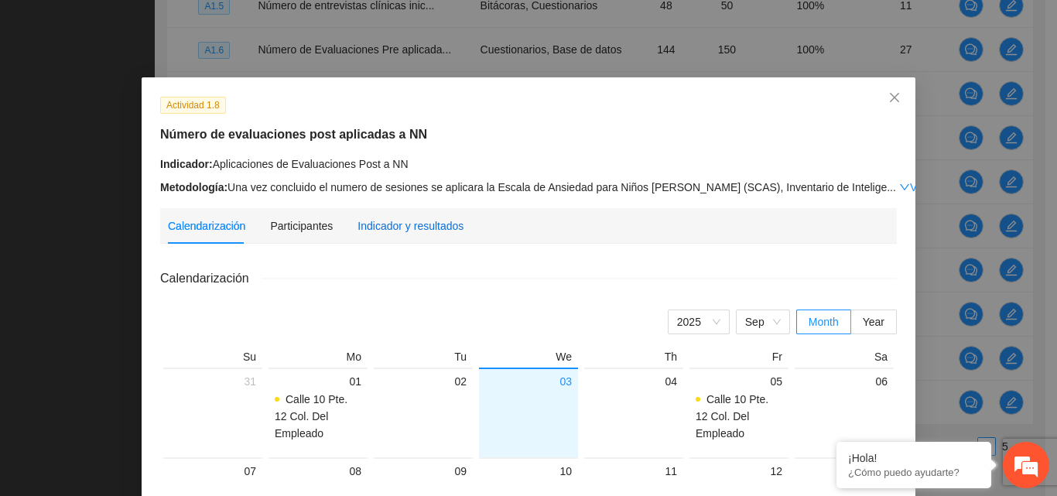
click at [409, 228] on div "Indicador y resultados" at bounding box center [411, 225] width 106 height 17
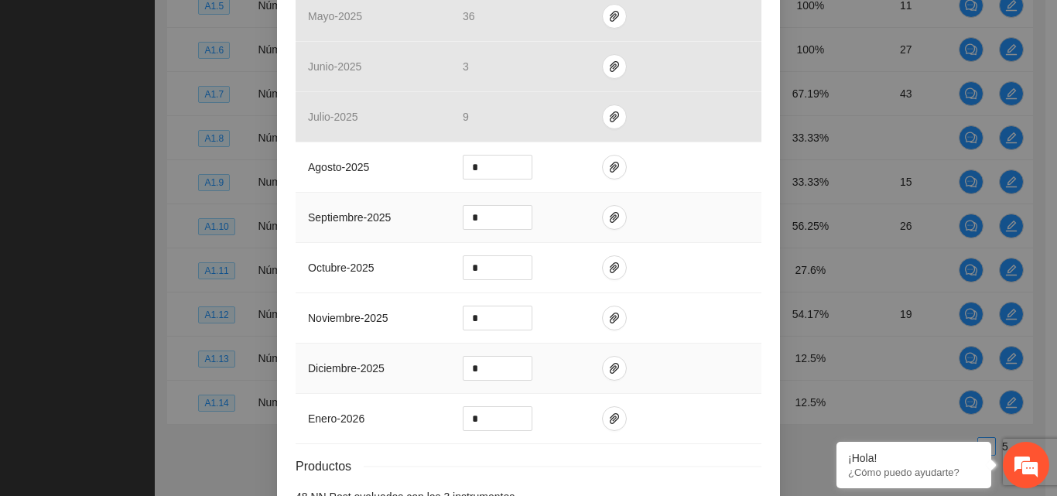
scroll to position [464, 0]
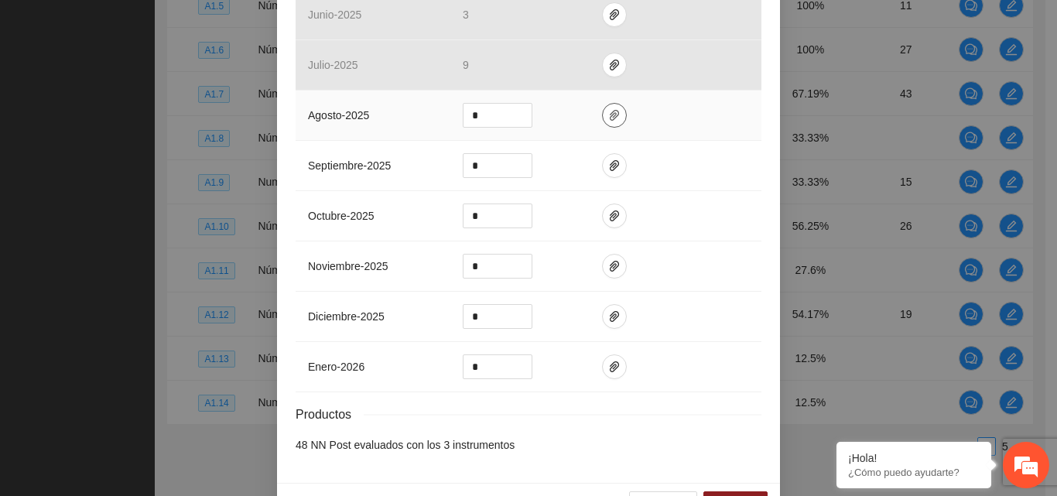
click at [604, 124] on button "button" at bounding box center [614, 115] width 25 height 25
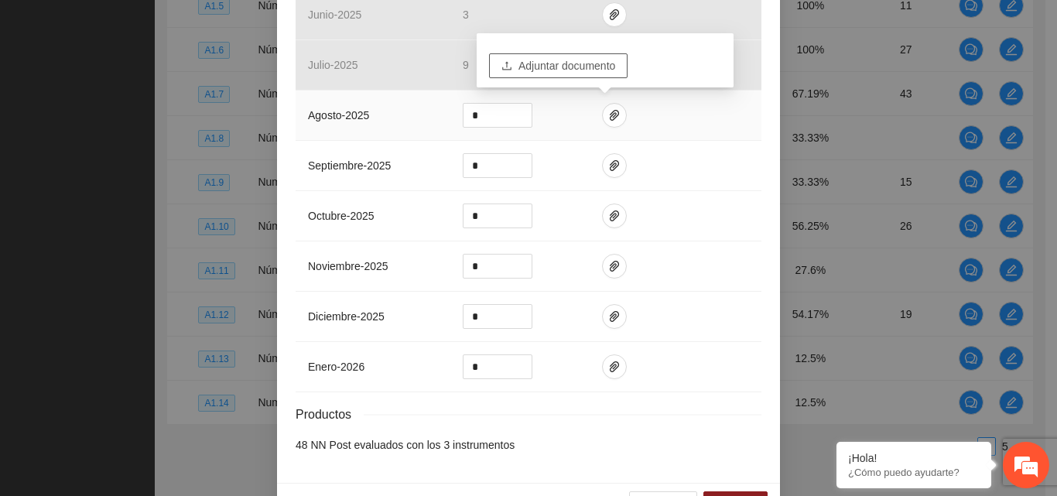
click at [591, 69] on span "Adjuntar documento" at bounding box center [567, 65] width 97 height 17
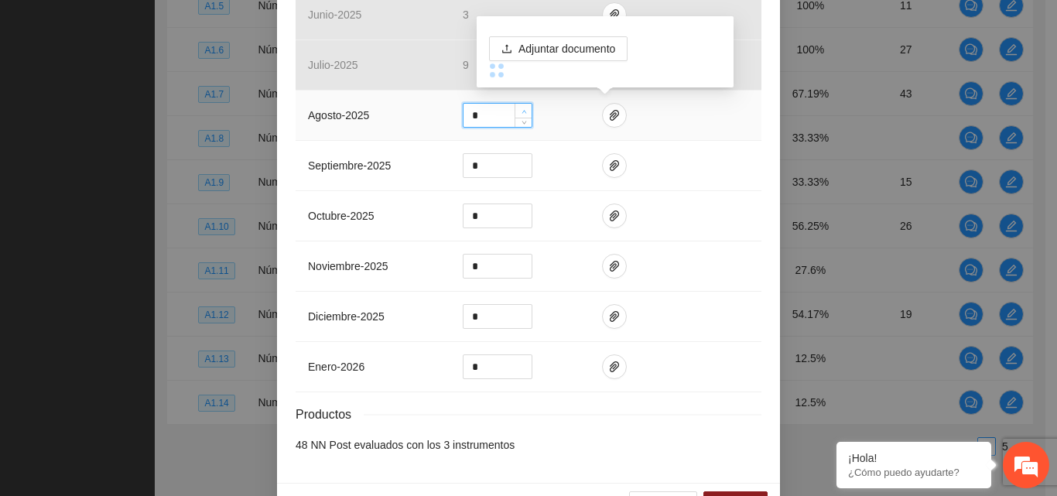
click at [522, 108] on span "up" at bounding box center [523, 111] width 9 height 9
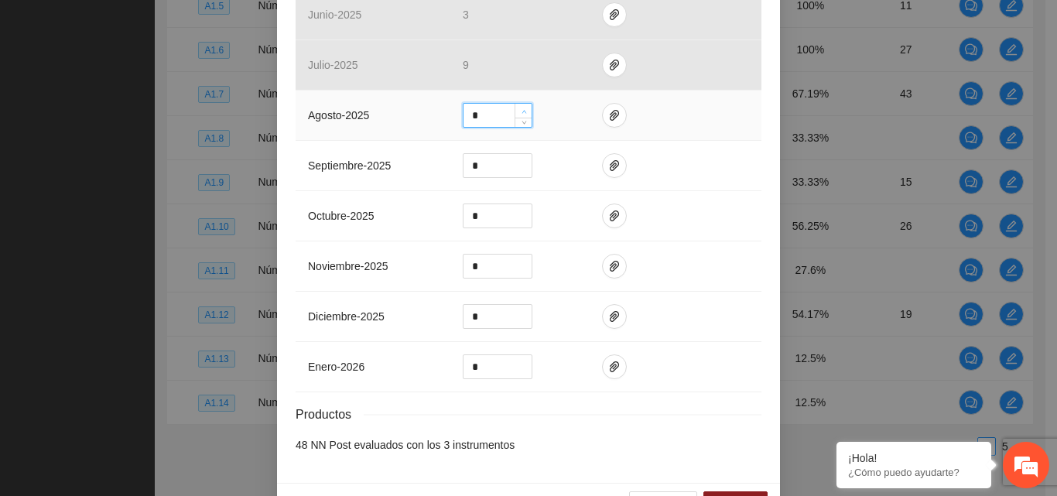
click at [522, 108] on span "up" at bounding box center [523, 111] width 9 height 9
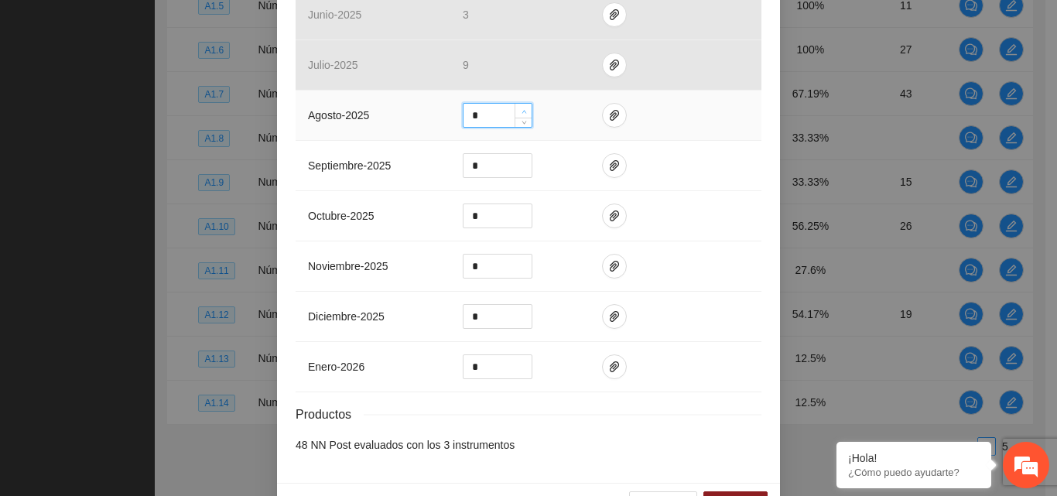
click at [522, 108] on span "up" at bounding box center [523, 111] width 9 height 9
type input "*"
click at [522, 109] on span "up" at bounding box center [523, 111] width 9 height 9
click at [608, 112] on icon "paper-clip" at bounding box center [614, 115] width 12 height 12
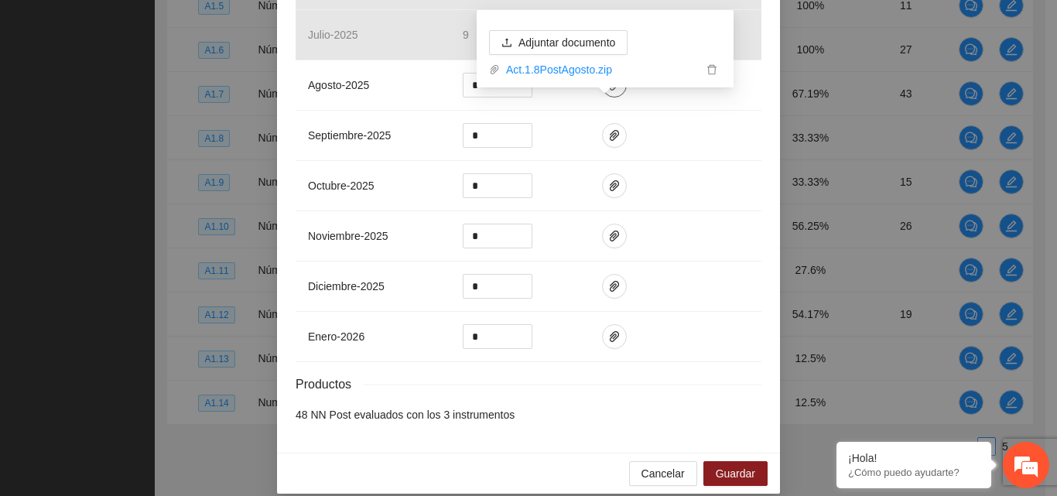
scroll to position [510, 0]
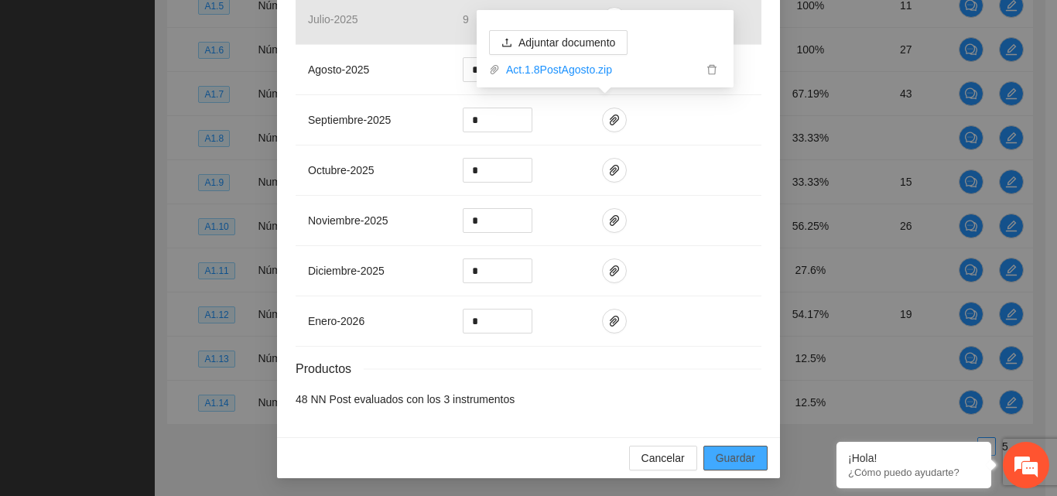
click at [743, 460] on span "Guardar" at bounding box center [735, 458] width 39 height 17
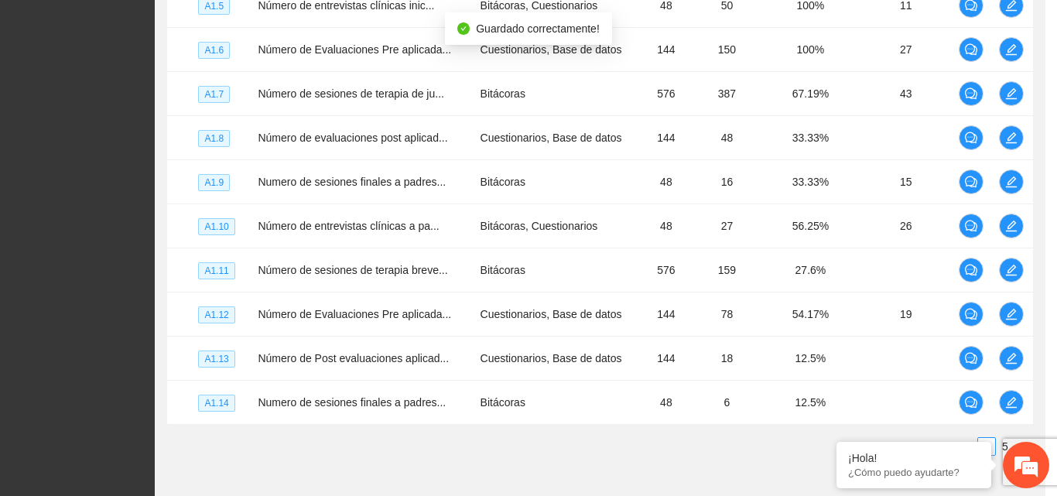
scroll to position [433, 0]
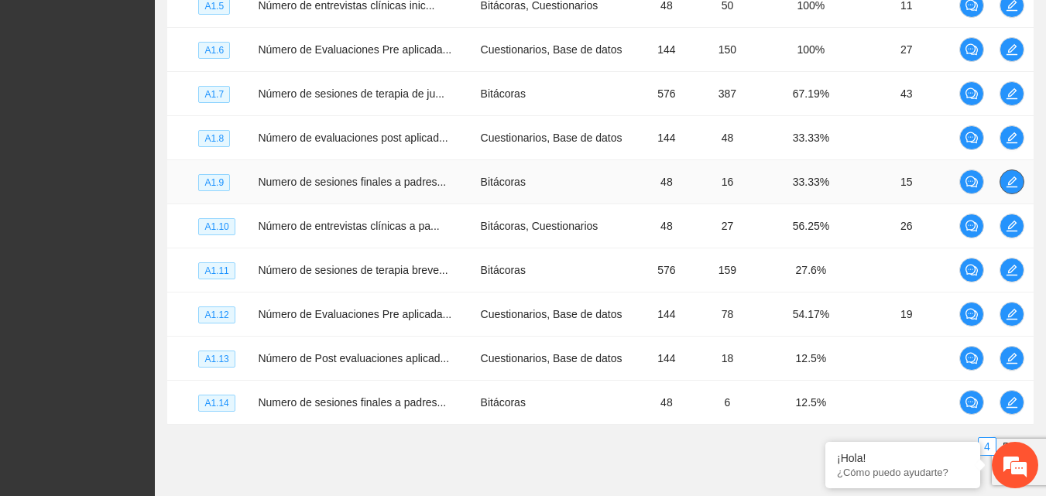
click at [1005, 184] on icon "edit" at bounding box center [1011, 182] width 12 height 12
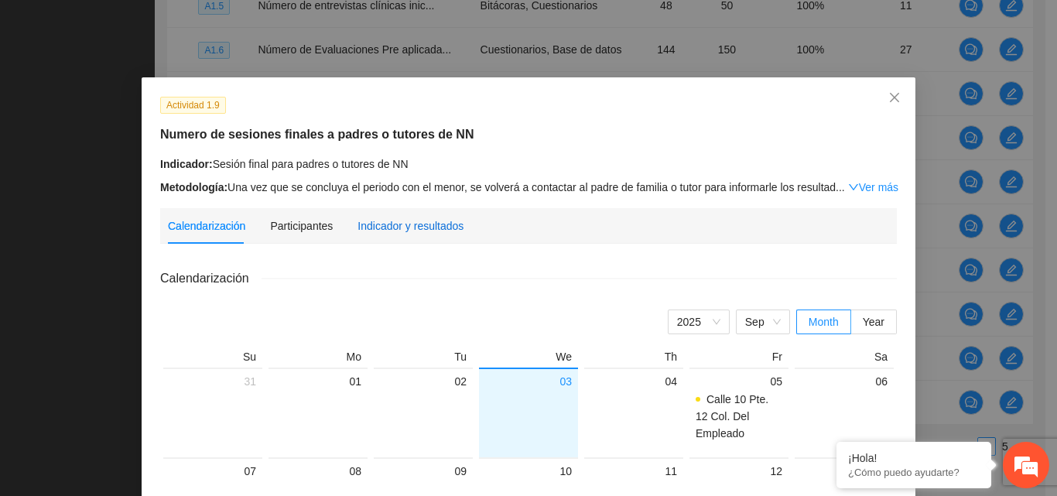
drag, startPoint x: 383, startPoint y: 223, endPoint x: 396, endPoint y: 226, distance: 13.5
click at [384, 223] on div "Indicador y resultados" at bounding box center [411, 225] width 106 height 17
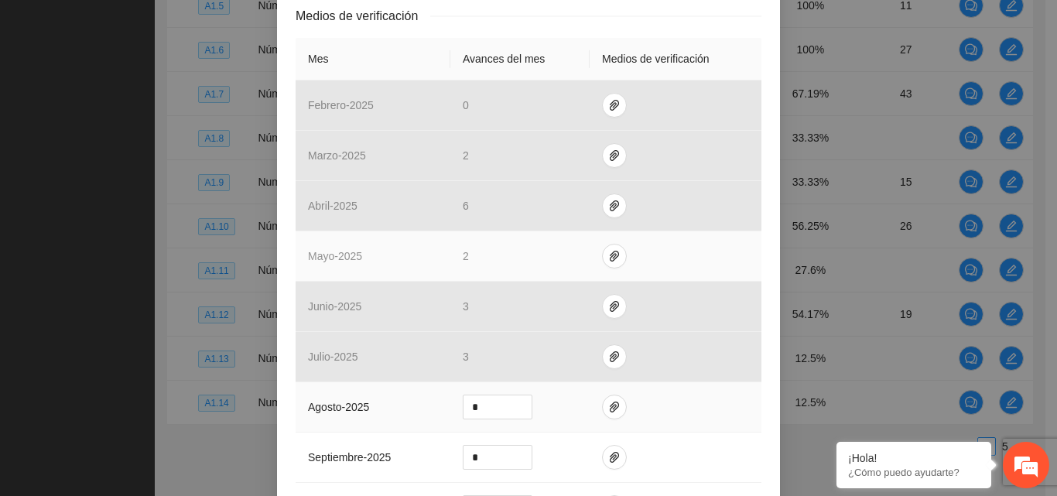
scroll to position [464, 0]
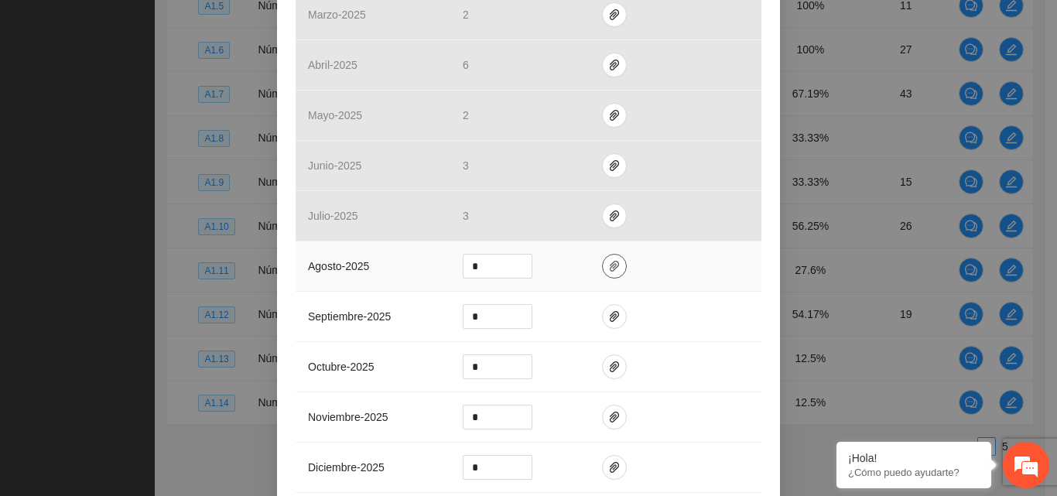
click at [611, 270] on icon "paper-clip" at bounding box center [614, 266] width 12 height 12
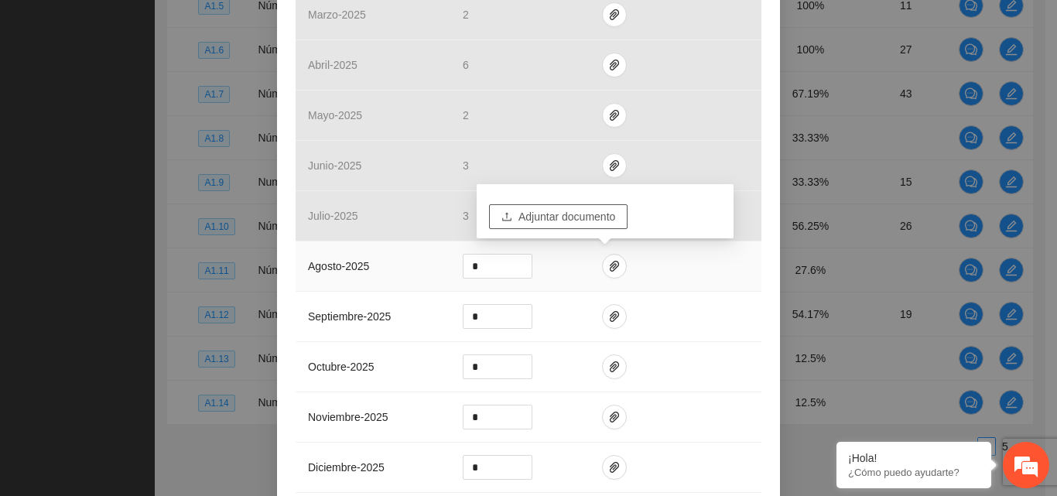
click at [580, 216] on span "Adjuntar documento" at bounding box center [567, 216] width 97 height 17
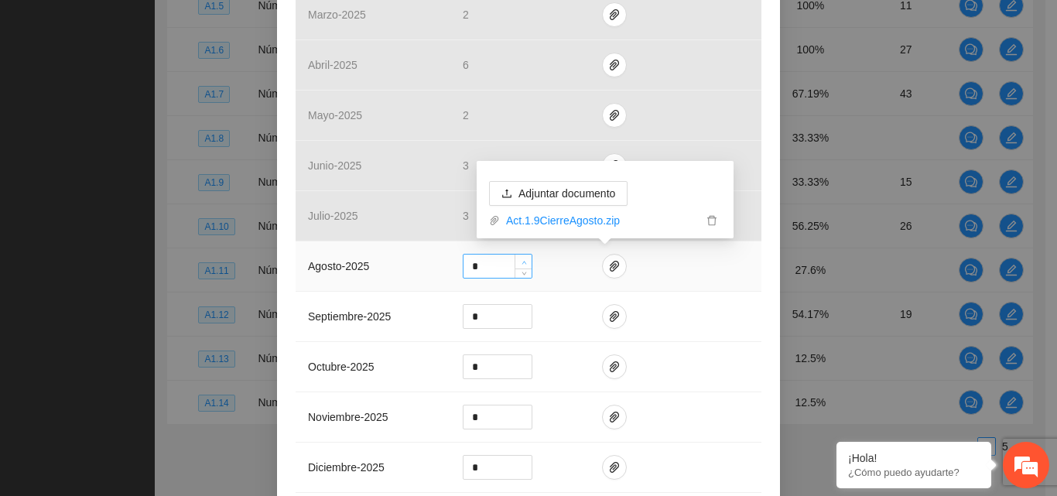
click at [522, 260] on icon "up" at bounding box center [524, 262] width 5 height 5
type input "*"
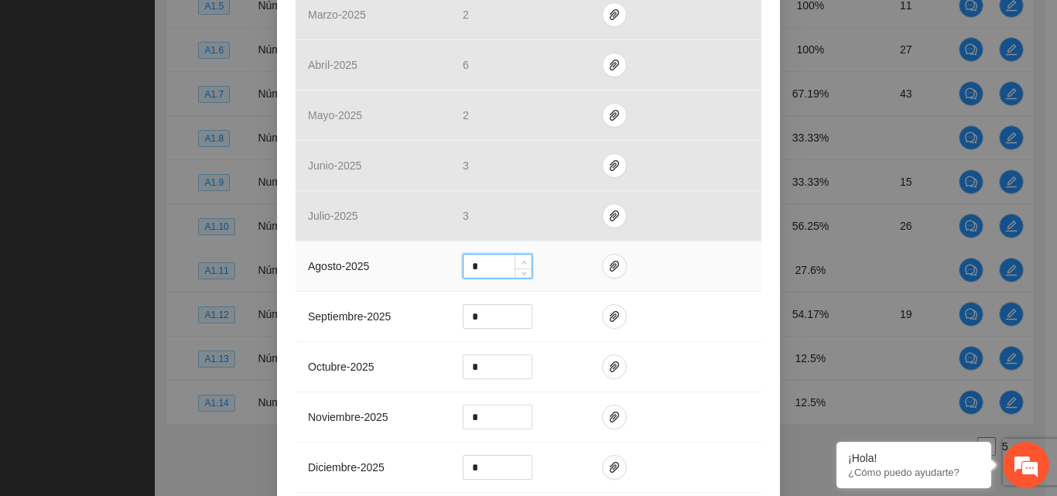
click at [522, 260] on icon "up" at bounding box center [524, 262] width 5 height 5
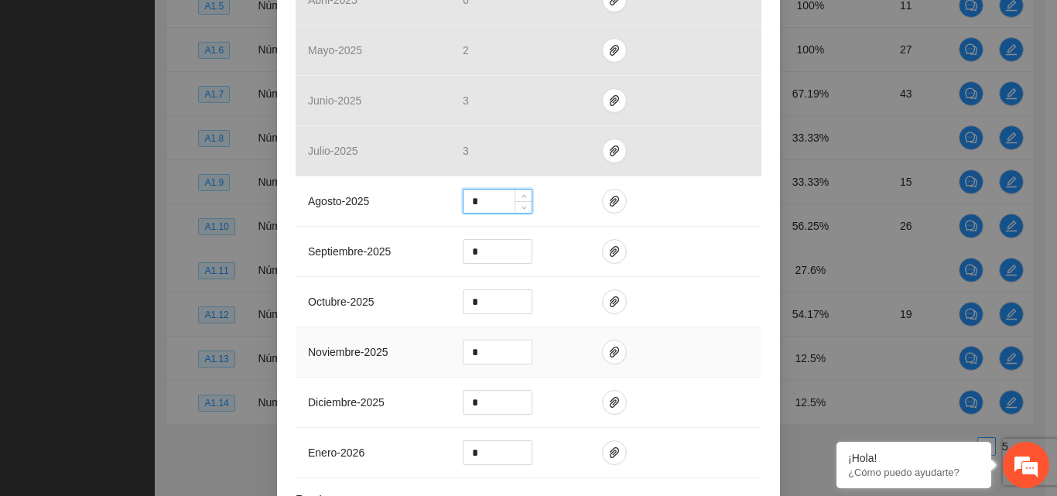
scroll to position [661, 0]
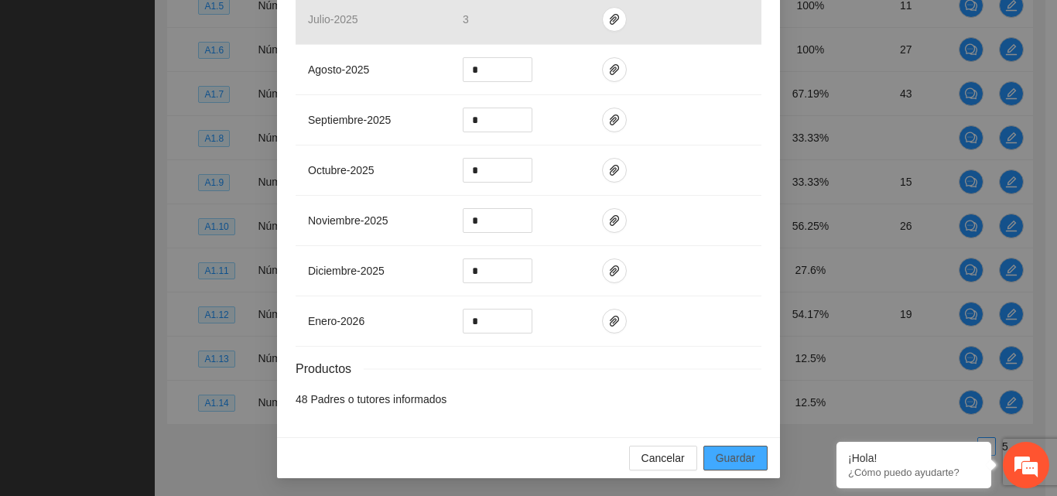
click at [733, 467] on button "Guardar" at bounding box center [735, 458] width 64 height 25
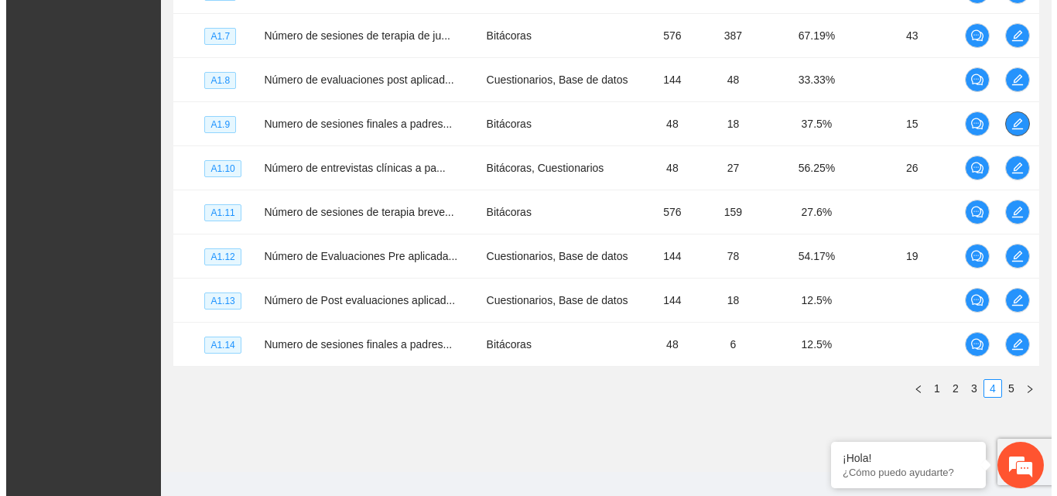
scroll to position [440, 0]
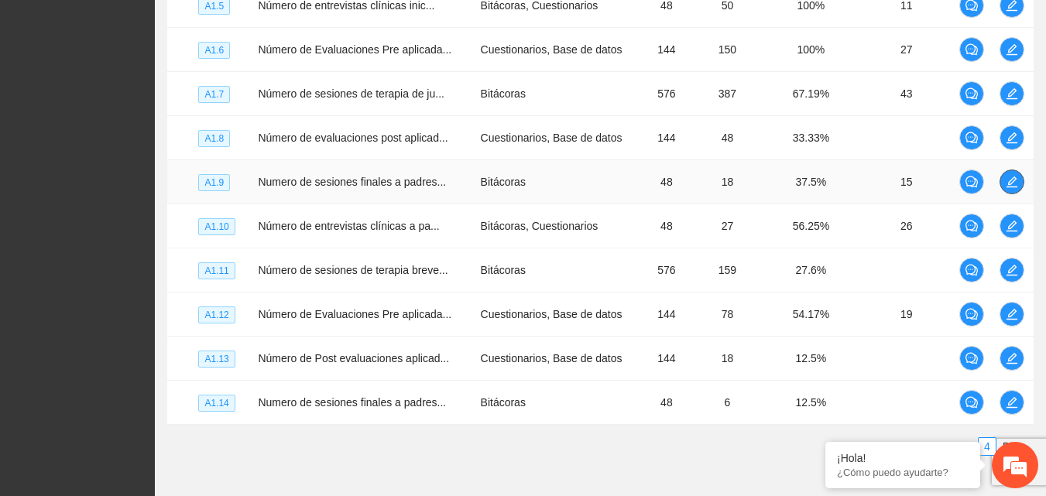
click at [1007, 190] on button "button" at bounding box center [1011, 181] width 25 height 25
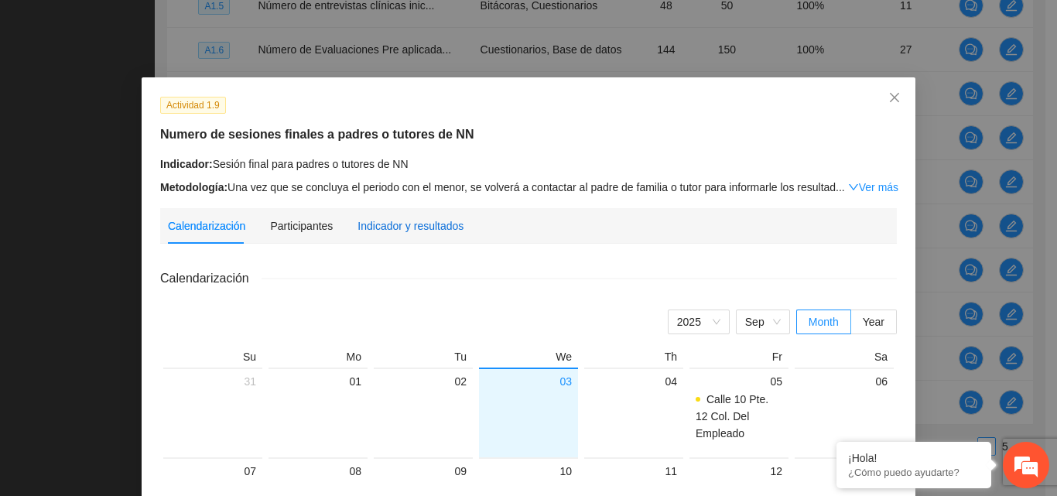
click at [382, 221] on div "Indicador y resultados" at bounding box center [411, 225] width 106 height 17
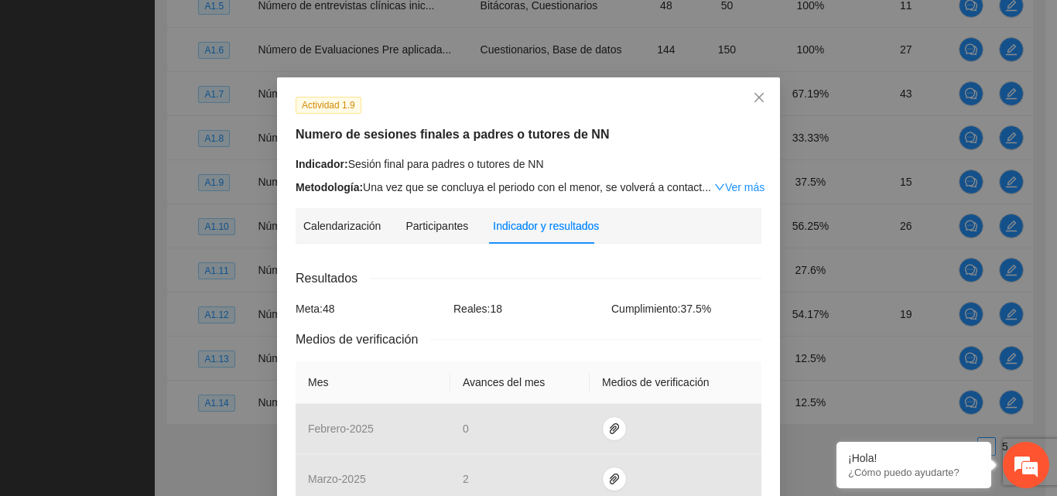
scroll to position [387, 0]
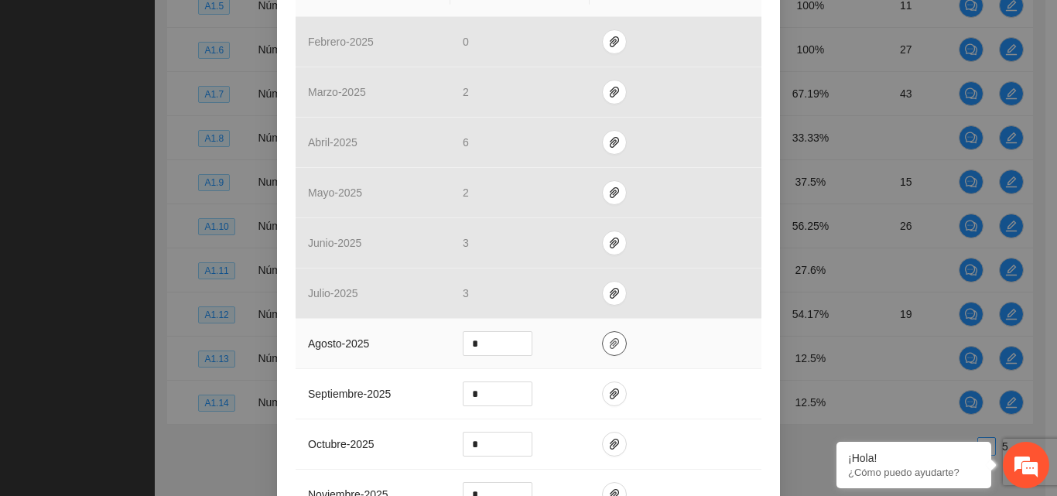
click at [610, 345] on icon "paper-clip" at bounding box center [614, 343] width 12 height 12
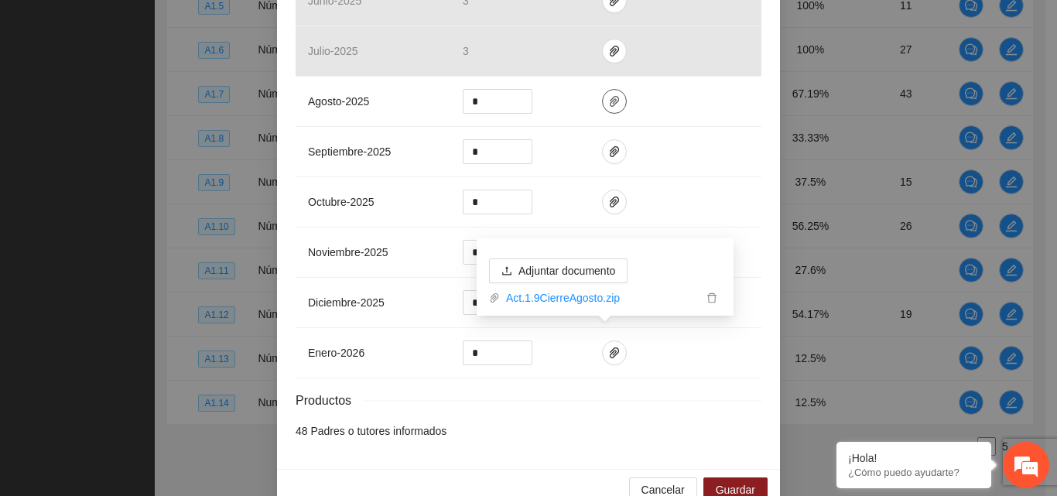
scroll to position [661, 0]
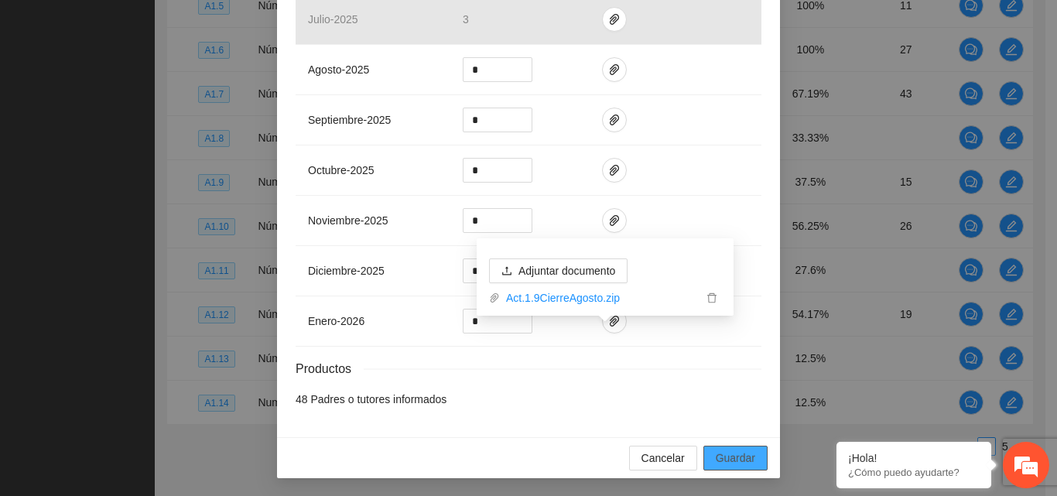
click at [736, 454] on span "Guardar" at bounding box center [735, 458] width 39 height 17
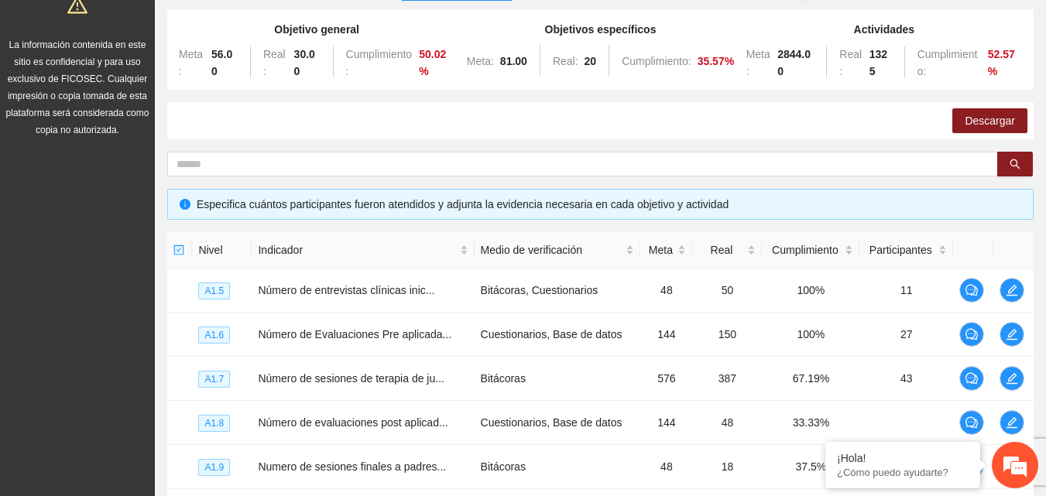
scroll to position [130, 0]
